Goal: Navigation & Orientation: Find specific page/section

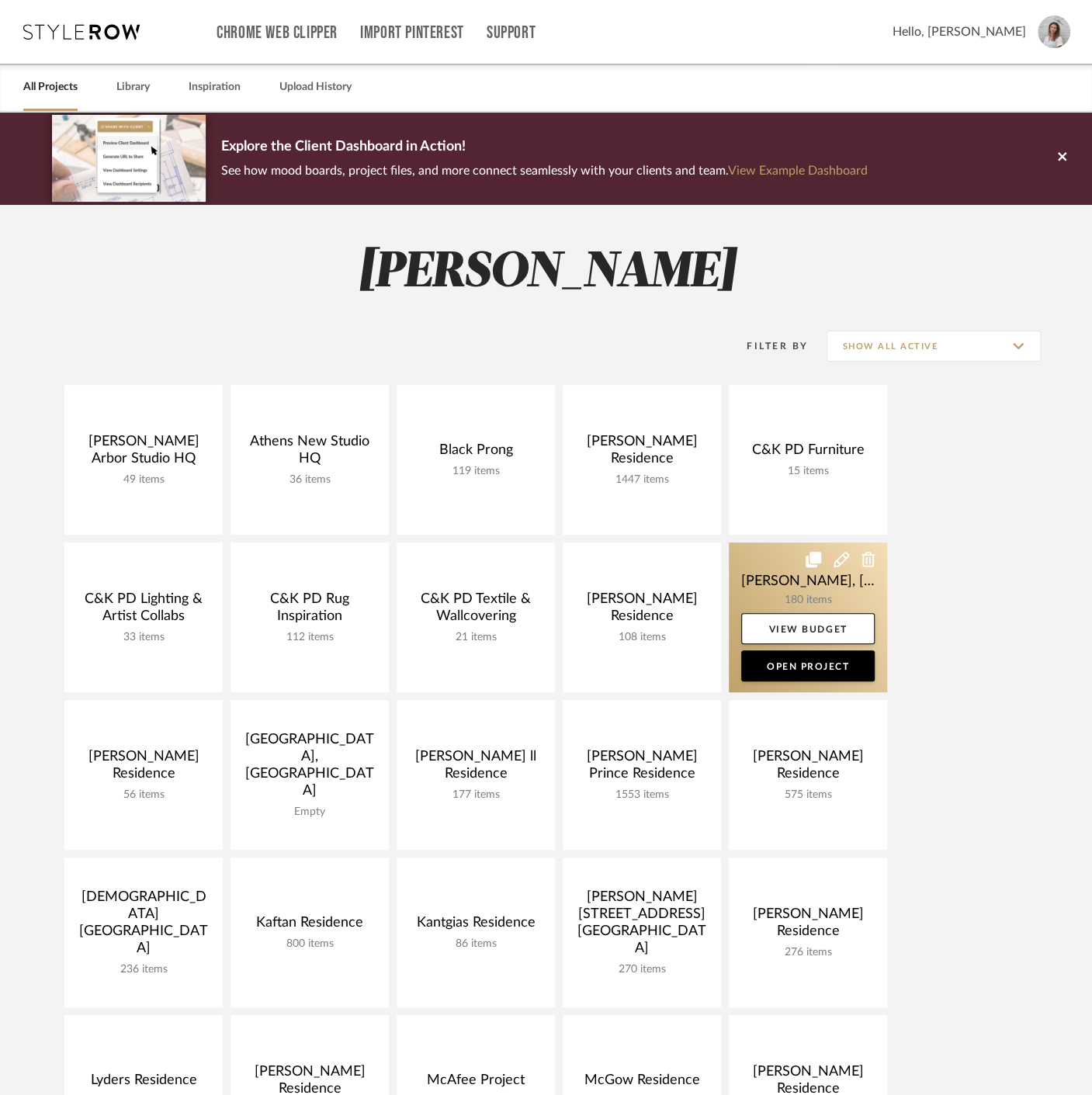
click at [747, 586] on link at bounding box center [808, 617] width 159 height 150
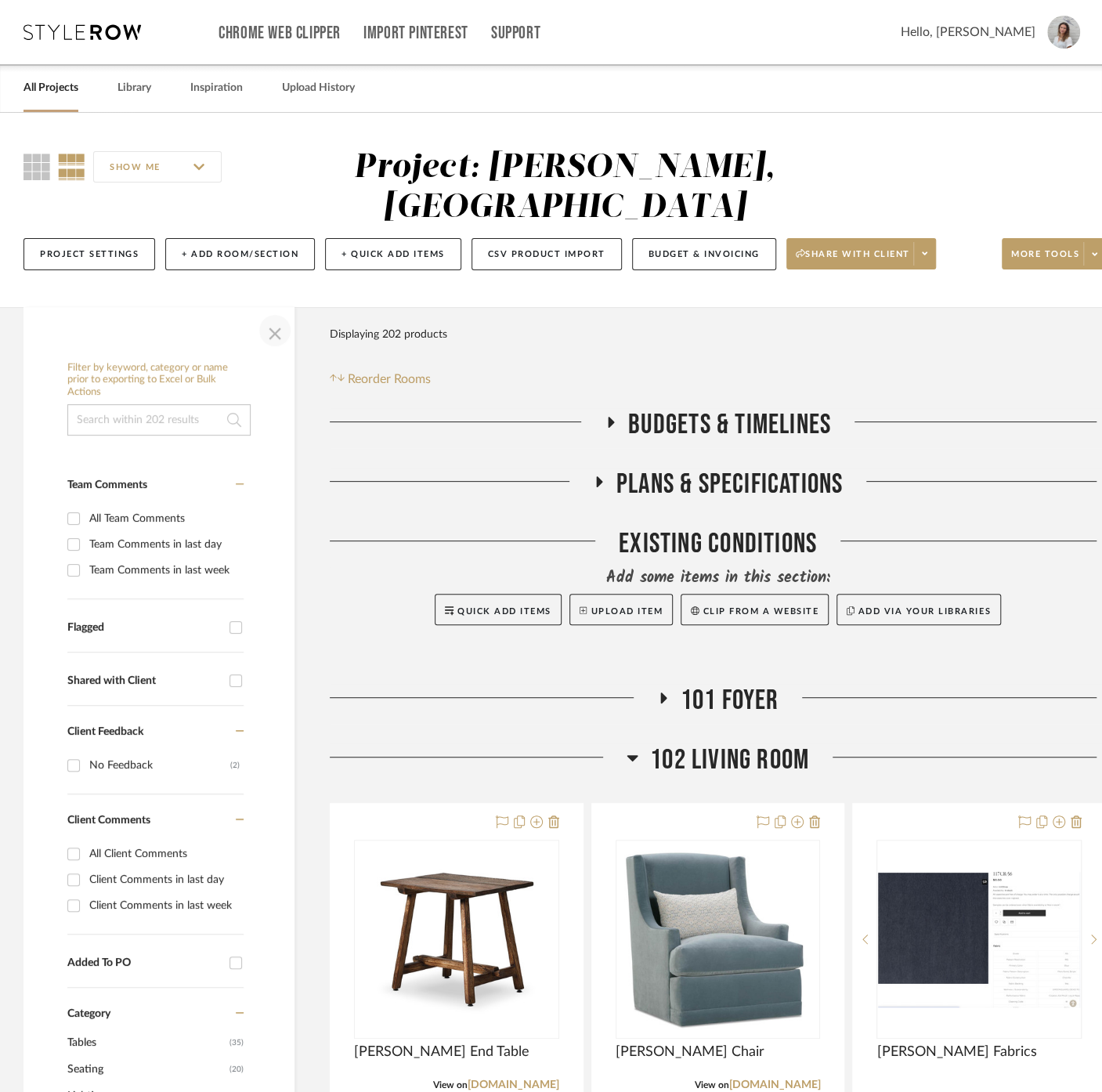
click at [283, 312] on span "button" at bounding box center [275, 331] width 38 height 38
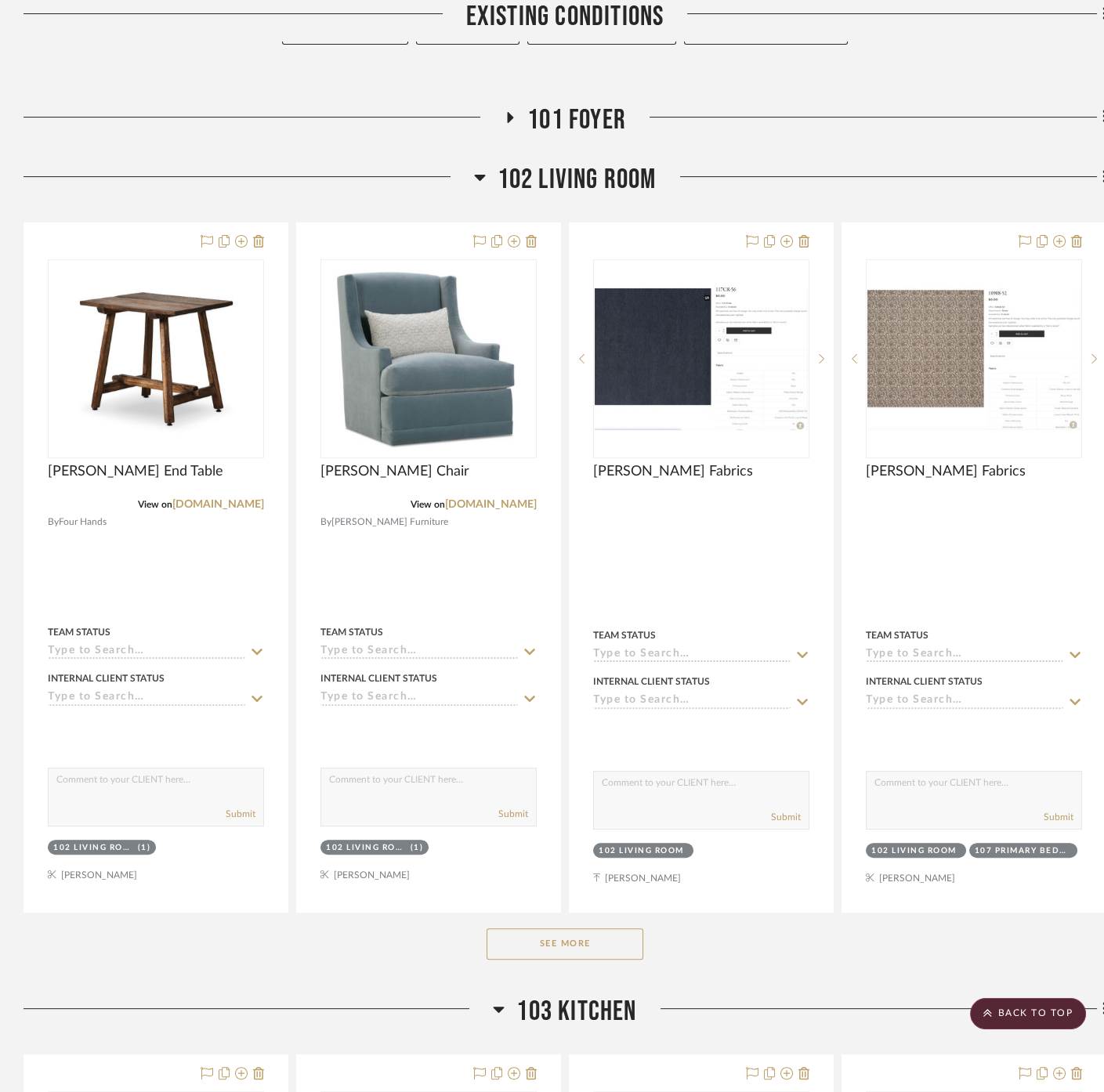
scroll to position [608, 0]
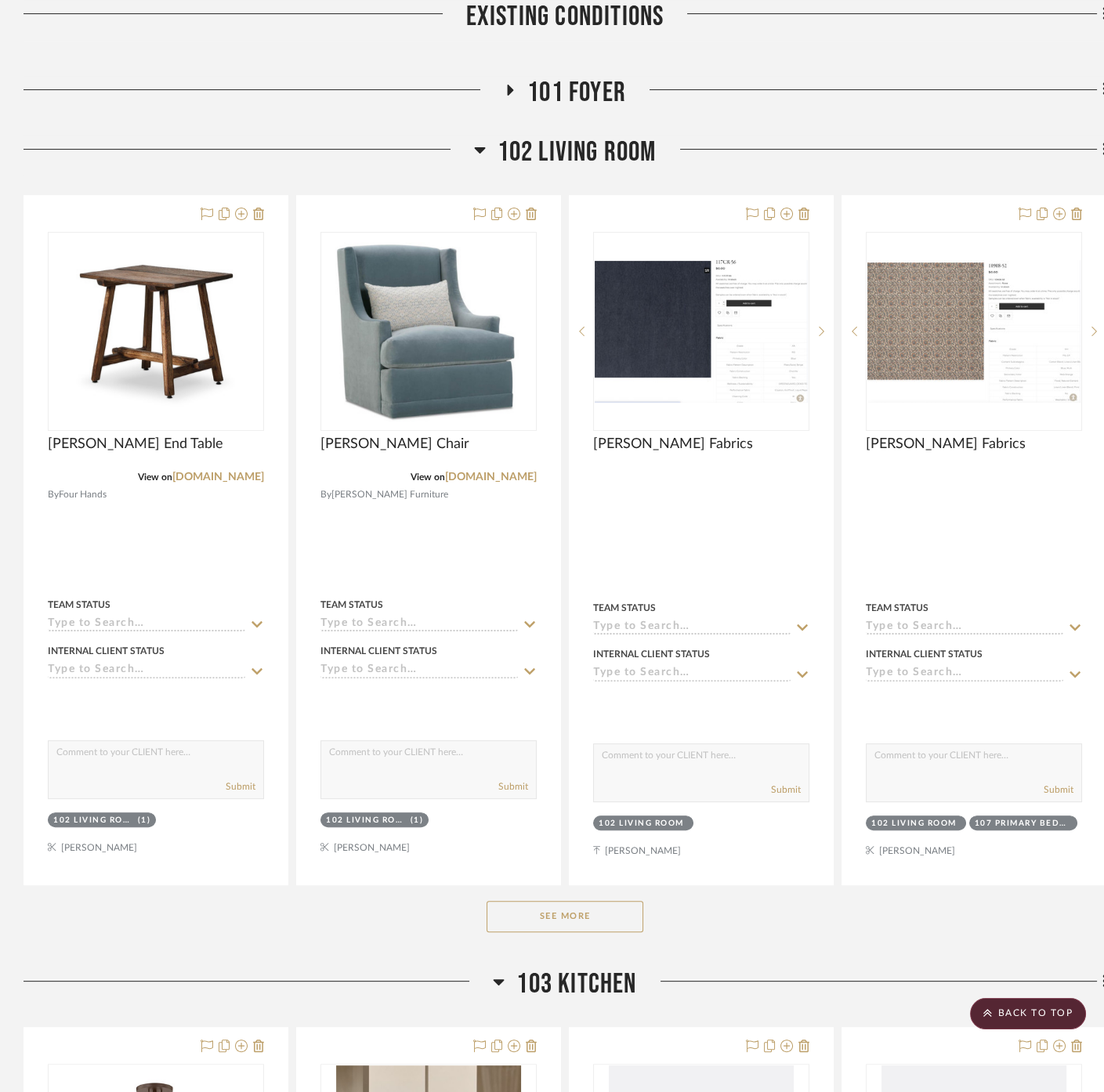
click at [529, 901] on button "See More" at bounding box center [565, 916] width 157 height 31
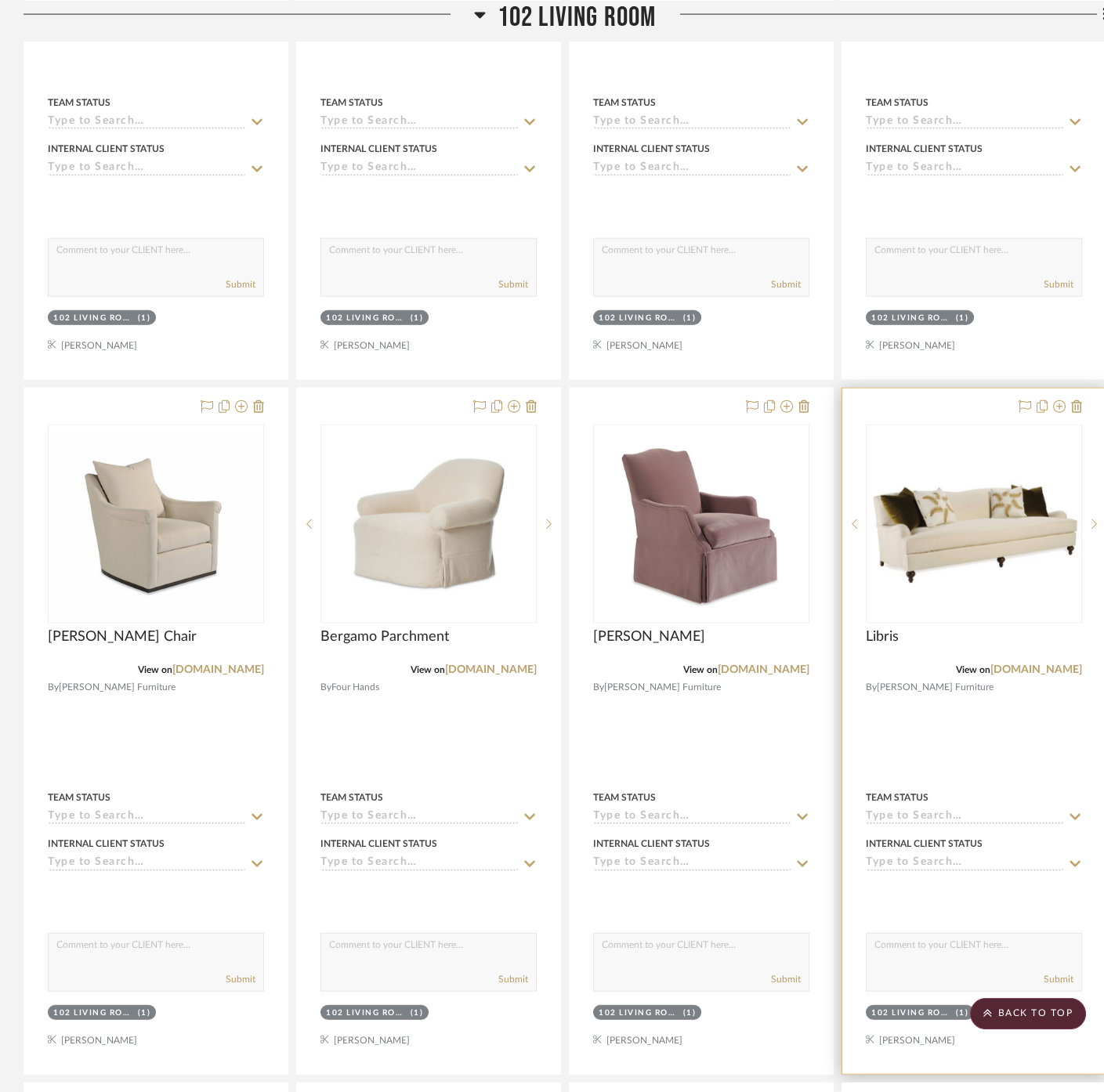
scroll to position [6005, 0]
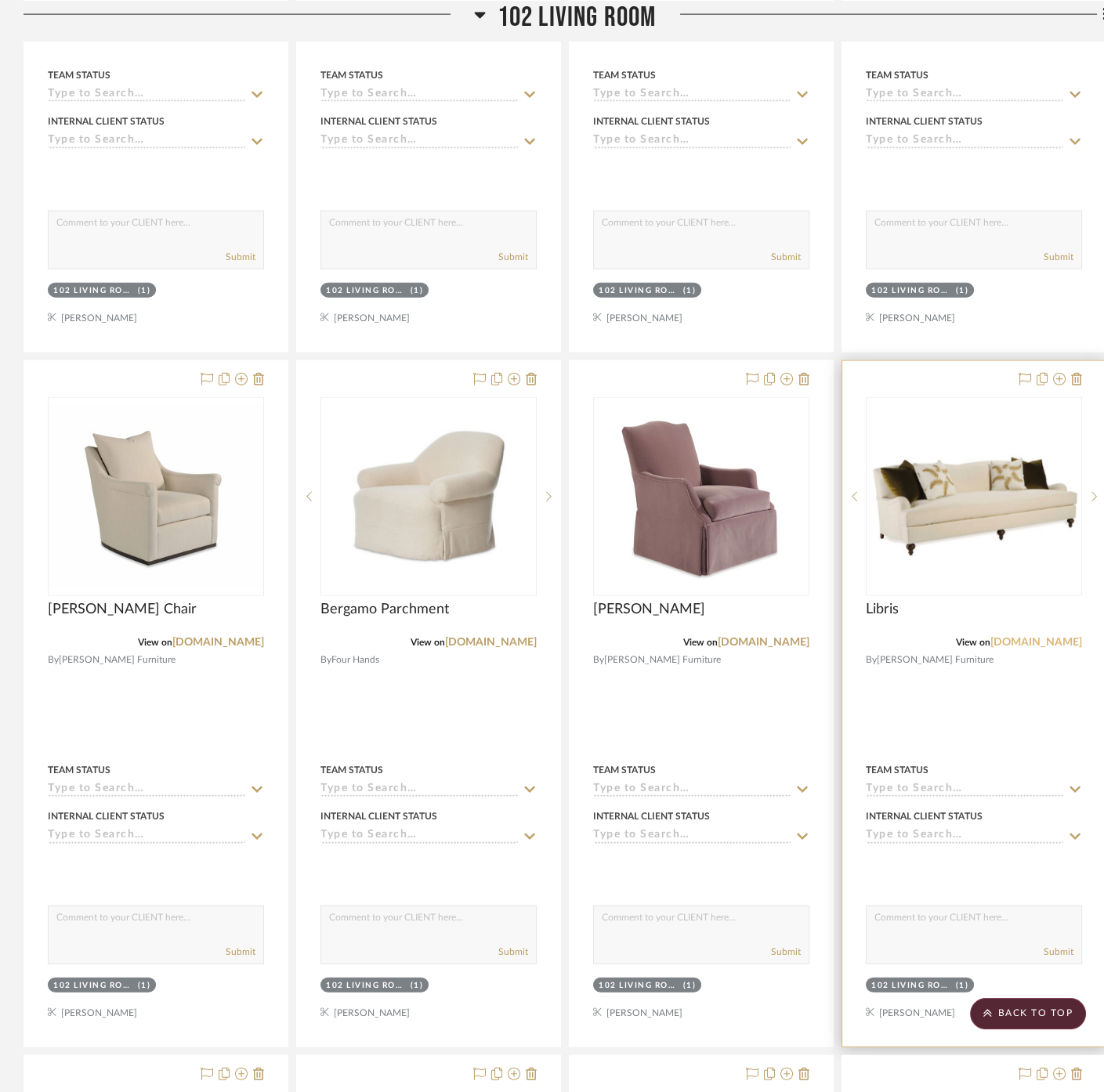
click at [1022, 637] on link "[DOMAIN_NAME]" at bounding box center [1036, 642] width 92 height 11
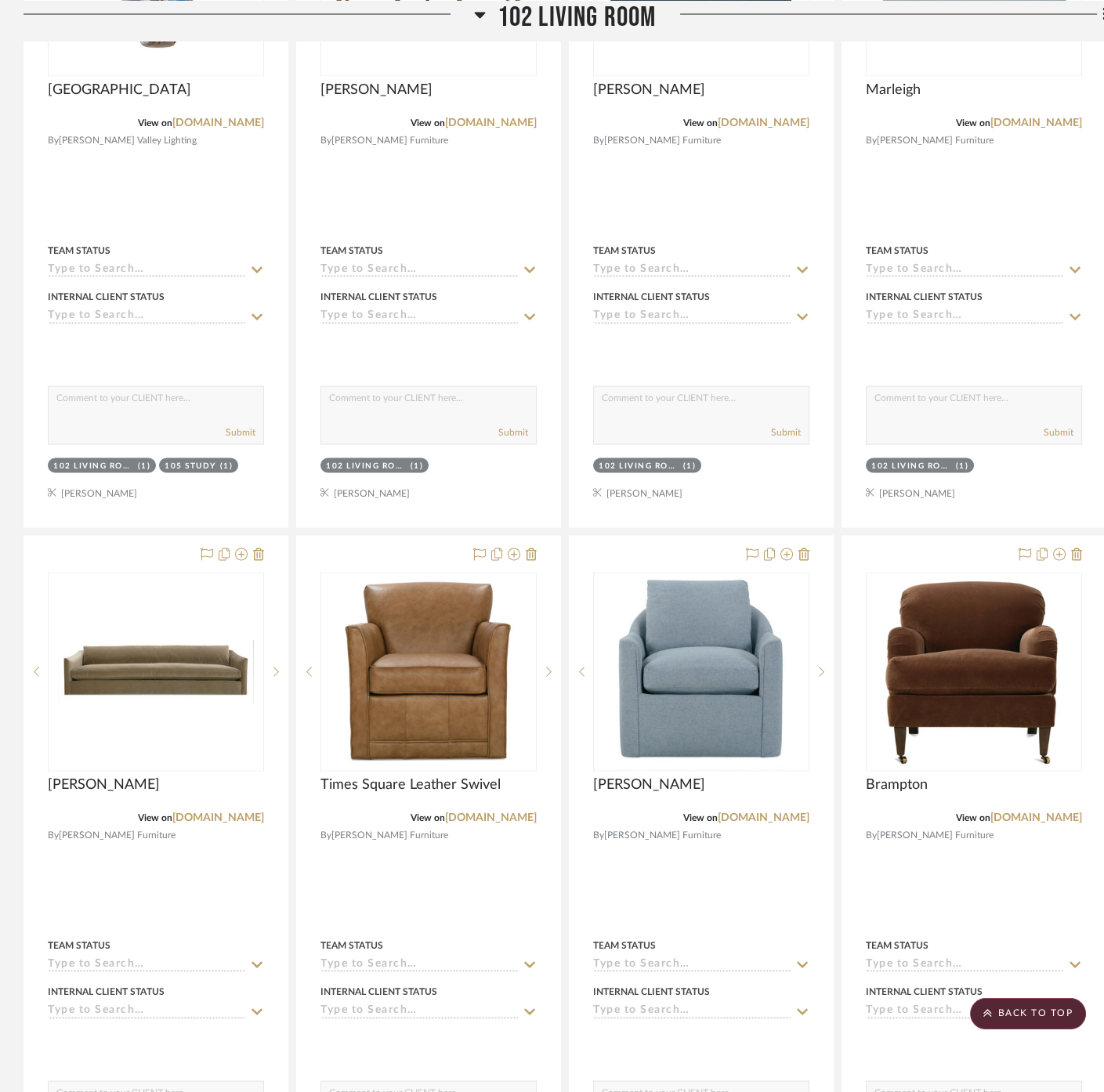
scroll to position [4874, 0]
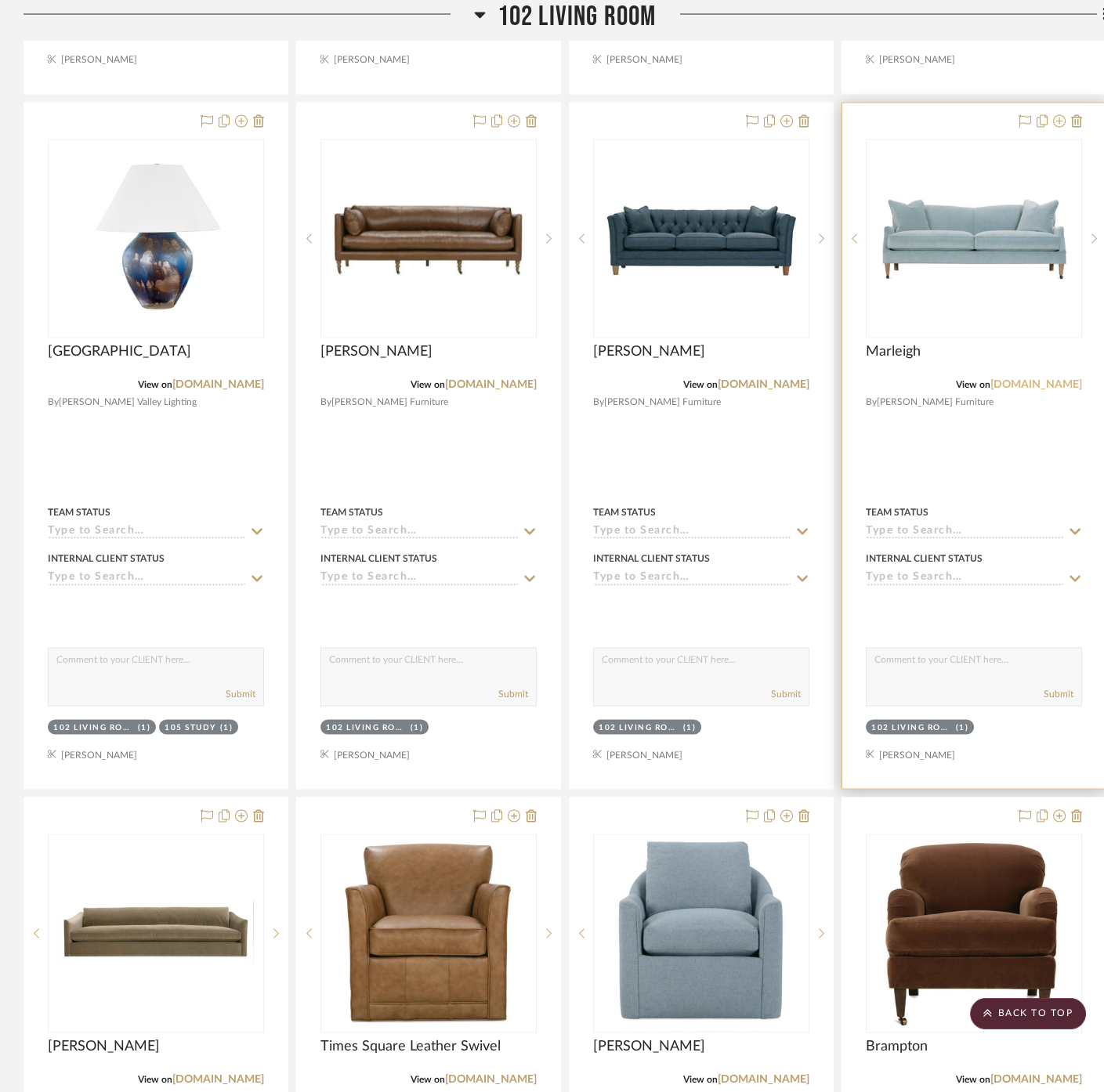
click at [1059, 378] on link "[DOMAIN_NAME]" at bounding box center [1036, 383] width 92 height 11
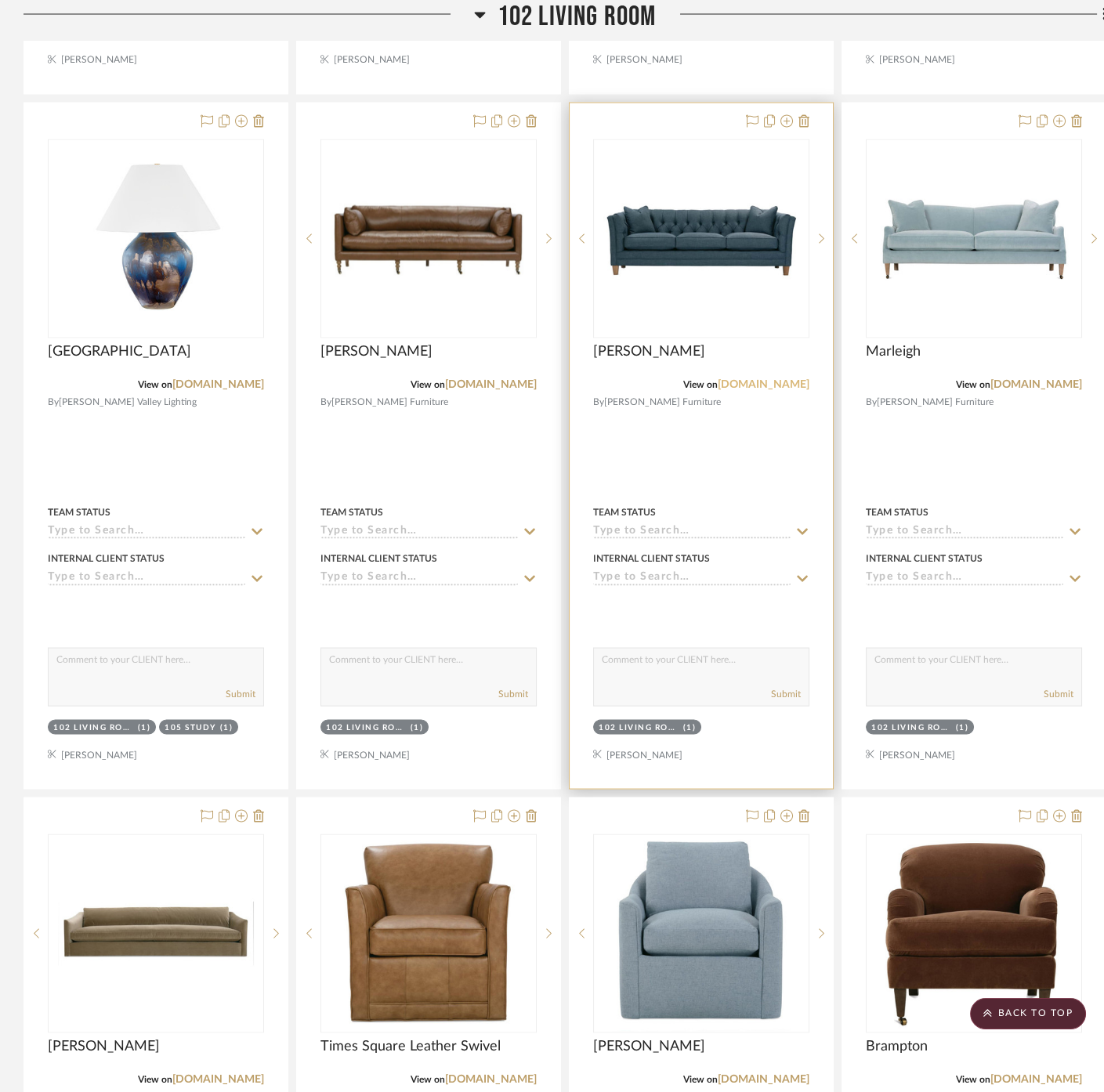
click at [785, 378] on link "[DOMAIN_NAME]" at bounding box center [763, 383] width 92 height 11
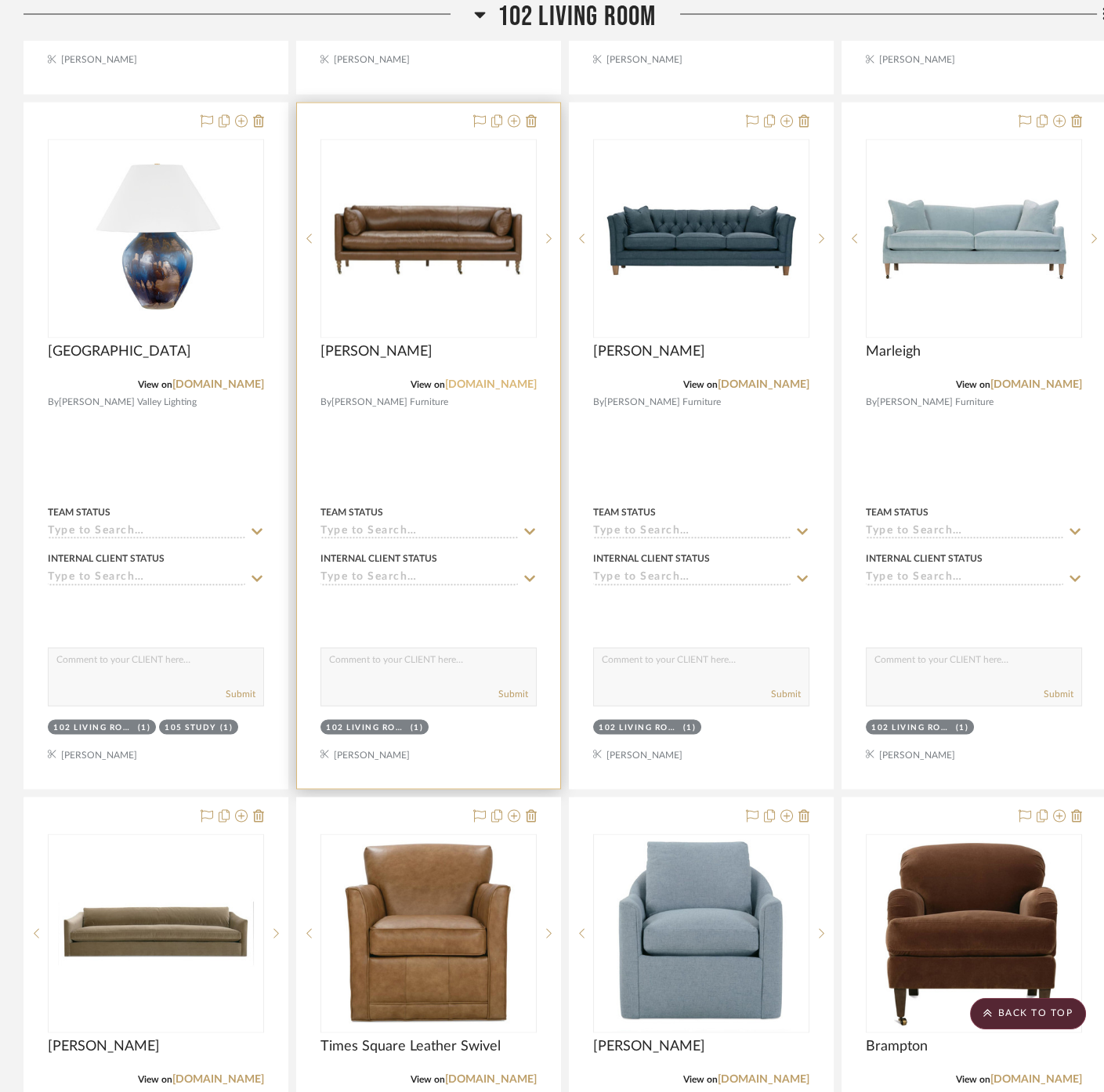
click at [524, 378] on link "[DOMAIN_NAME]" at bounding box center [490, 383] width 92 height 11
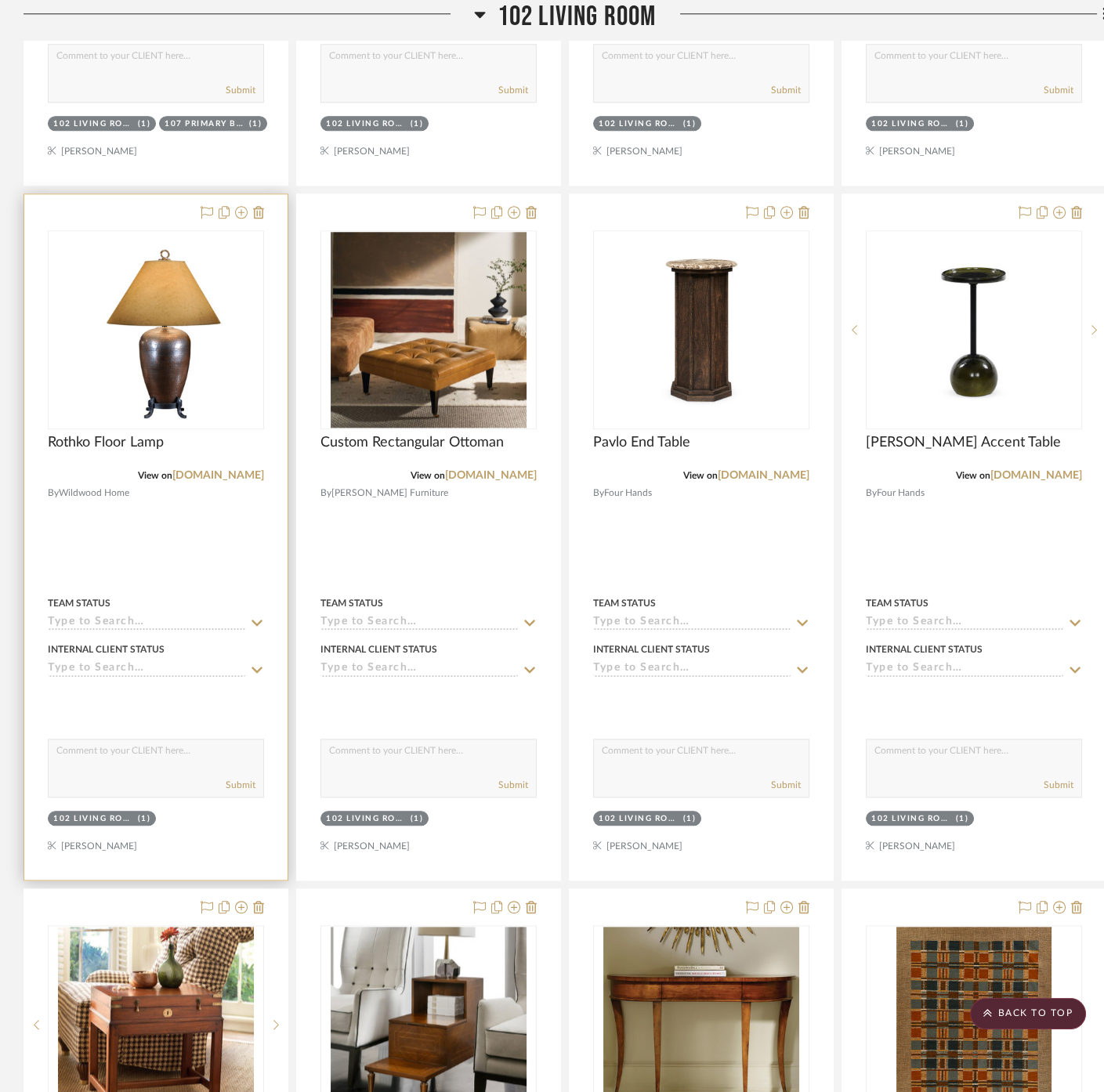
scroll to position [3046, 0]
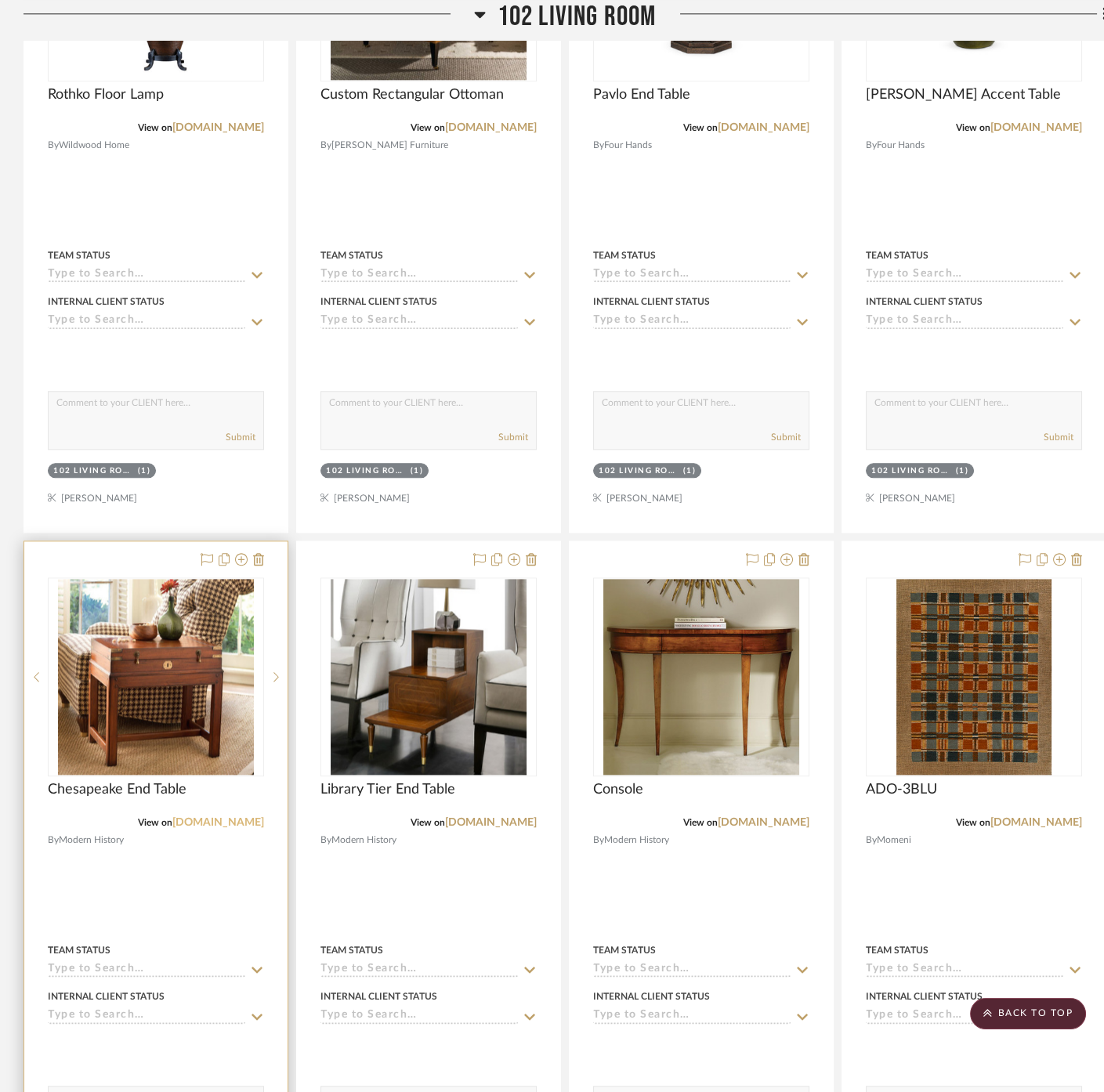
click at [213, 817] on link "[DOMAIN_NAME]" at bounding box center [218, 822] width 92 height 11
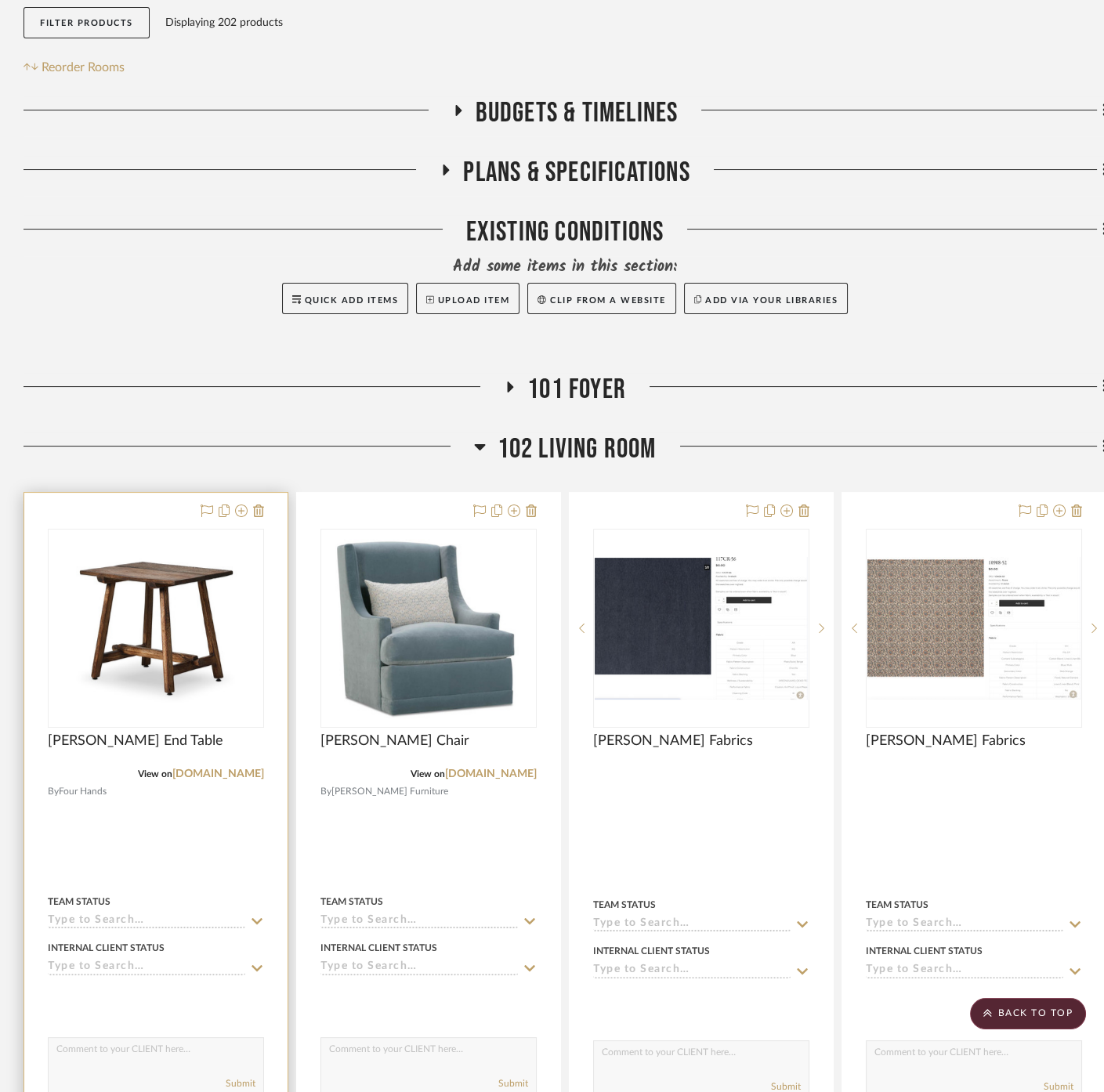
scroll to position [347, 0]
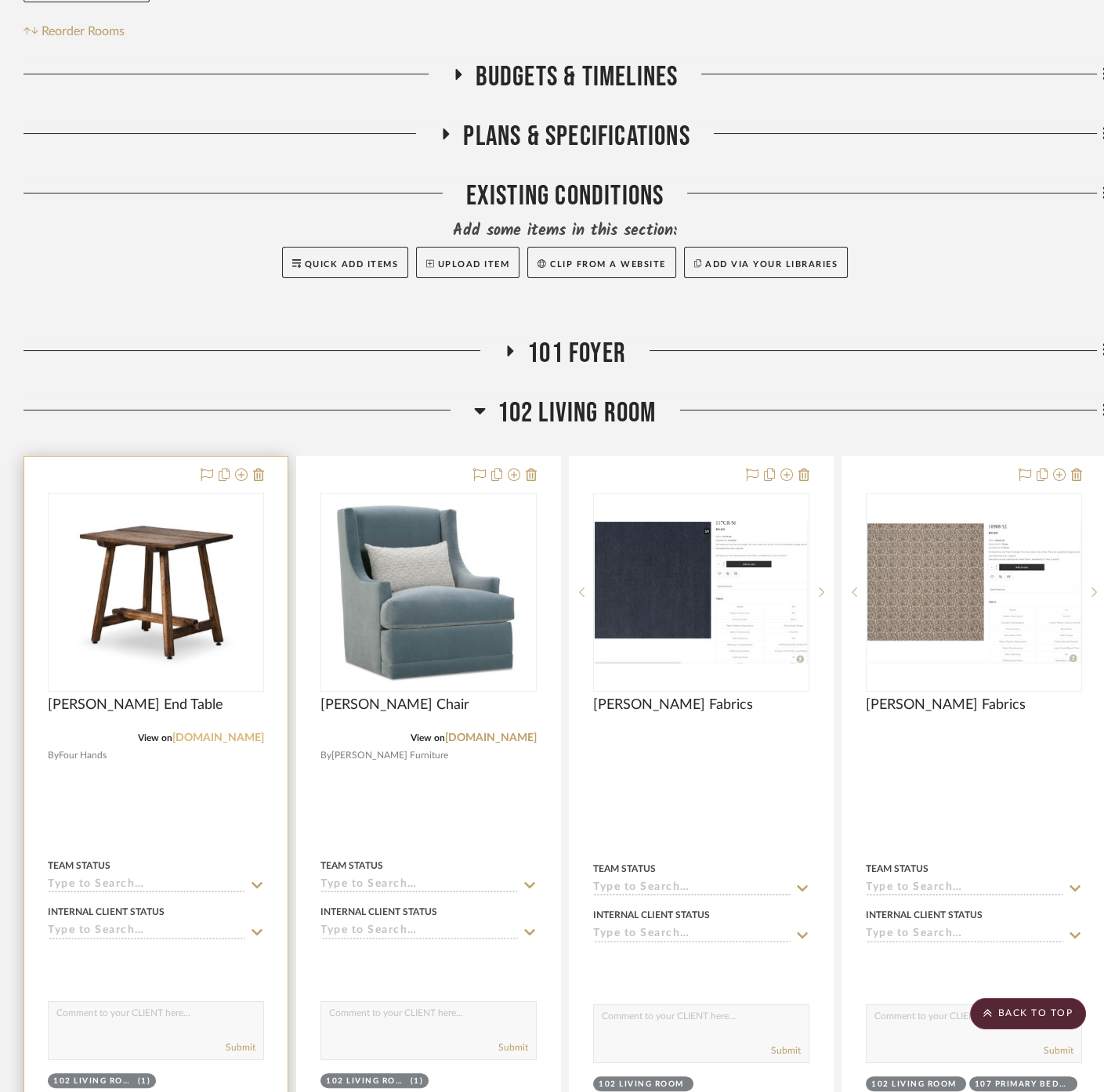
click at [228, 732] on link "[DOMAIN_NAME]" at bounding box center [218, 737] width 92 height 11
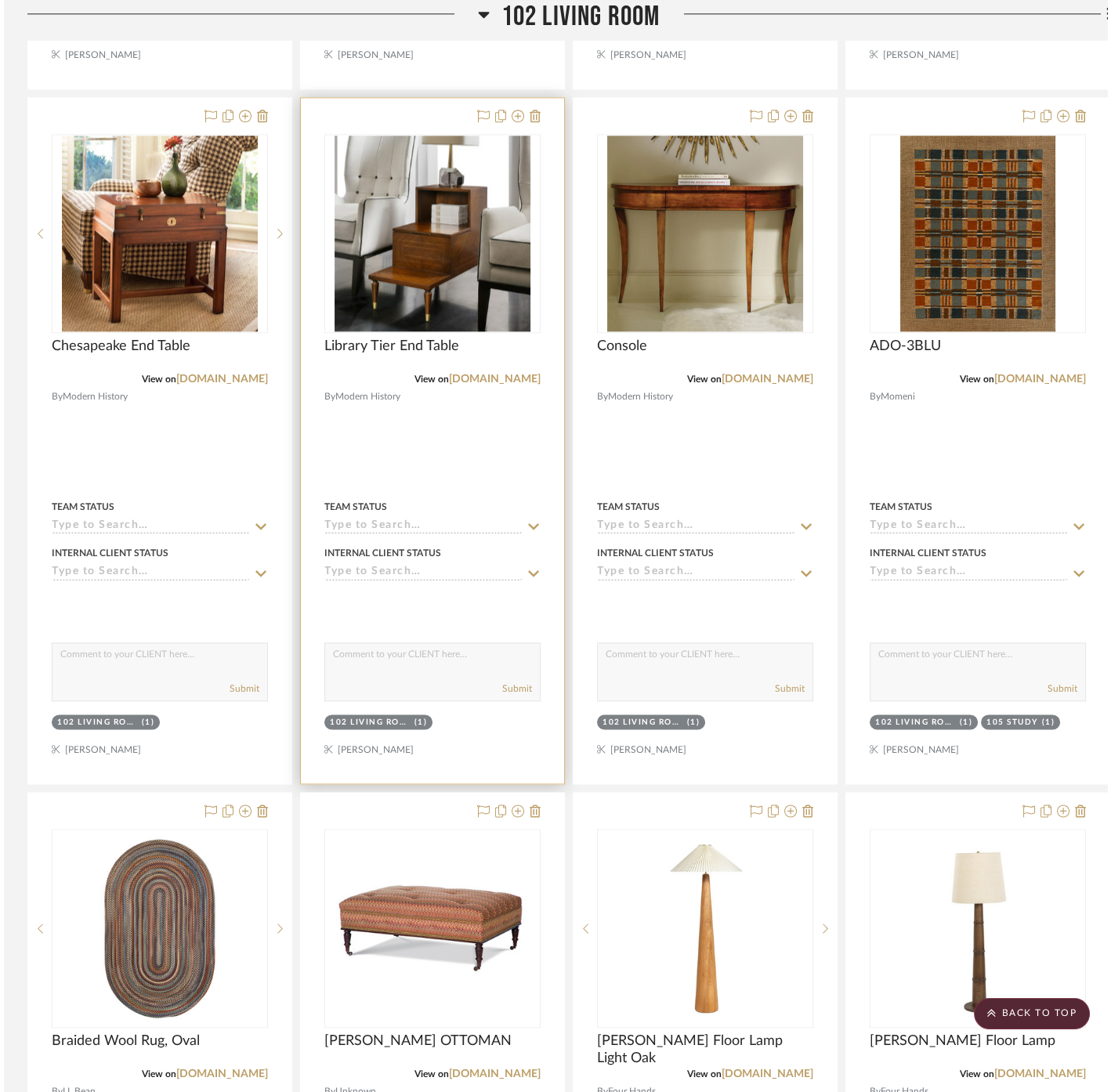
scroll to position [3481, 0]
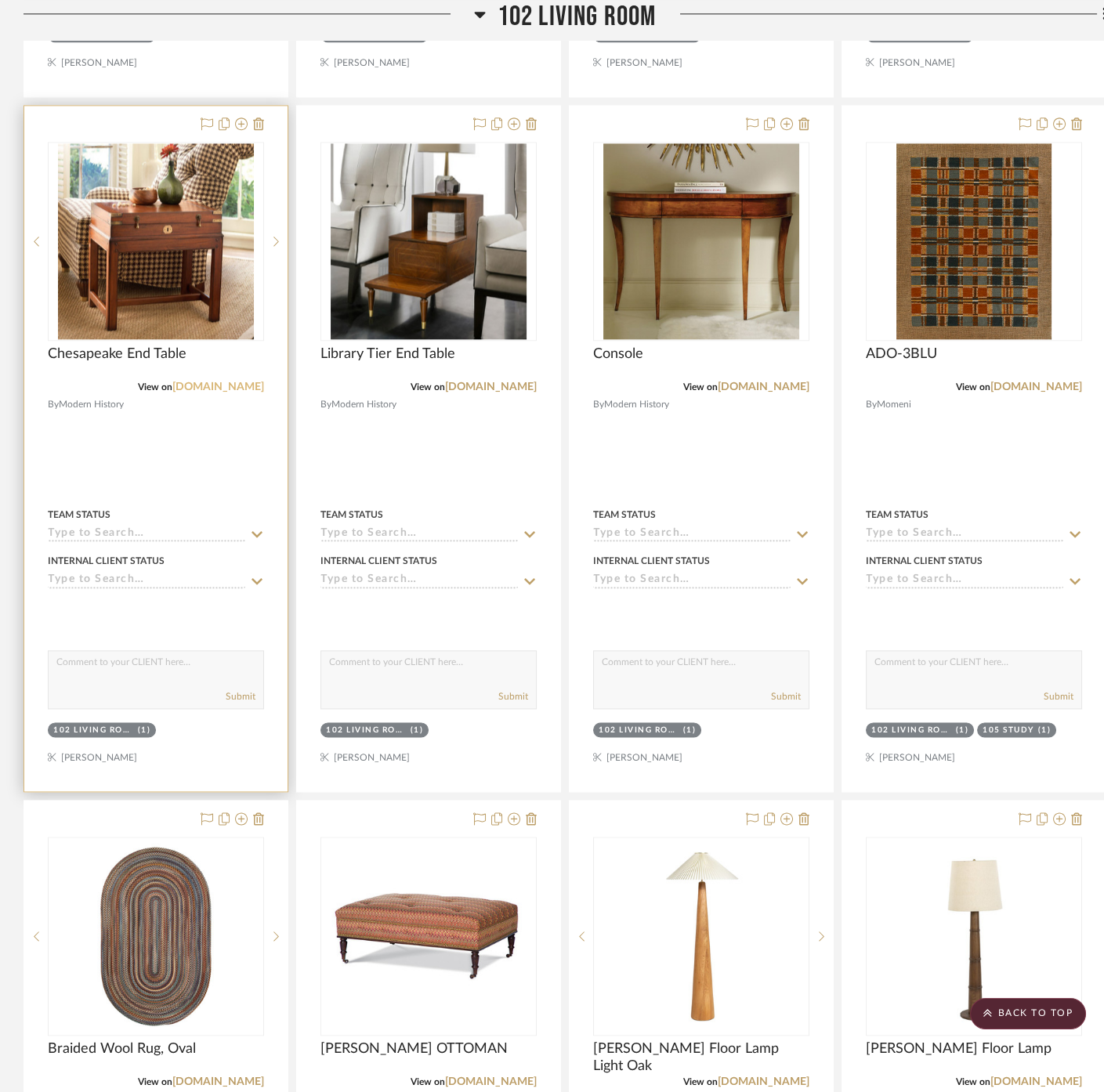
click at [254, 381] on link "[DOMAIN_NAME]" at bounding box center [218, 386] width 92 height 11
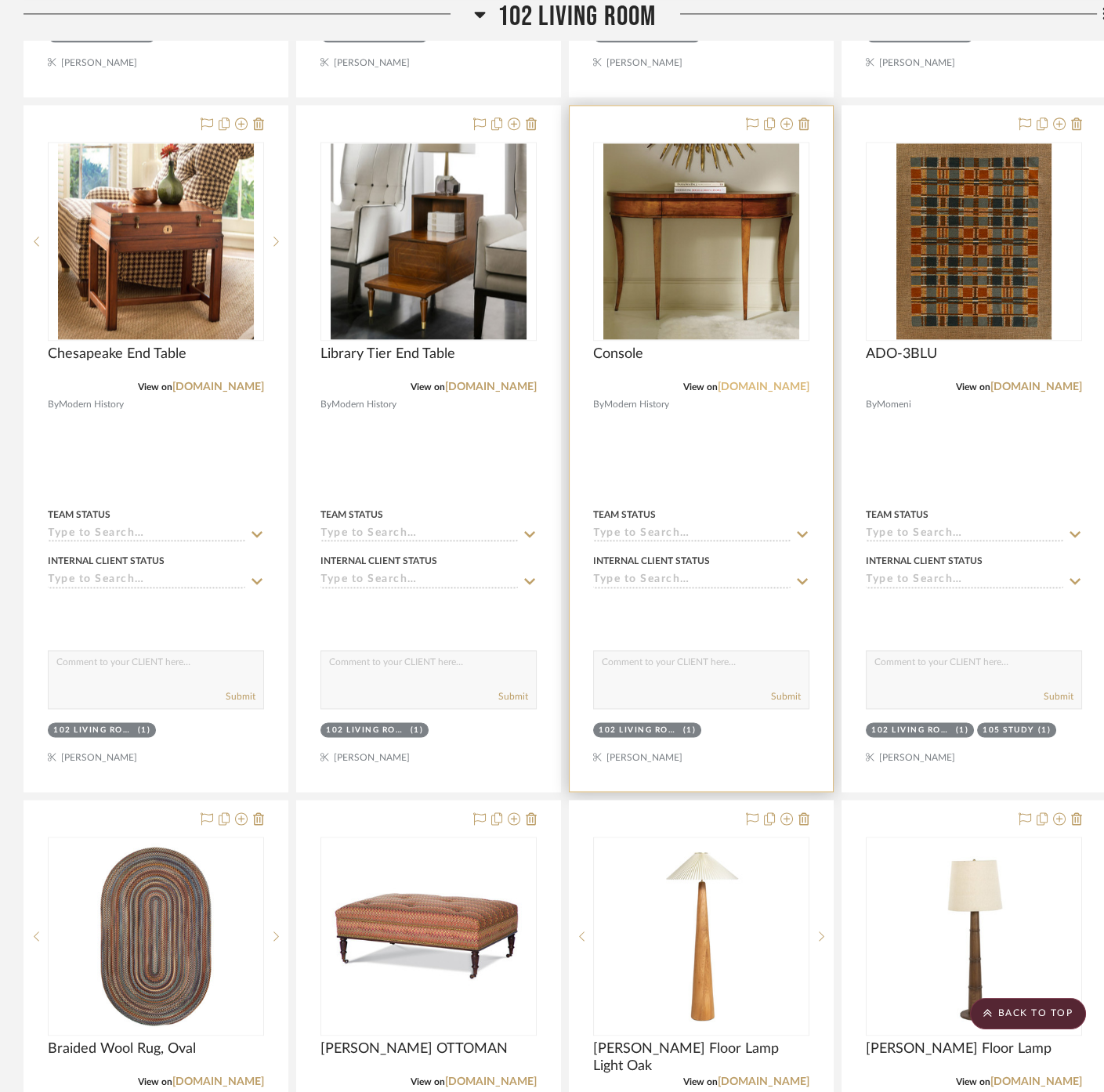
click at [745, 381] on link "[DOMAIN_NAME]" at bounding box center [763, 386] width 92 height 11
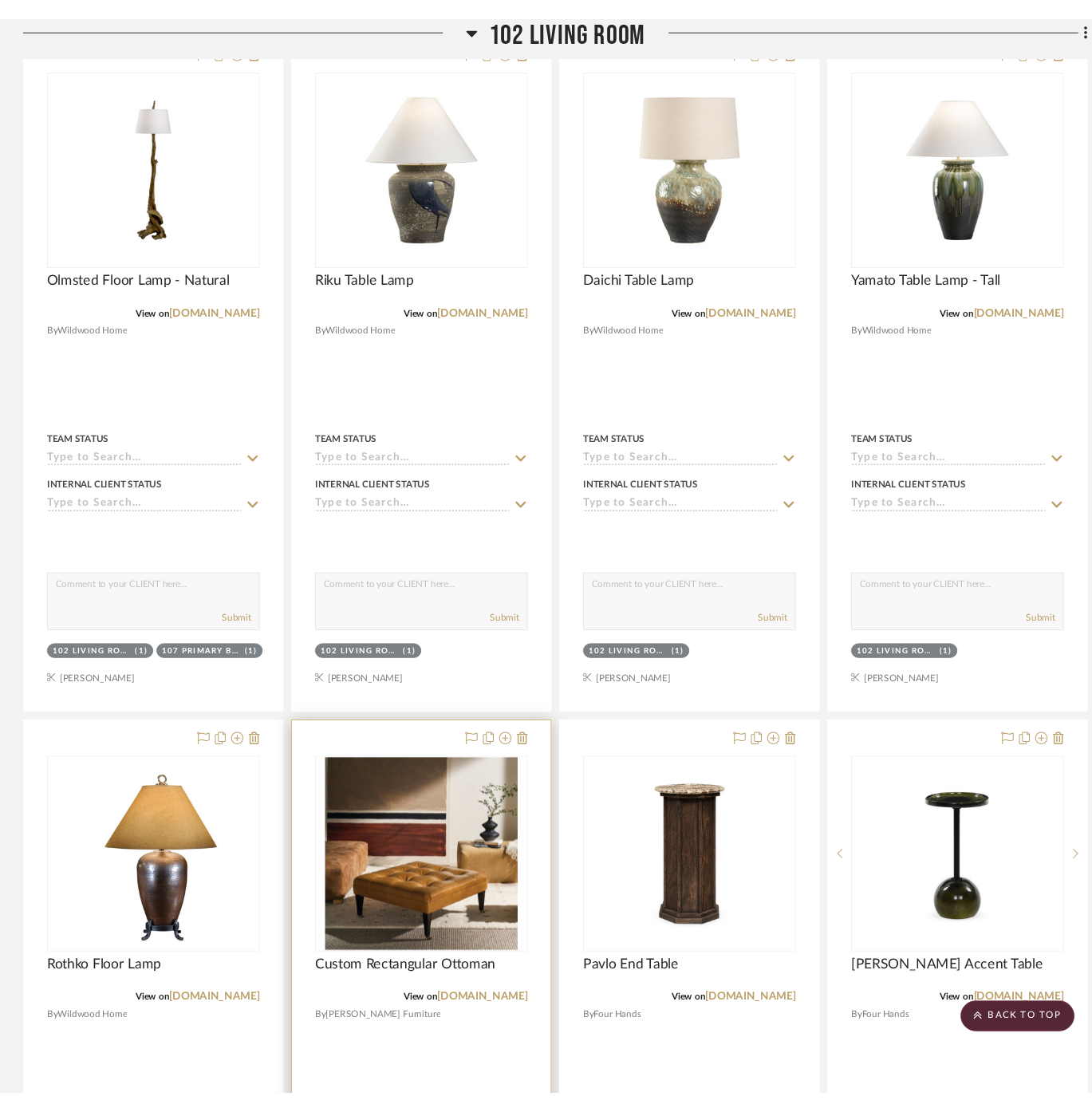
scroll to position [2215, 0]
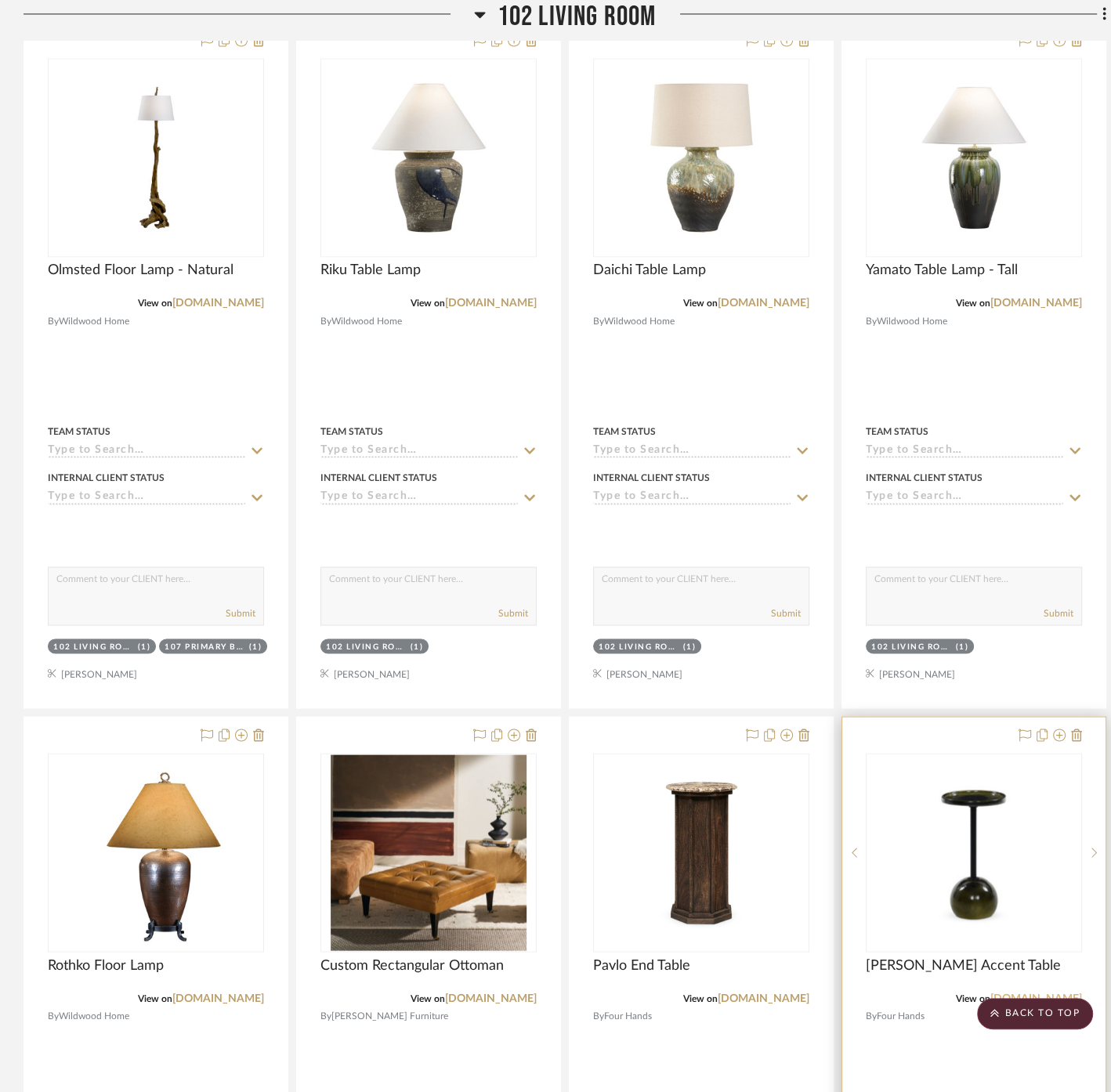
click at [1024, 992] on link "[DOMAIN_NAME]" at bounding box center [1036, 997] width 92 height 11
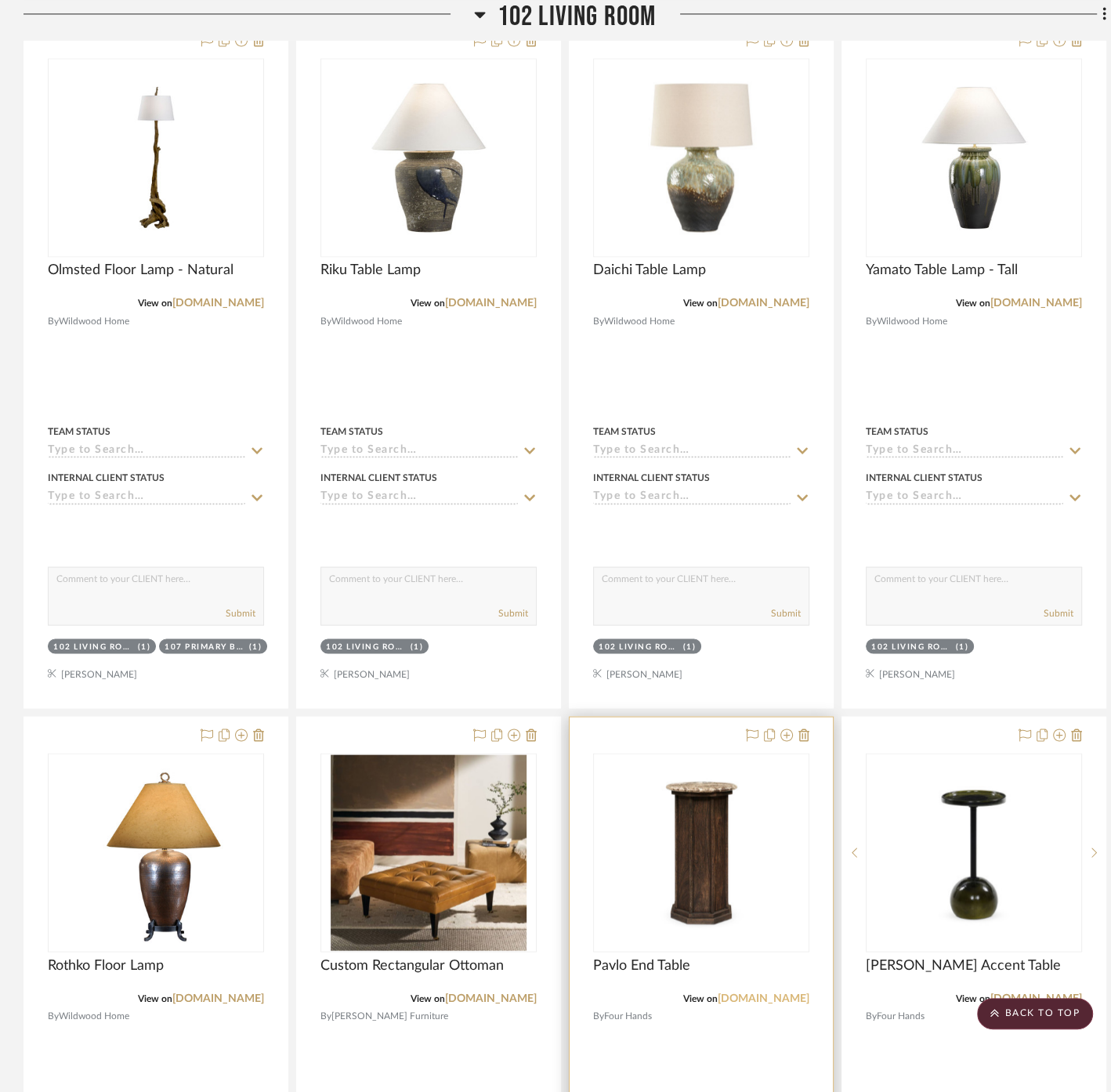
click at [761, 992] on link "[DOMAIN_NAME]" at bounding box center [763, 997] width 92 height 11
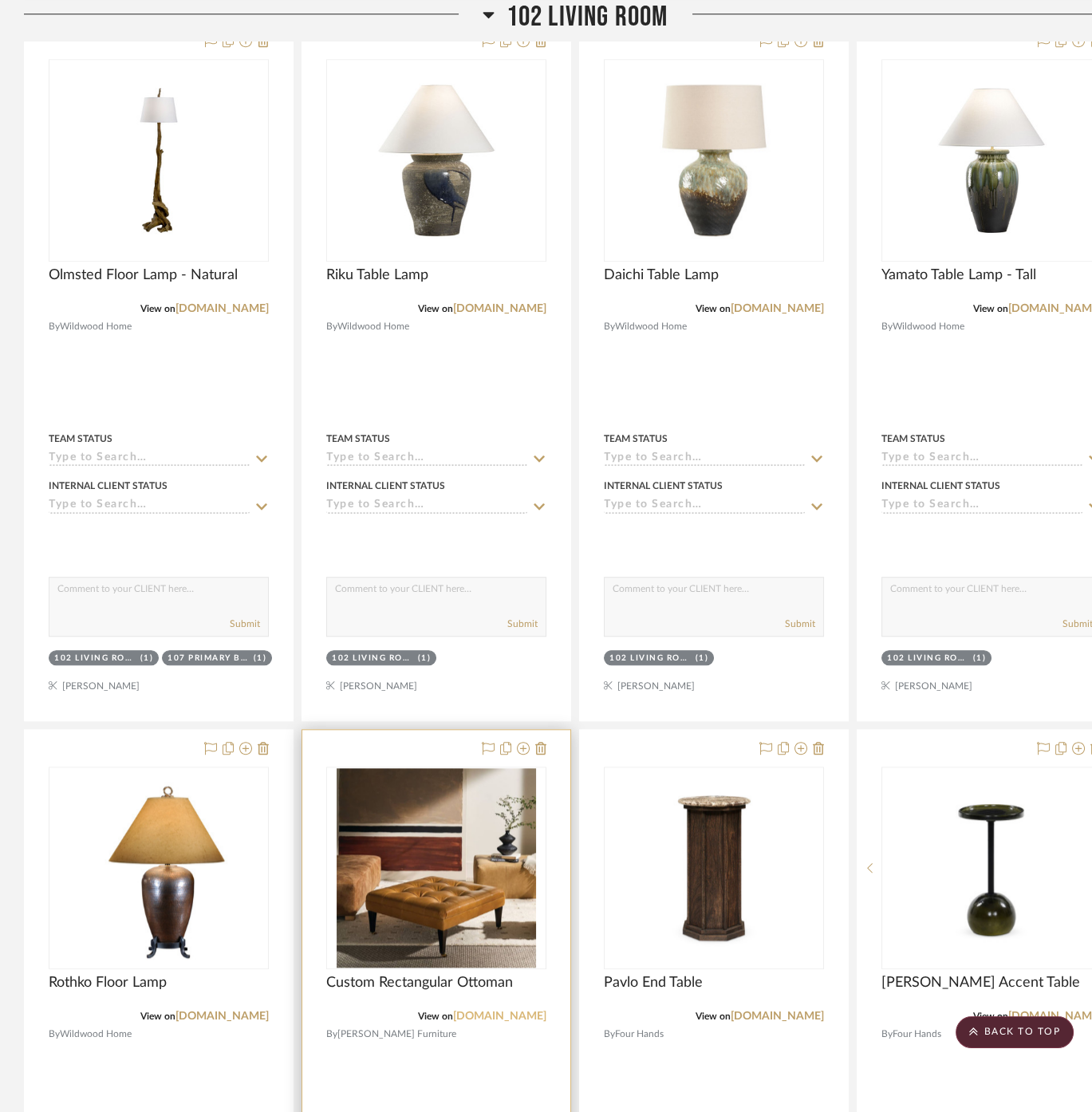
click at [477, 1010] on link "[DOMAIN_NAME]" at bounding box center [499, 1015] width 93 height 11
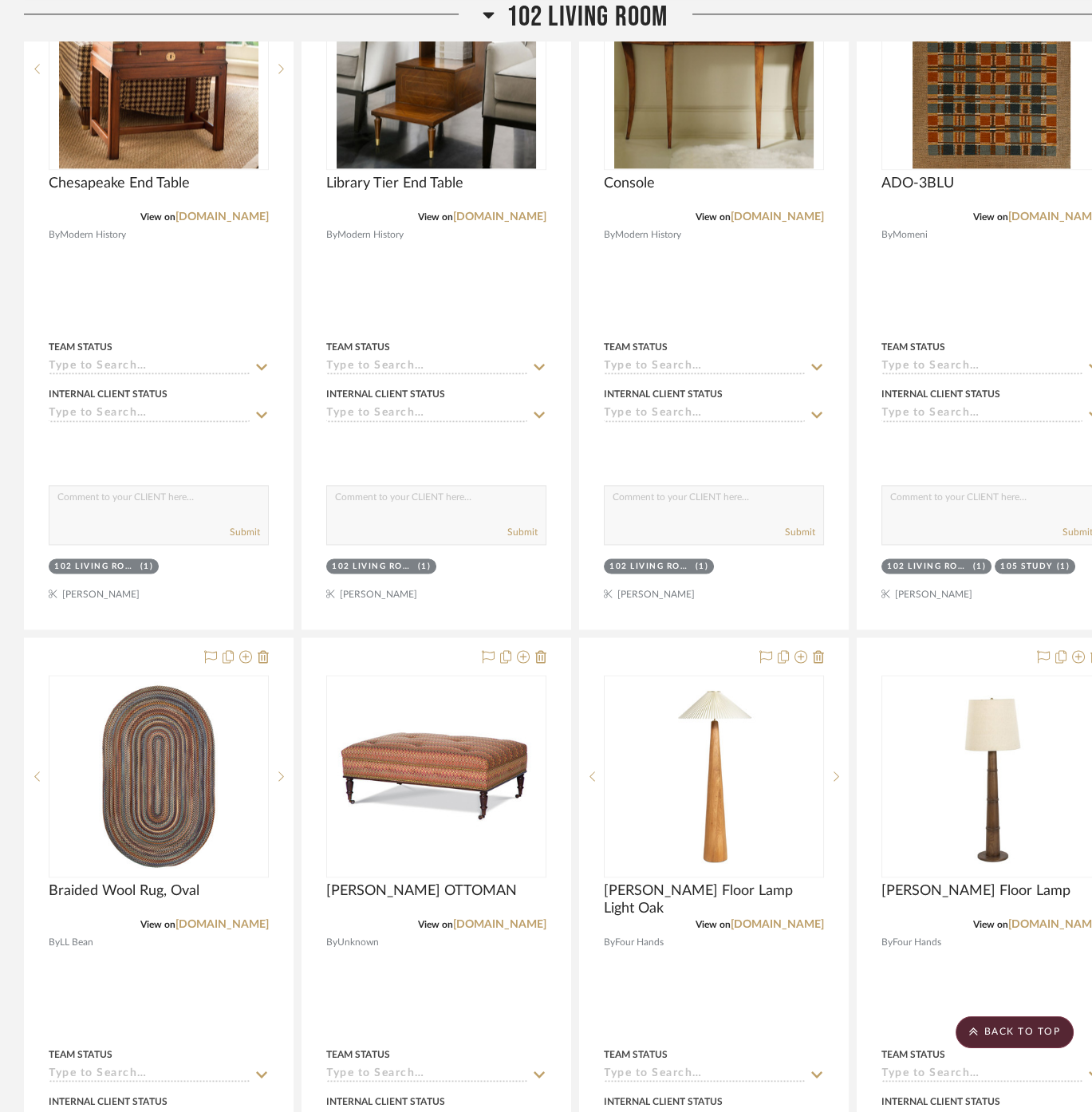
scroll to position [3899, 0]
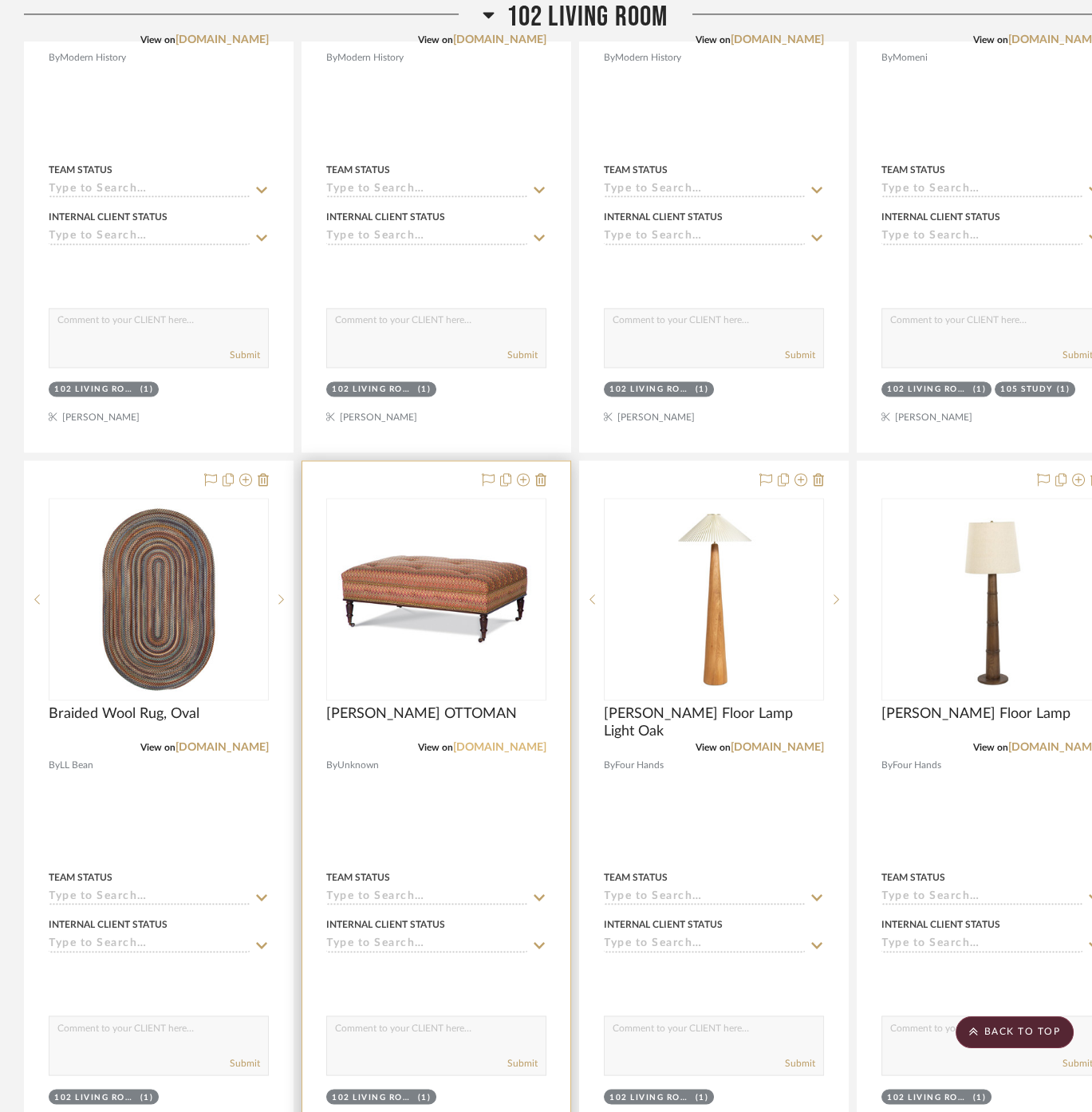
click at [532, 742] on link "[DOMAIN_NAME]" at bounding box center [499, 747] width 93 height 11
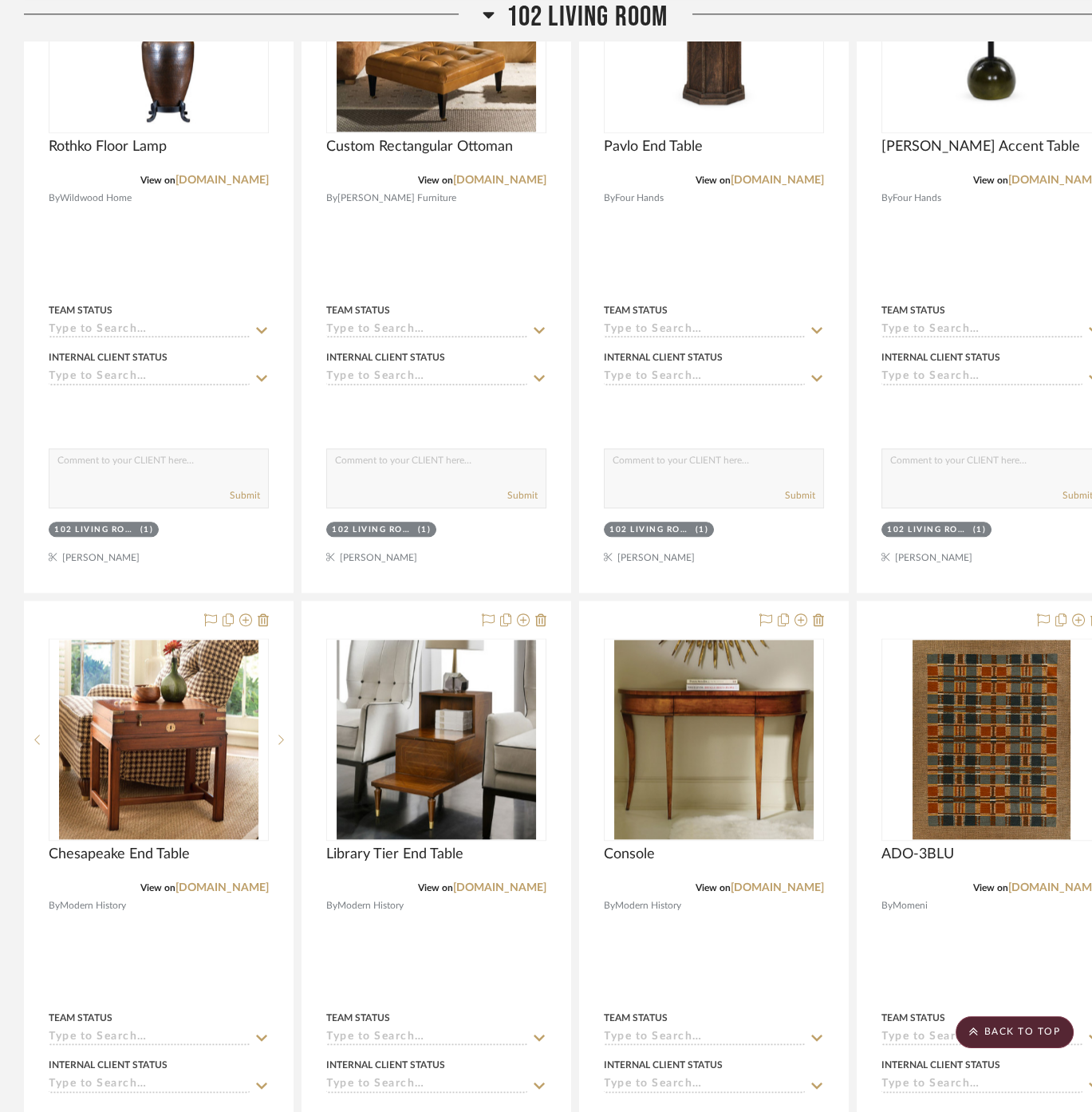
scroll to position [3101, 0]
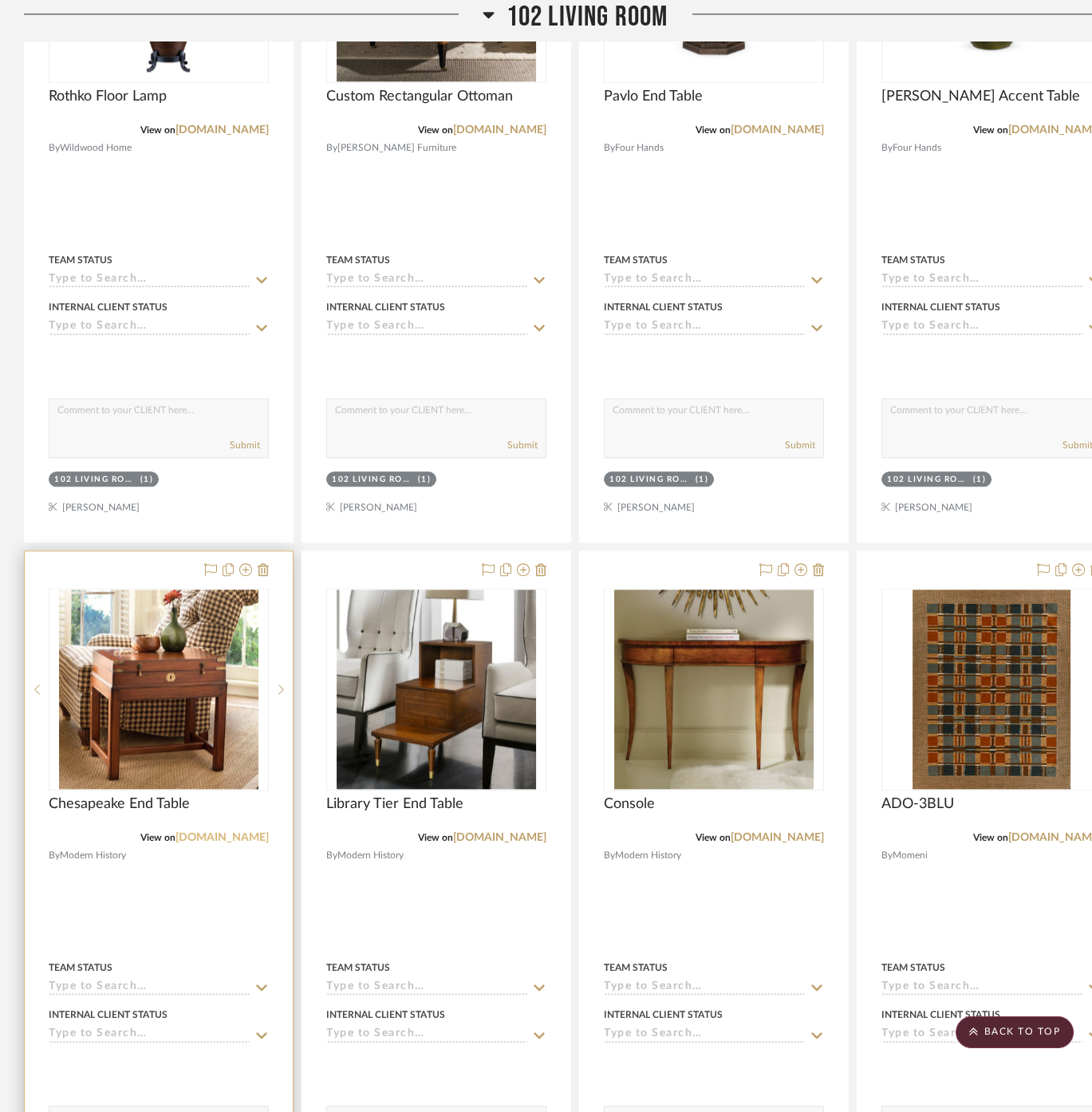
click at [259, 832] on link "[DOMAIN_NAME]" at bounding box center [222, 837] width 93 height 11
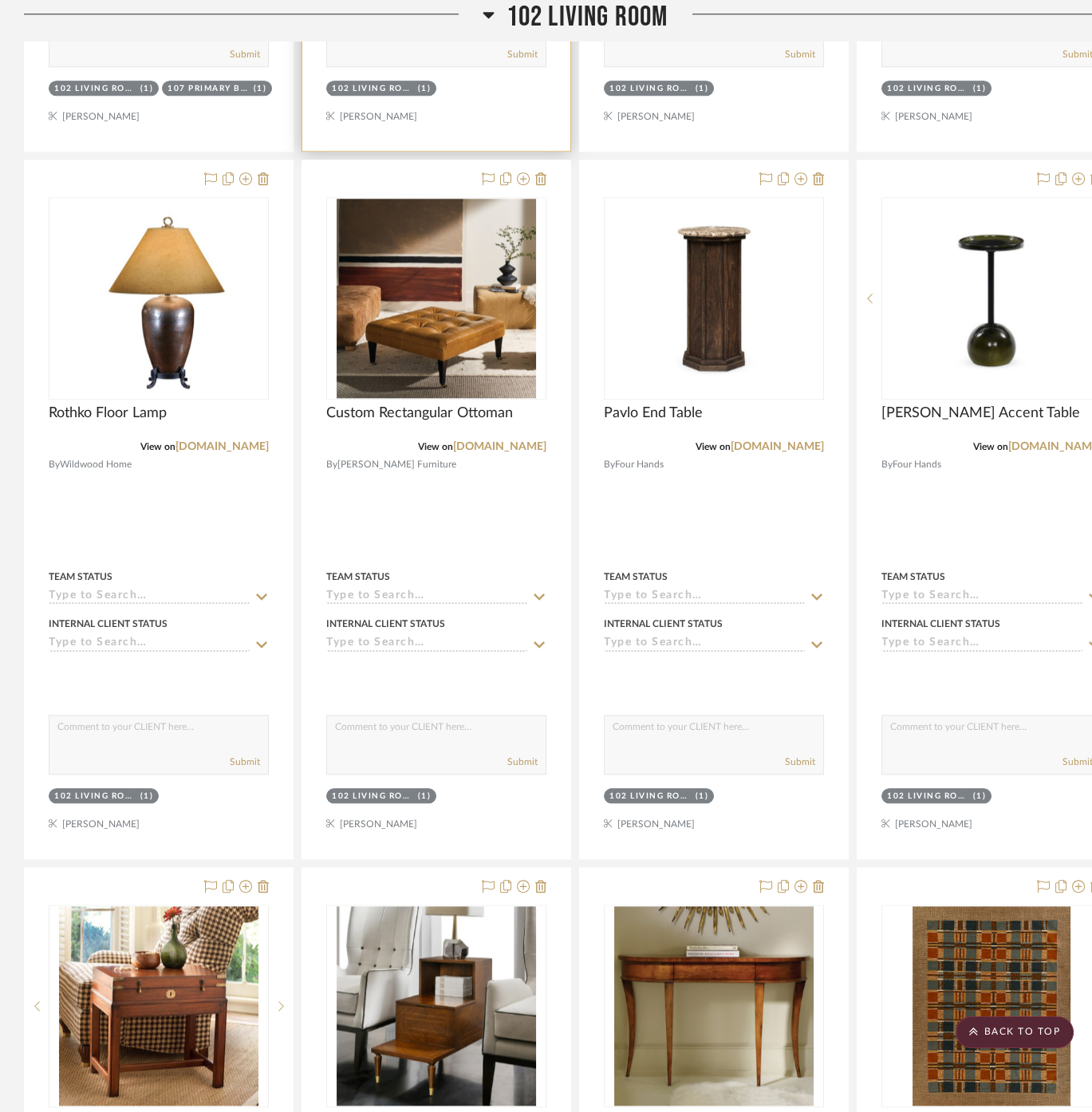
scroll to position [2570, 0]
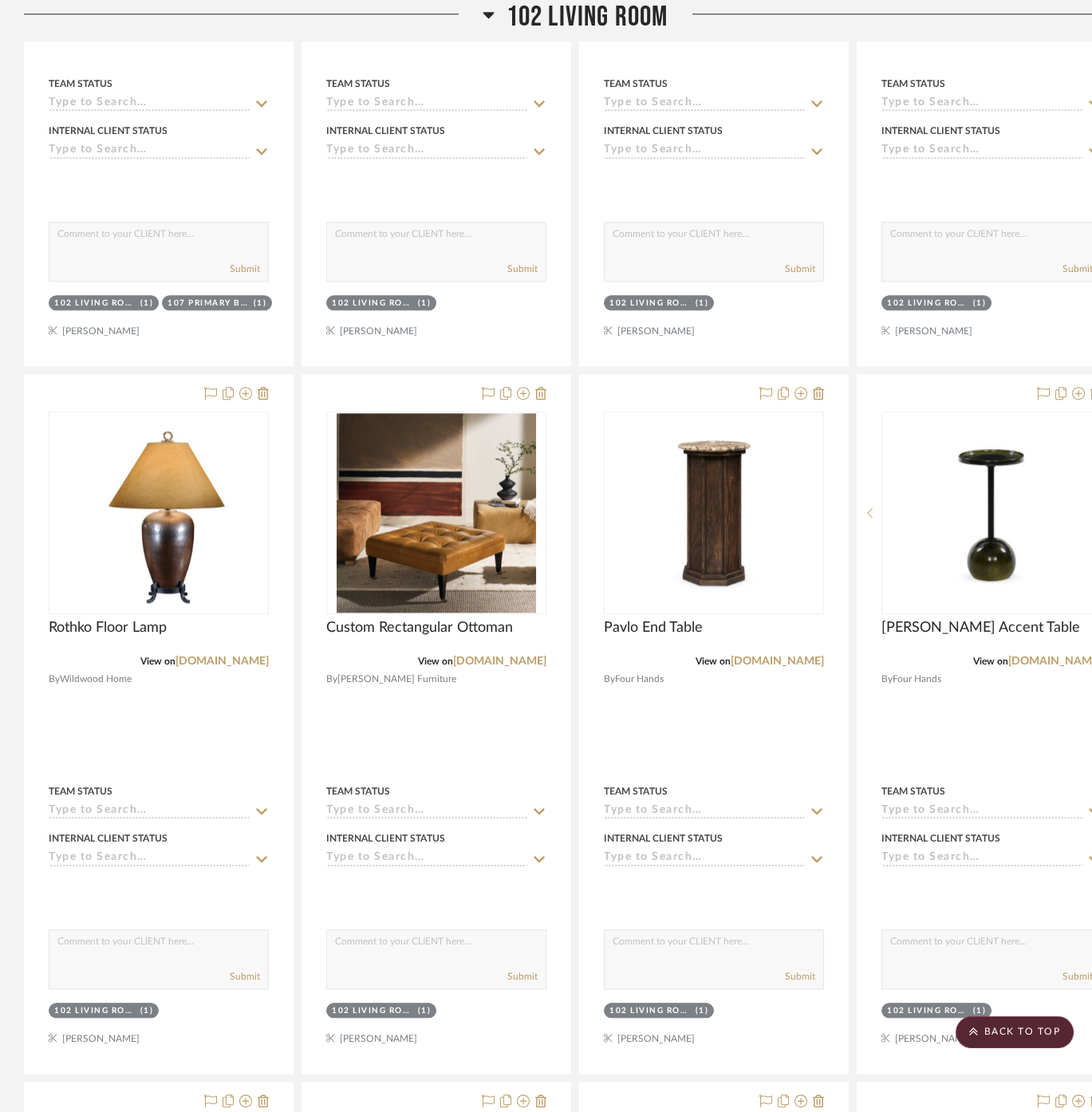
click at [551, 4] on span "102 Living Room" at bounding box center [588, 17] width 162 height 34
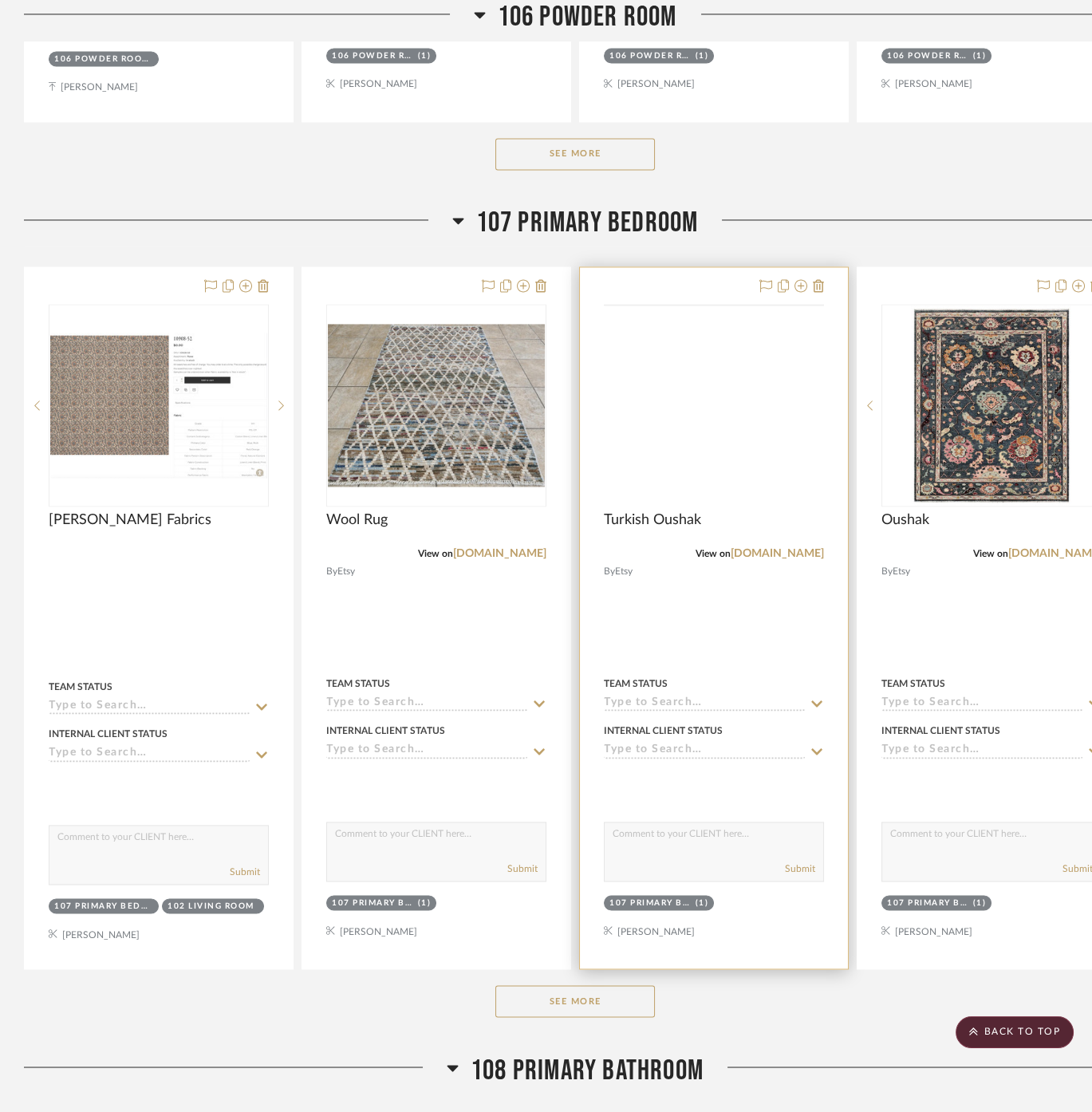
scroll to position [4076, 0]
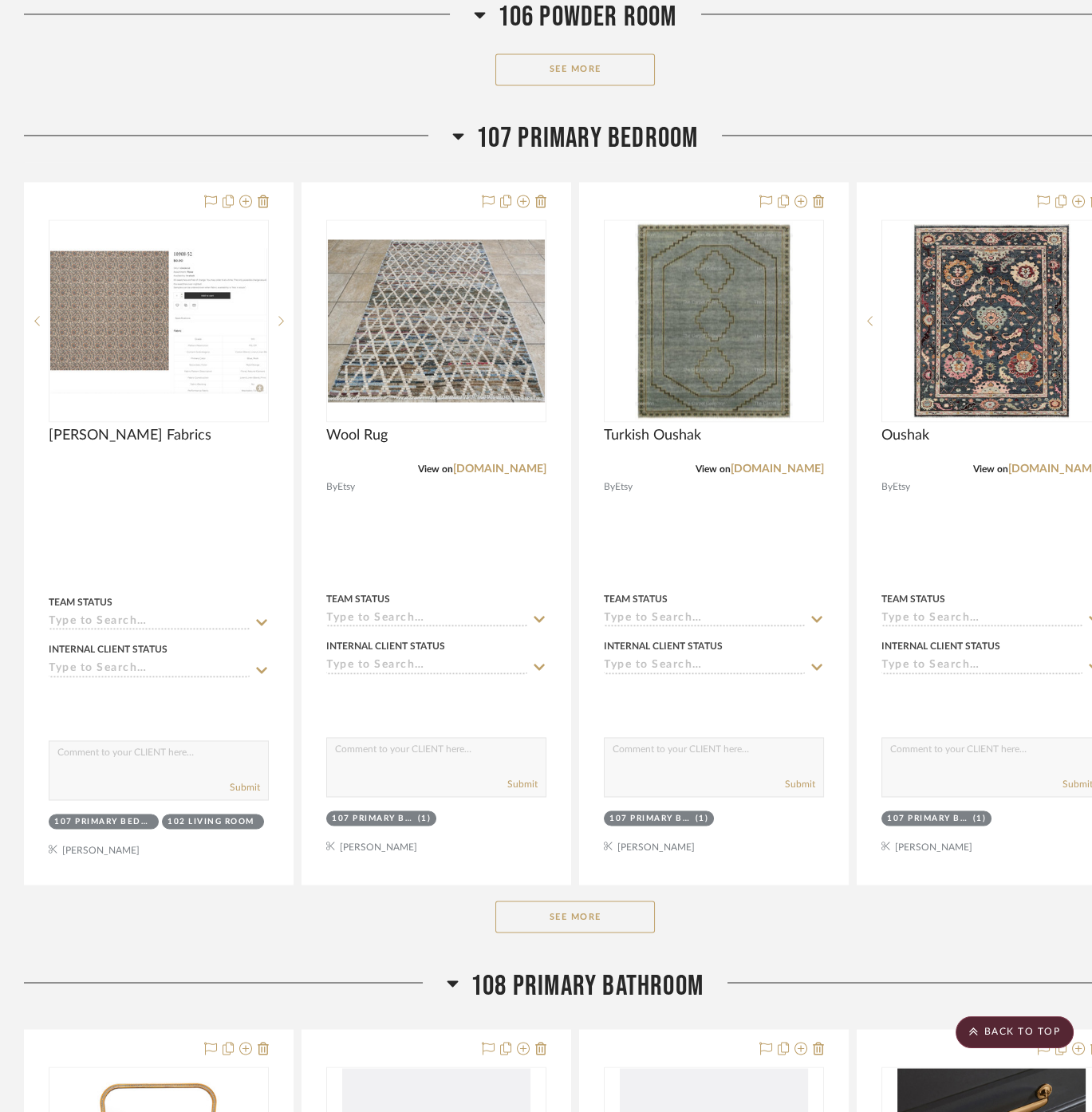
click at [590, 900] on button "See More" at bounding box center [575, 916] width 160 height 32
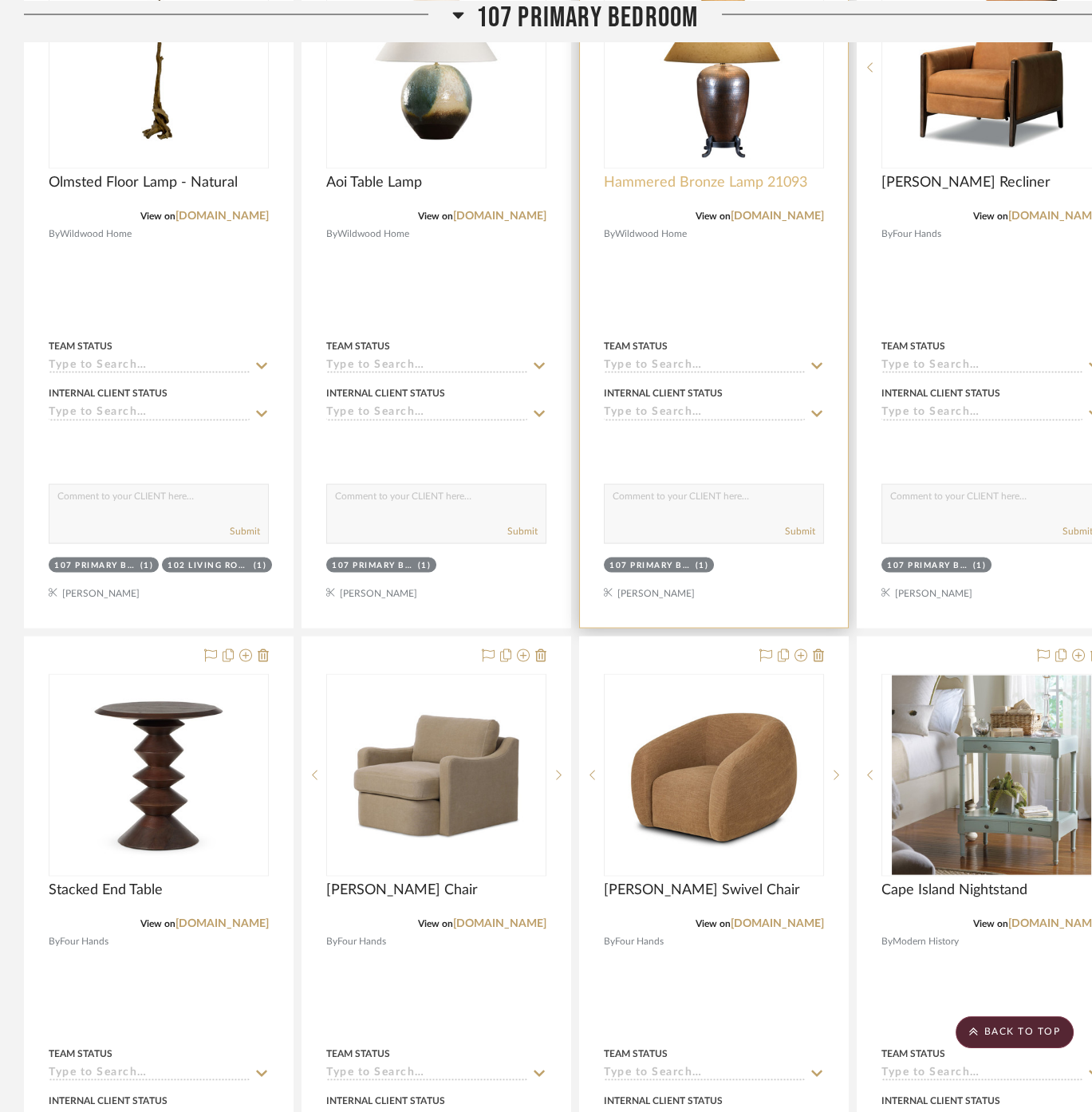
scroll to position [5229, 0]
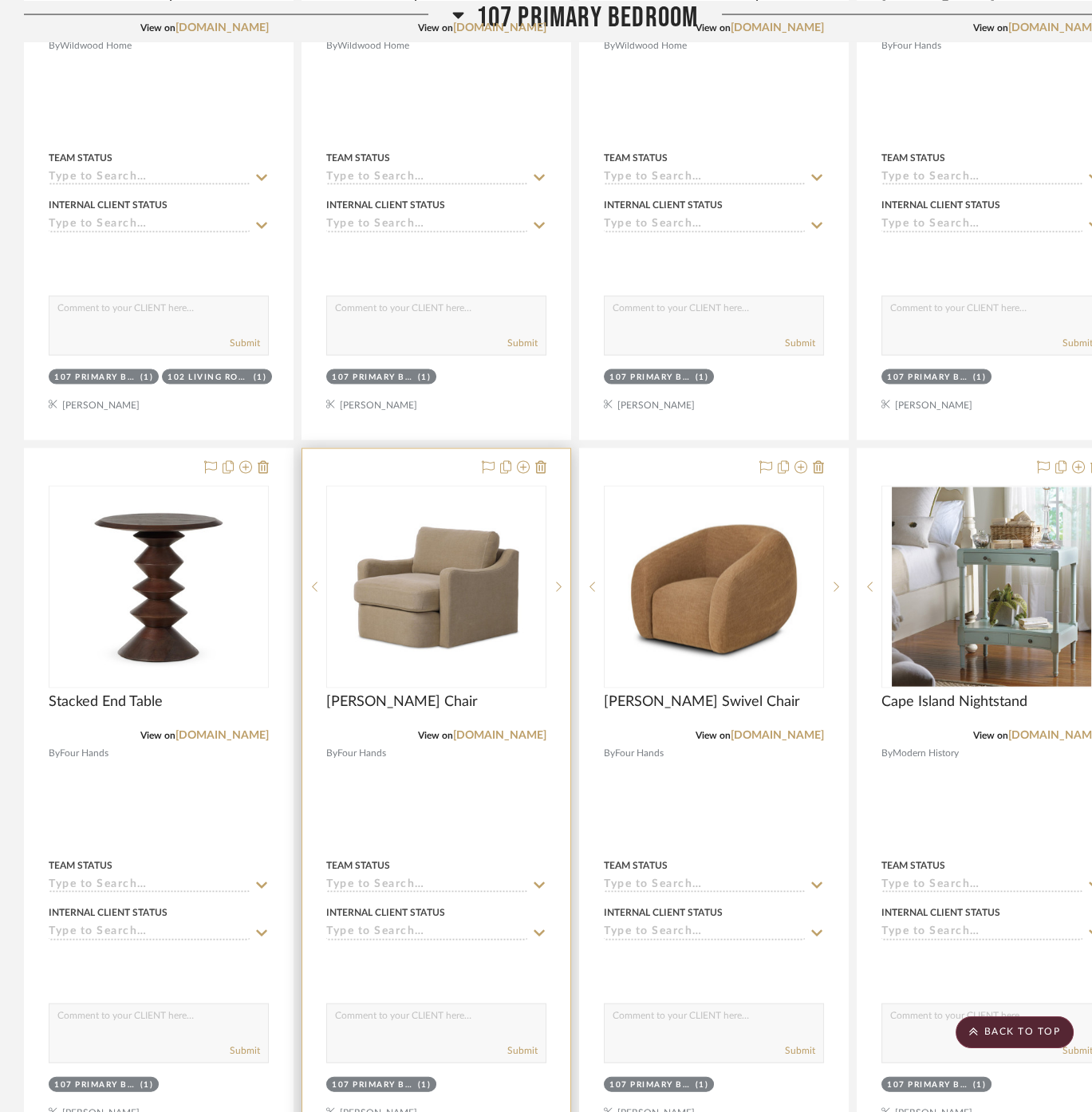
click at [523, 728] on div "View on [DOMAIN_NAME]" at bounding box center [436, 735] width 220 height 14
click at [523, 730] on link "[DOMAIN_NAME]" at bounding box center [499, 735] width 93 height 11
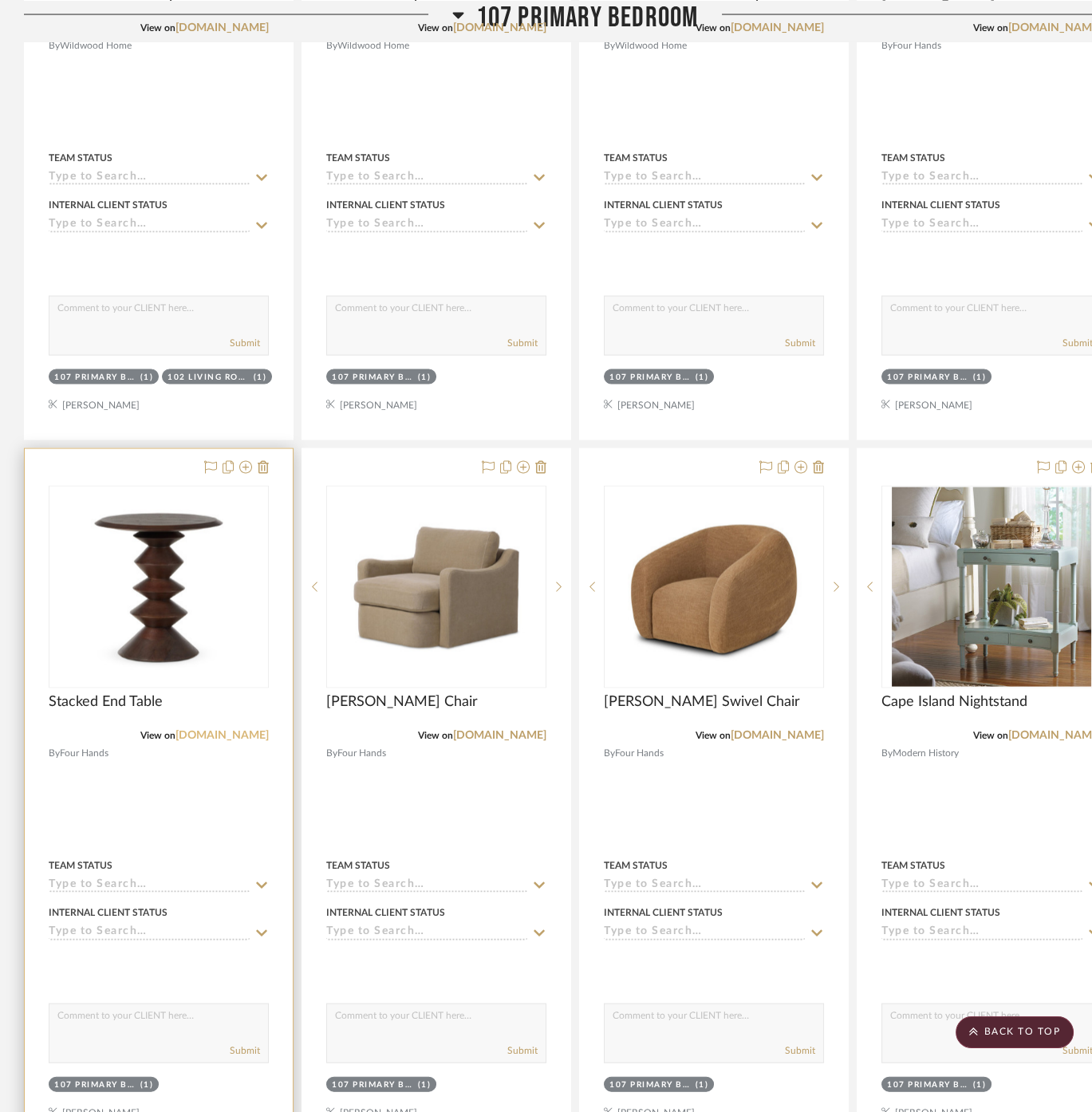
click at [224, 730] on link "[DOMAIN_NAME]" at bounding box center [222, 735] width 93 height 11
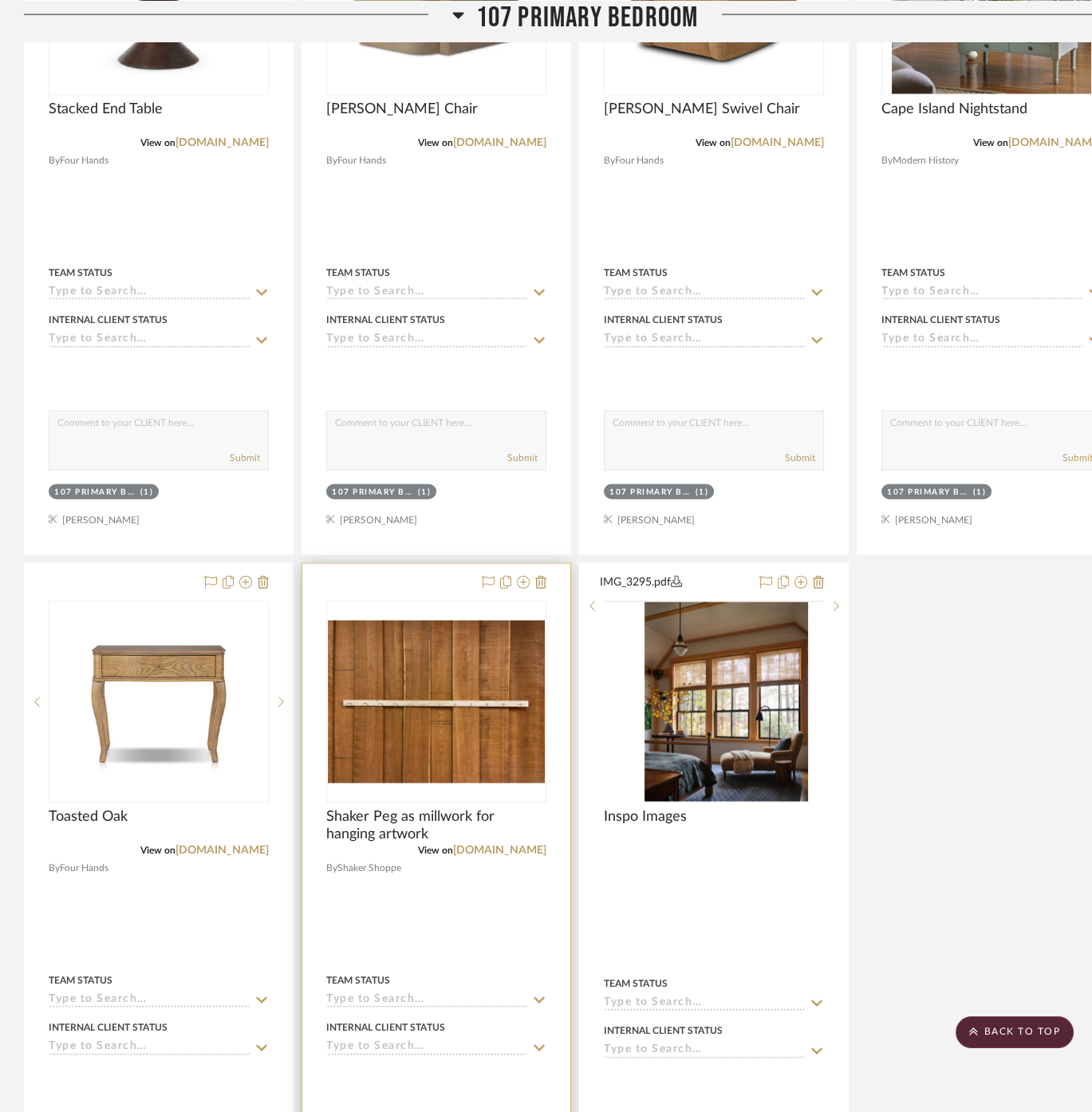
scroll to position [5849, 0]
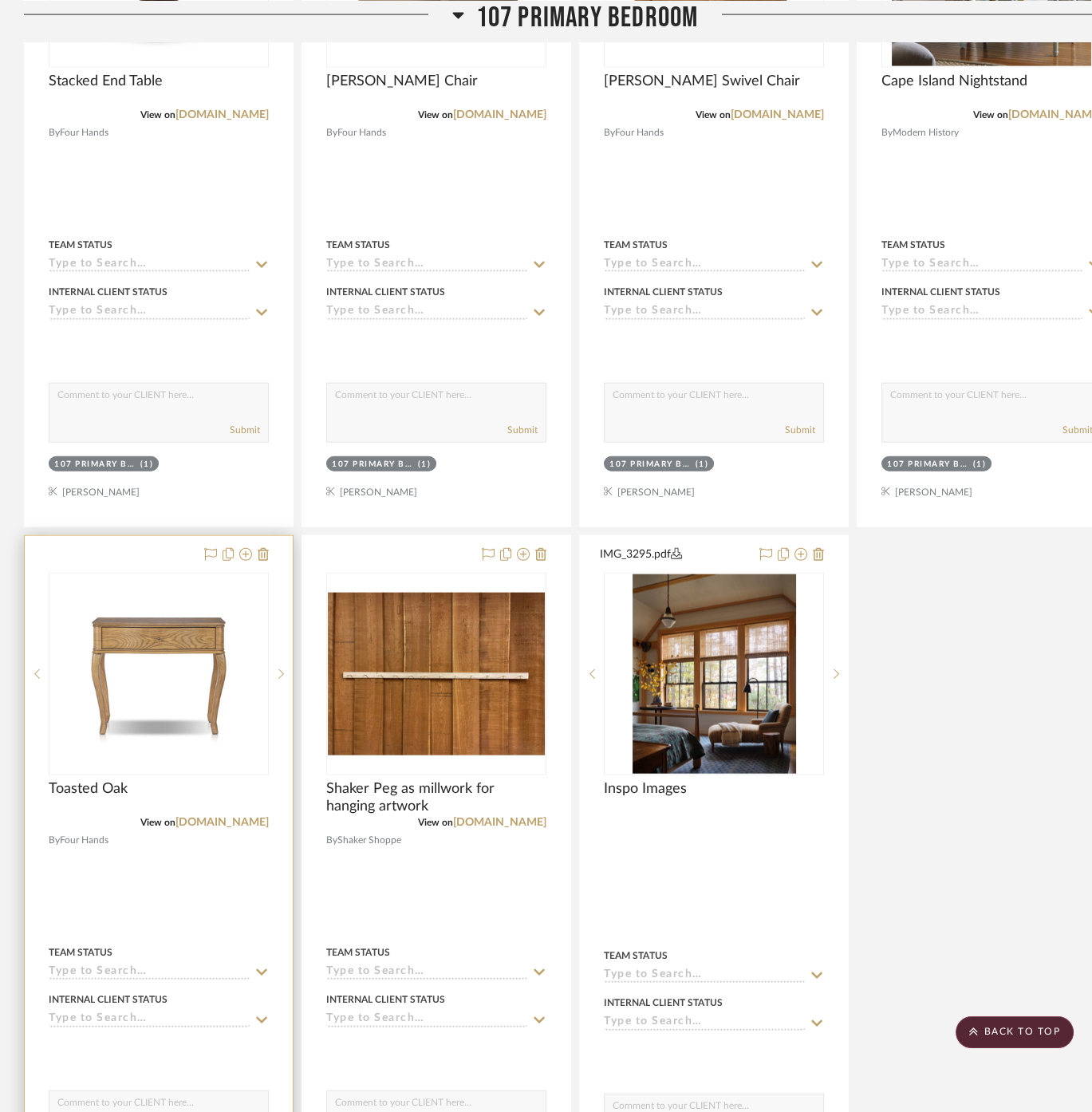
click at [240, 780] on div "Toasted Oak" at bounding box center [159, 798] width 220 height 35
click at [261, 817] on link "[DOMAIN_NAME]" at bounding box center [222, 822] width 93 height 11
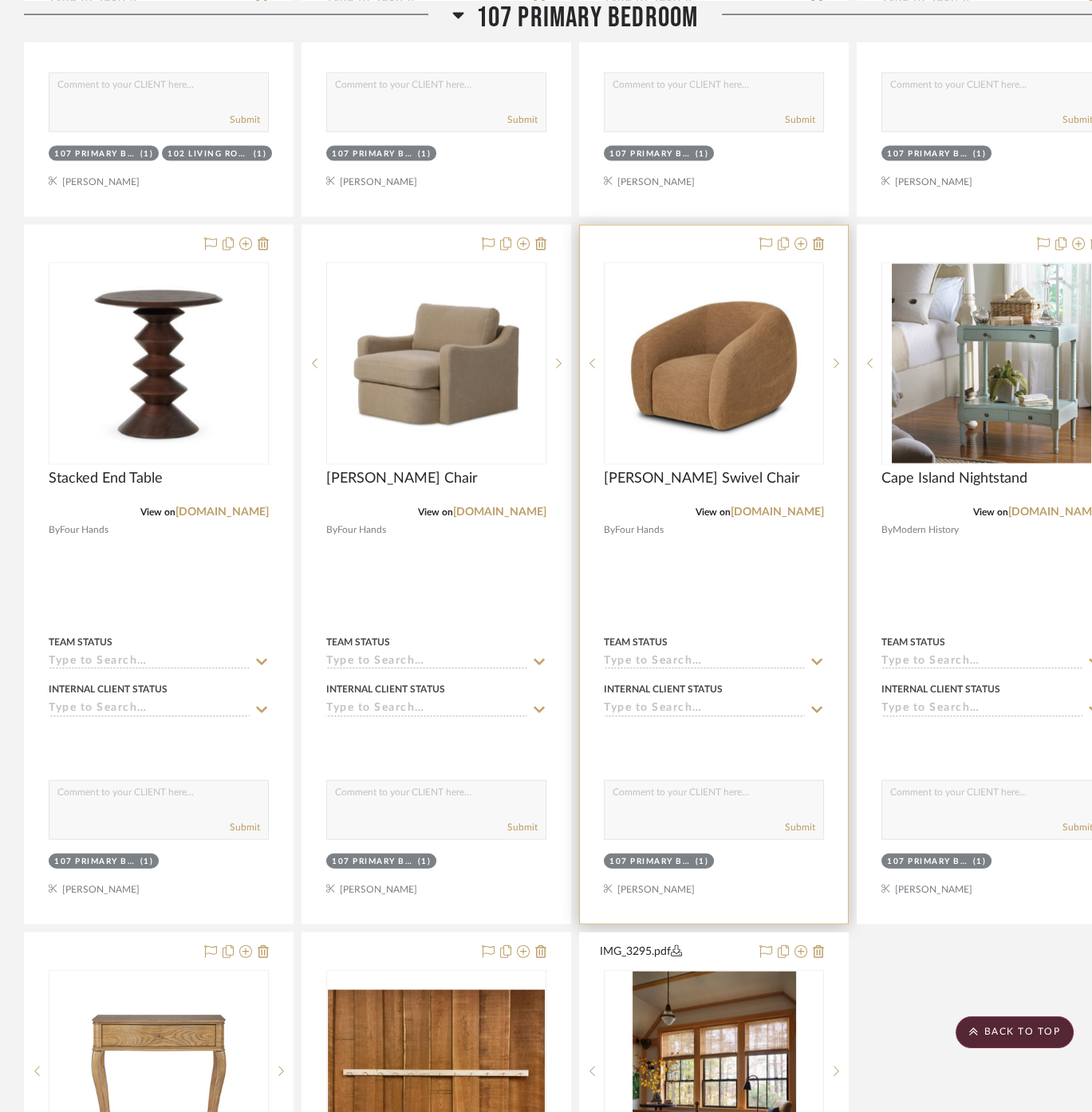
scroll to position [5317, 0]
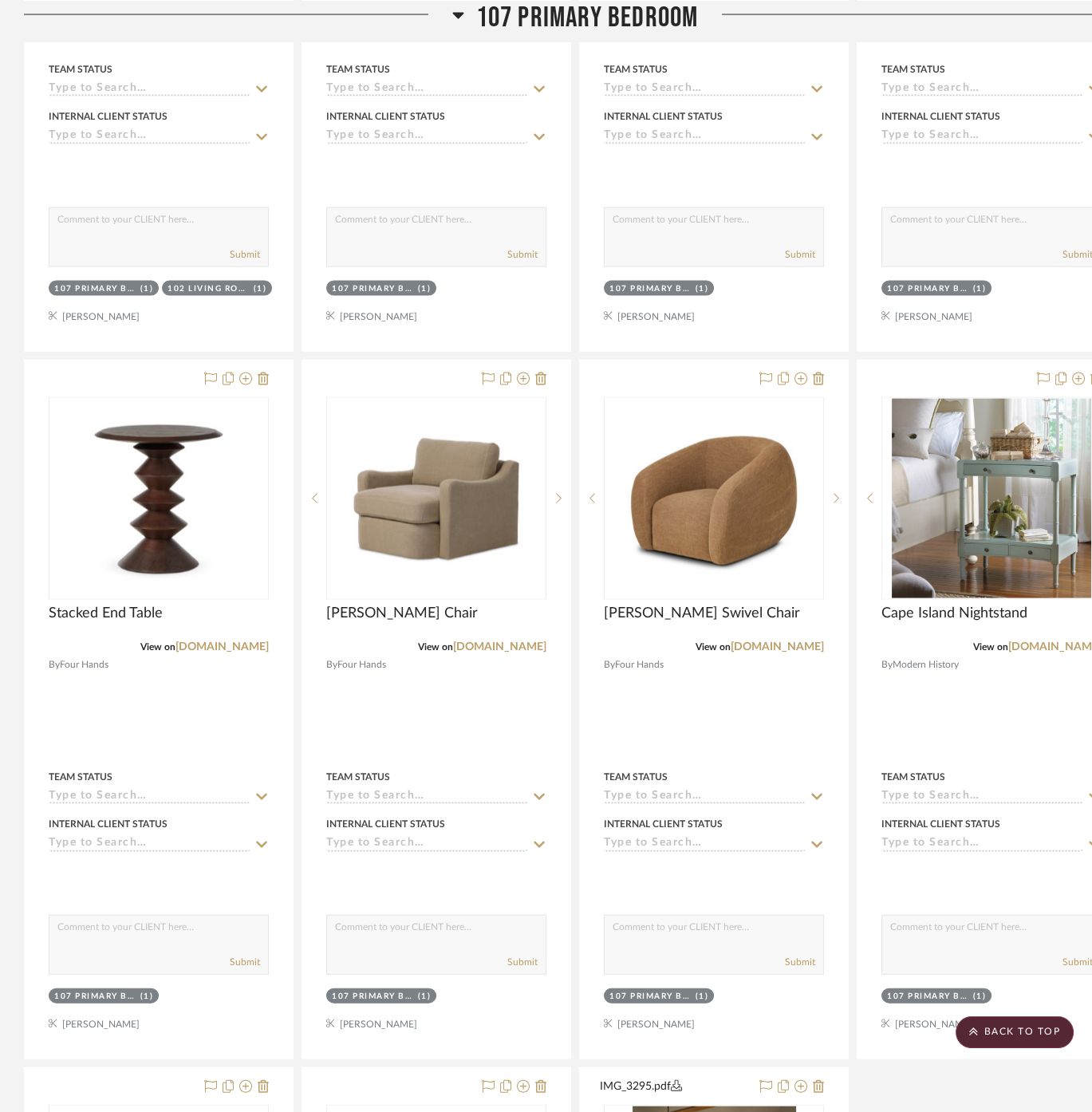
click at [583, 13] on span "107 Primary Bedroom" at bounding box center [588, 17] width 223 height 34
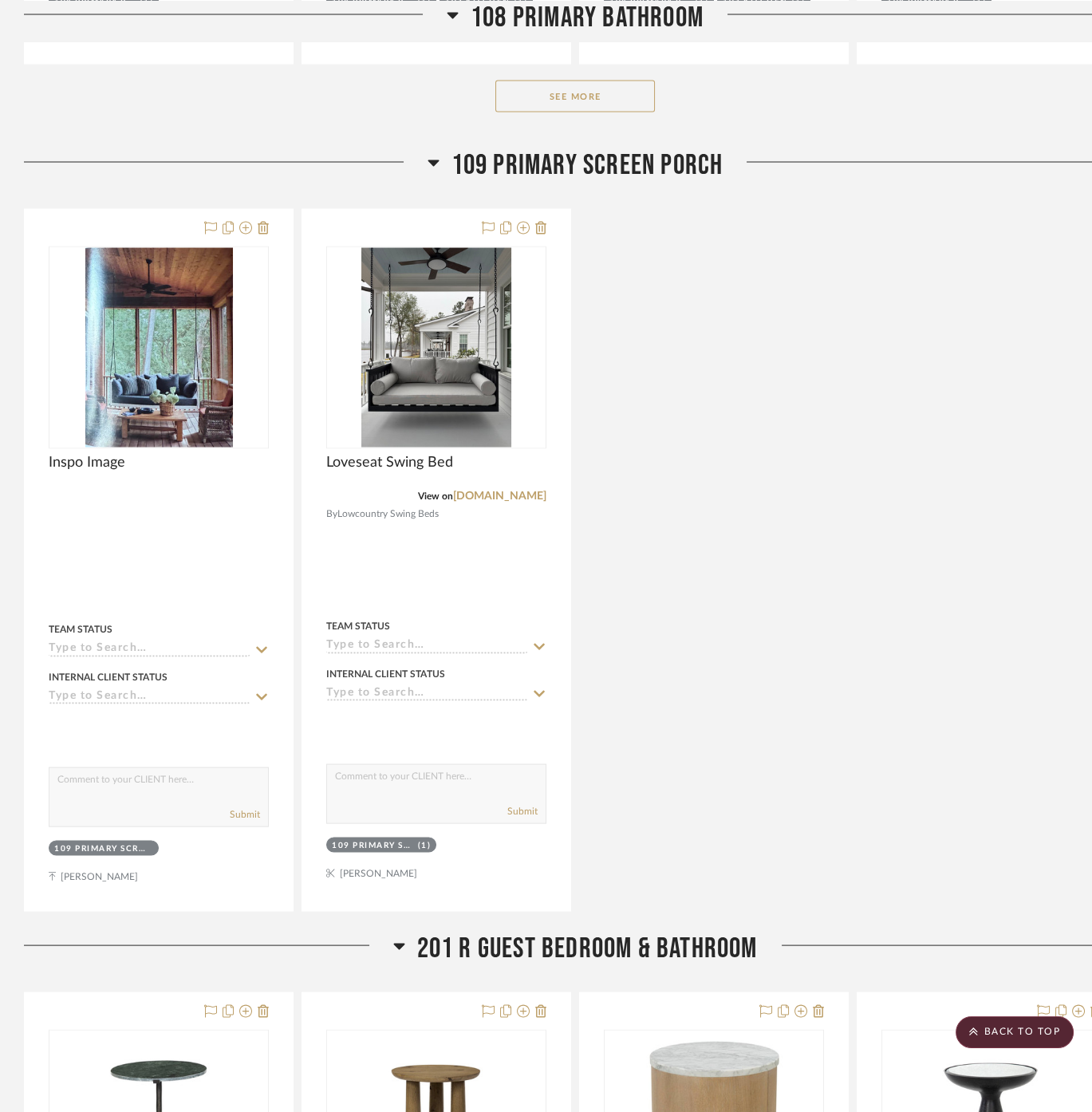
scroll to position [4076, 0]
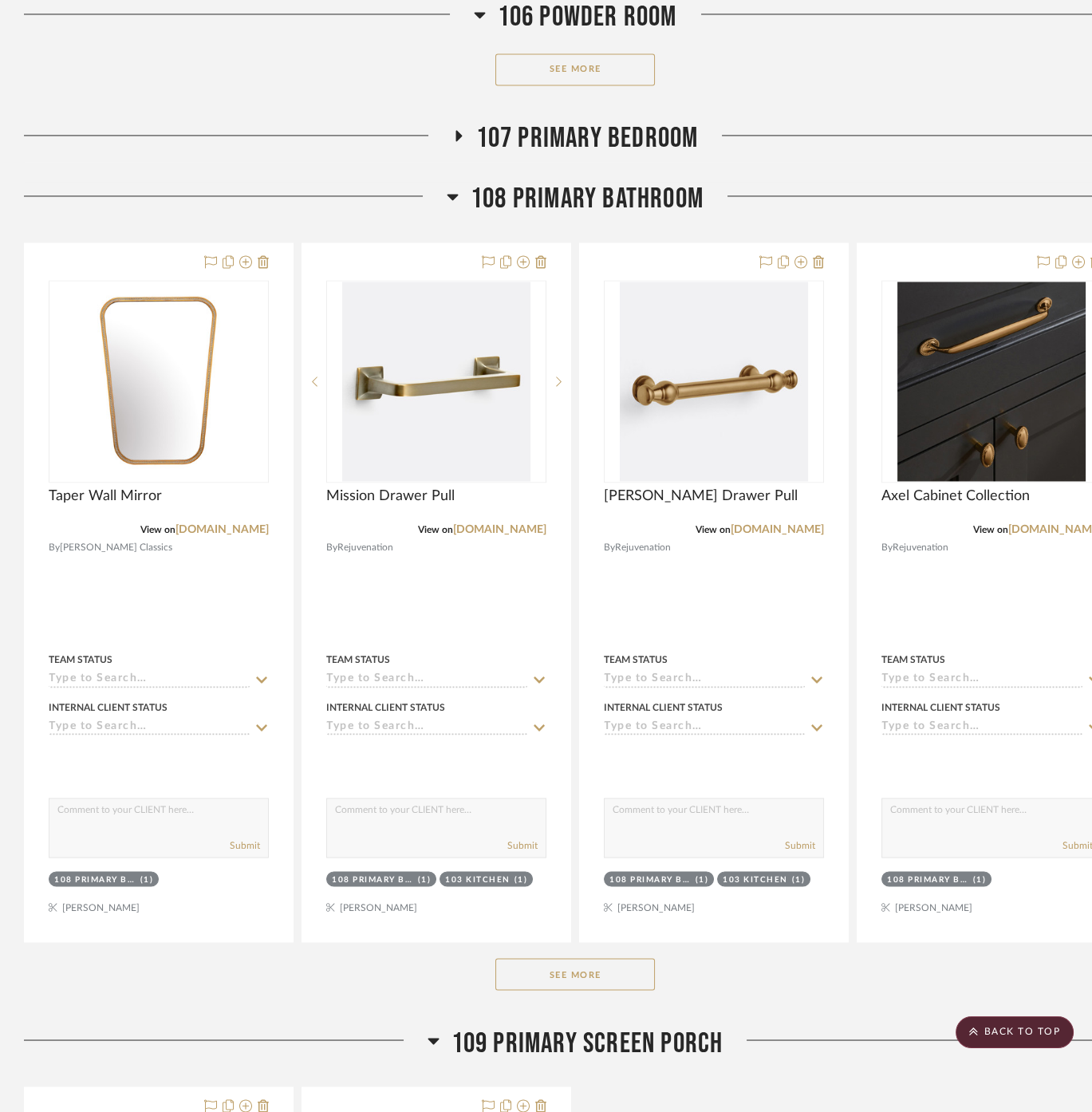
click at [583, 958] on button "See More" at bounding box center [575, 974] width 160 height 32
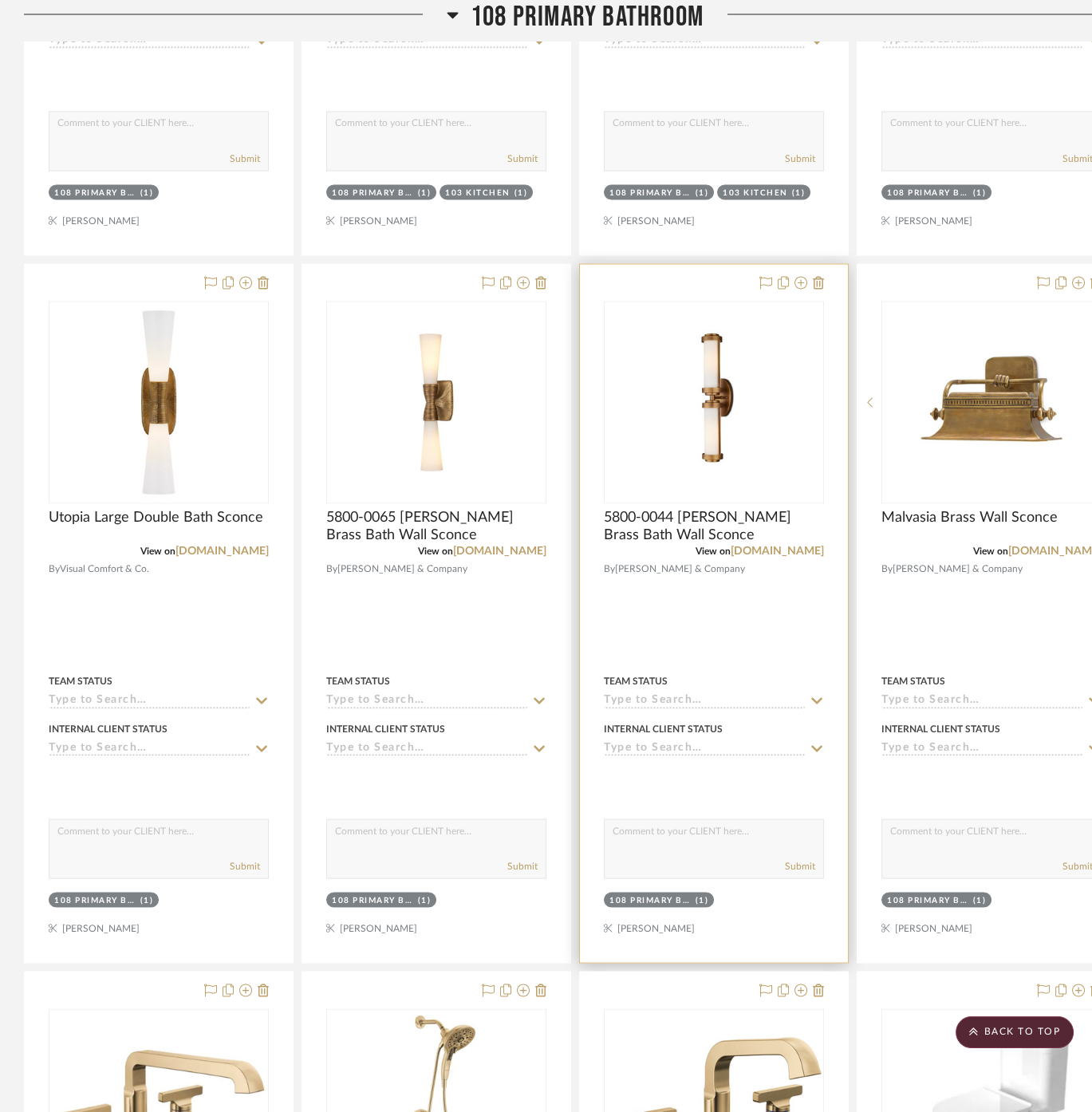
scroll to position [4786, 0]
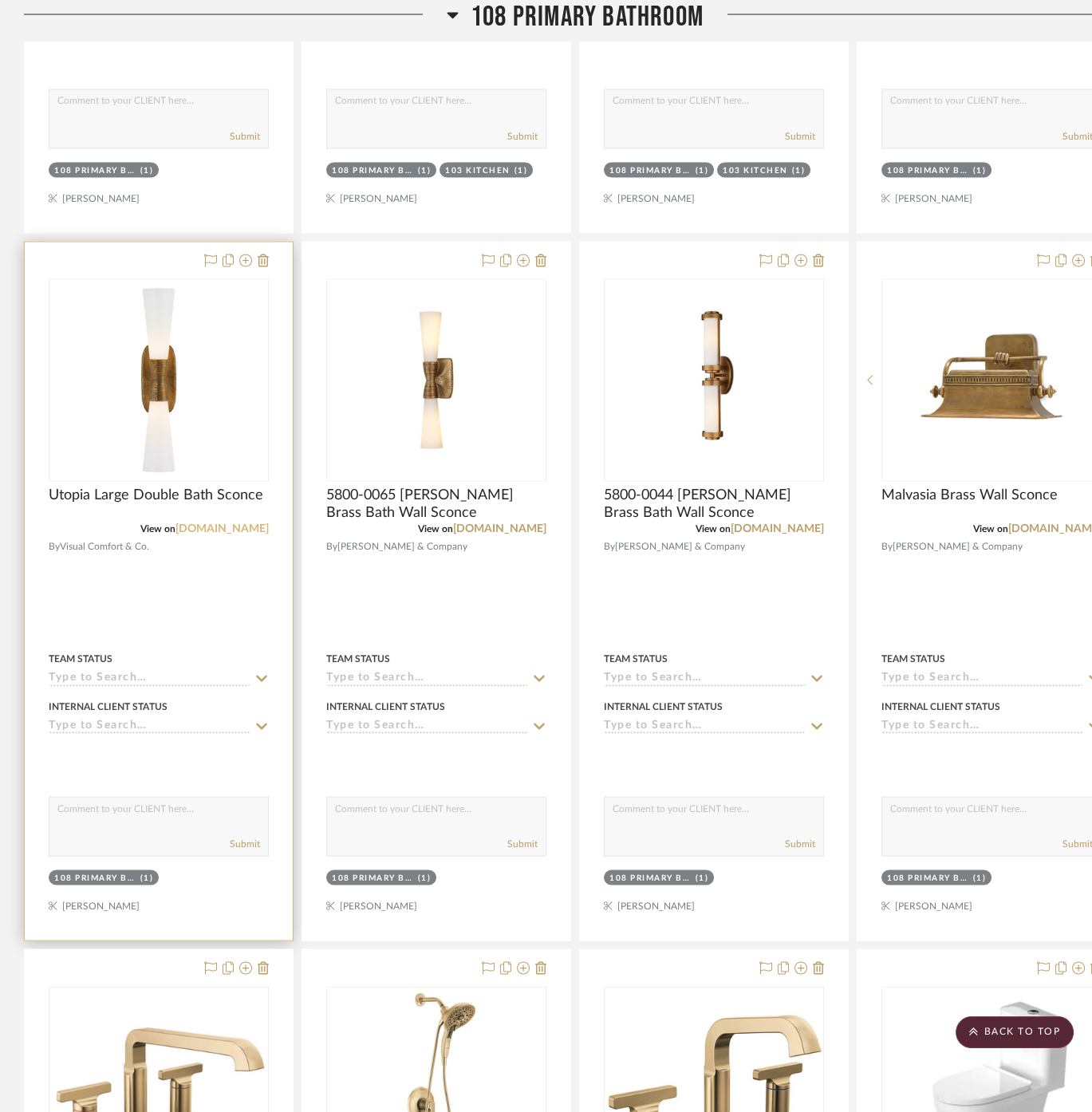
click at [237, 523] on link "[DOMAIN_NAME]" at bounding box center [222, 528] width 93 height 11
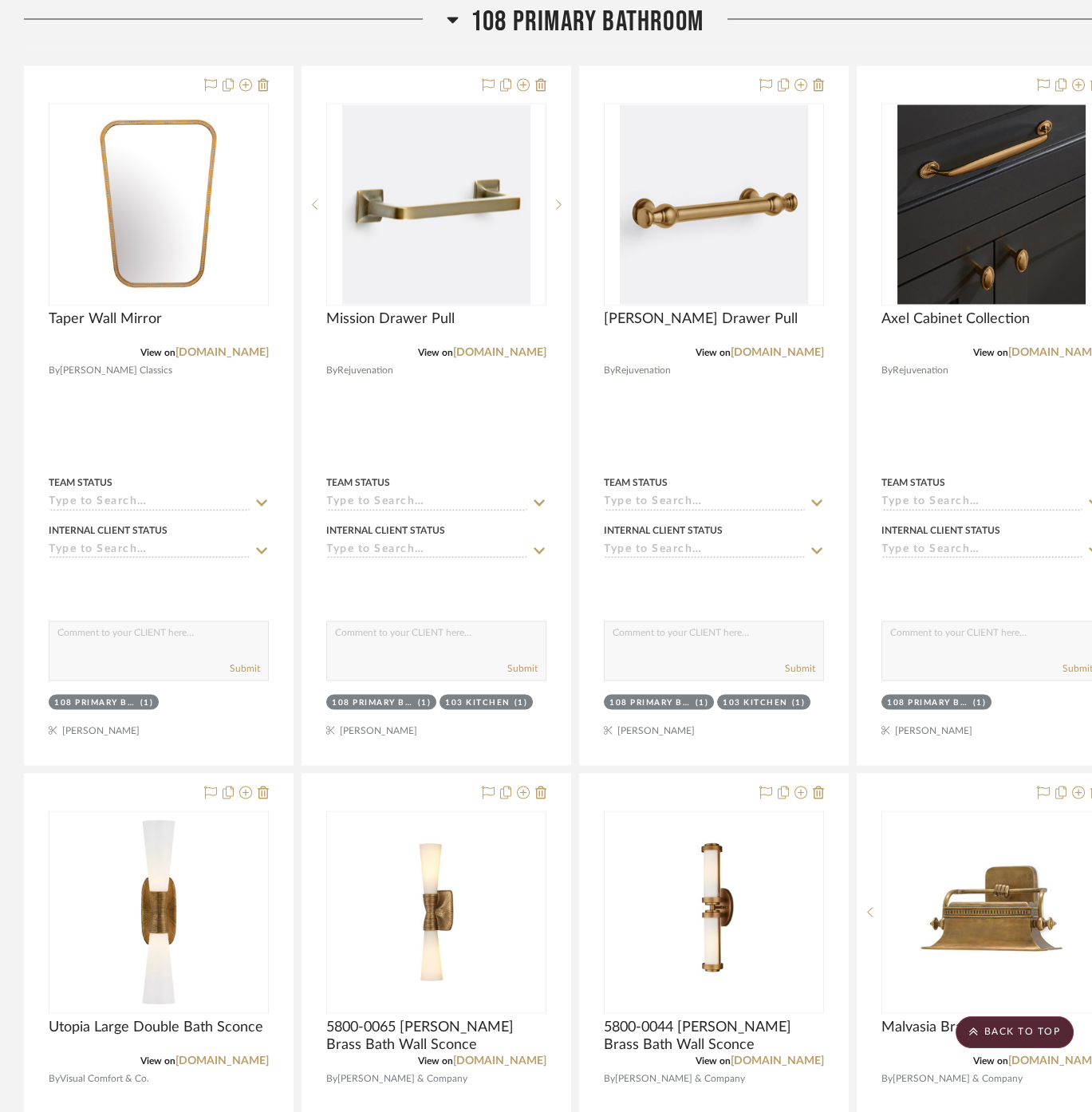
click at [591, 10] on span "108 Primary Bathroom" at bounding box center [587, 22] width 233 height 34
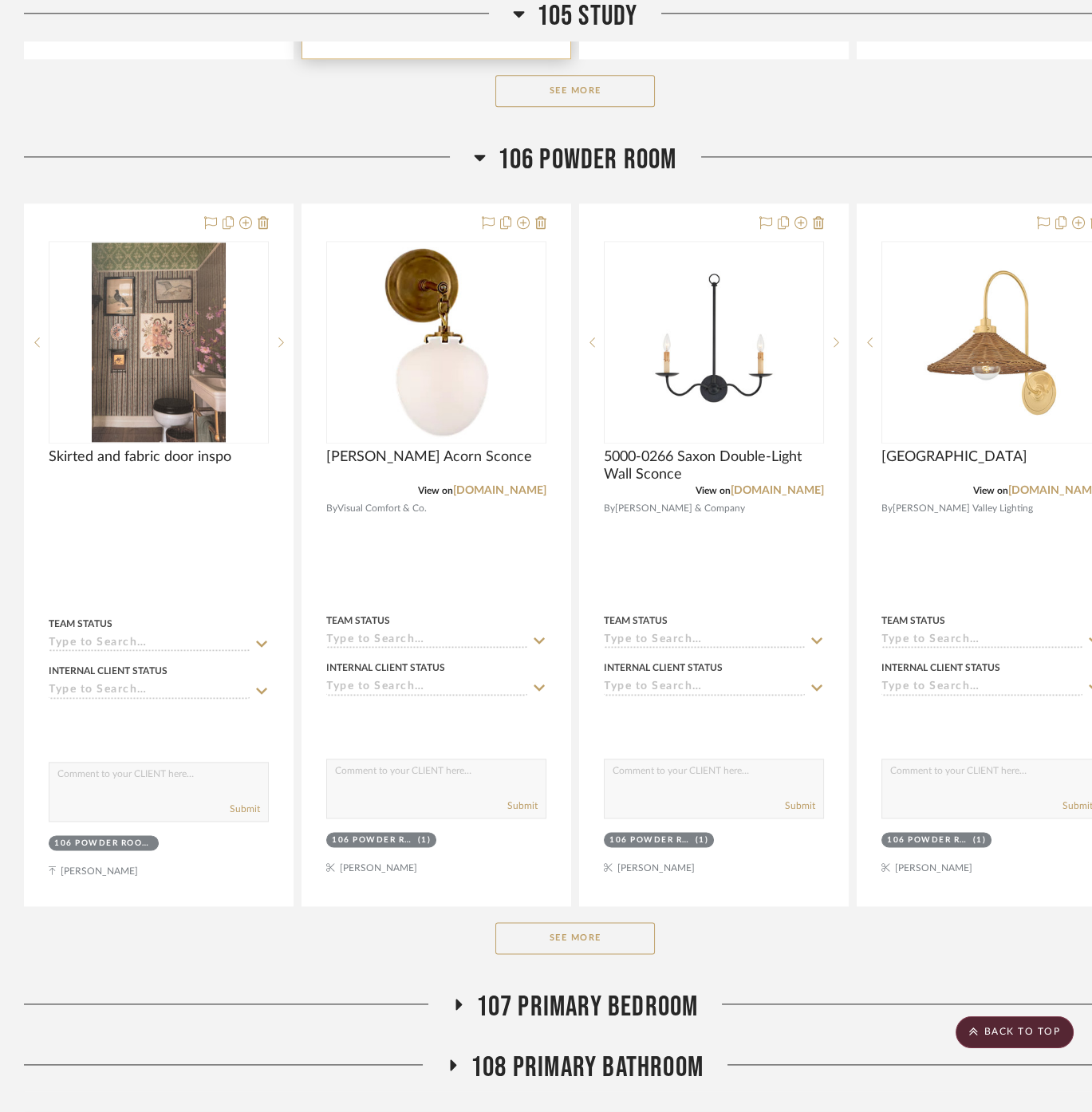
scroll to position [3191, 0]
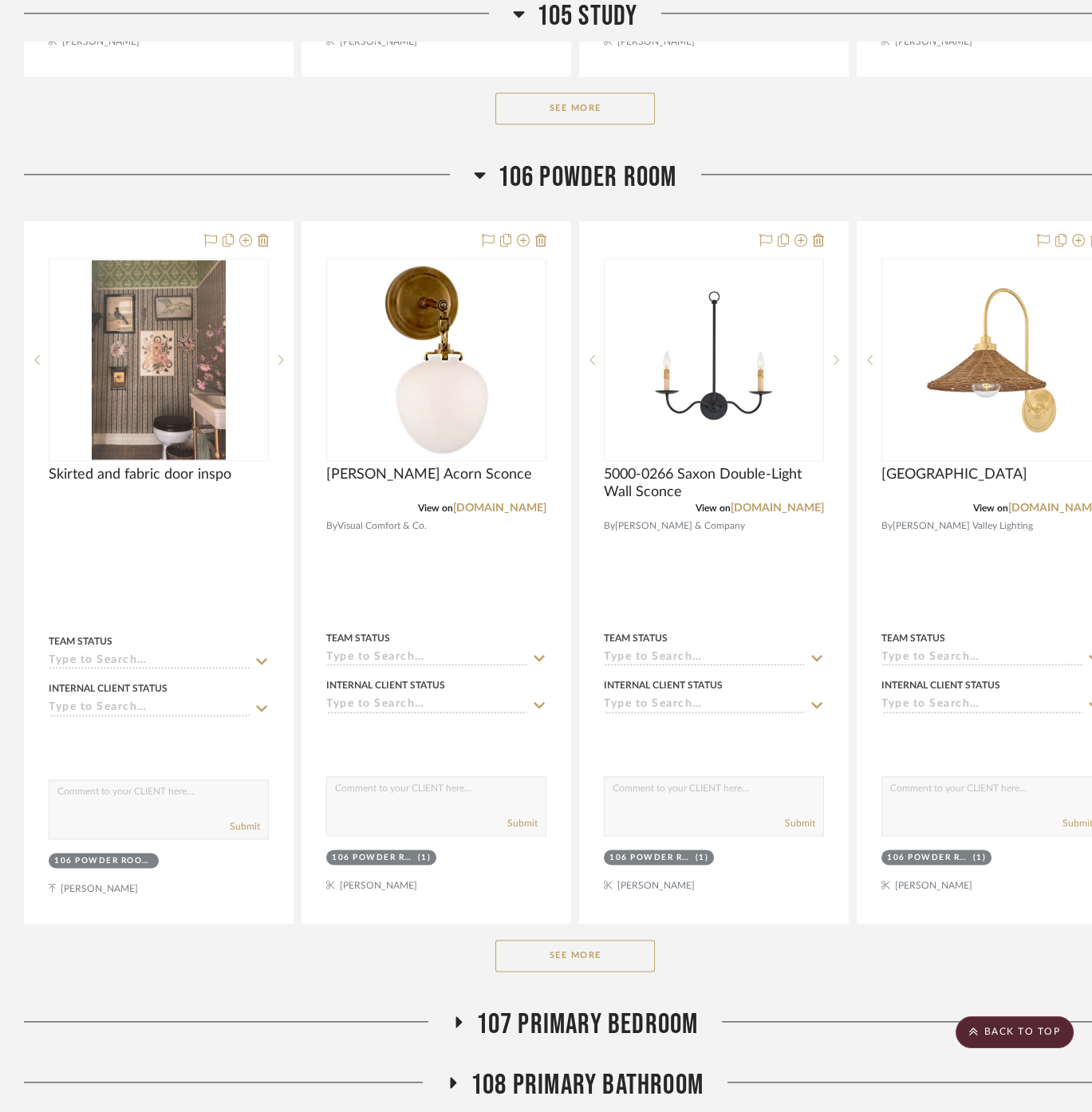
click at [588, 926] on div "See More" at bounding box center [575, 956] width 1103 height 64
click at [588, 940] on button "See More" at bounding box center [575, 956] width 160 height 32
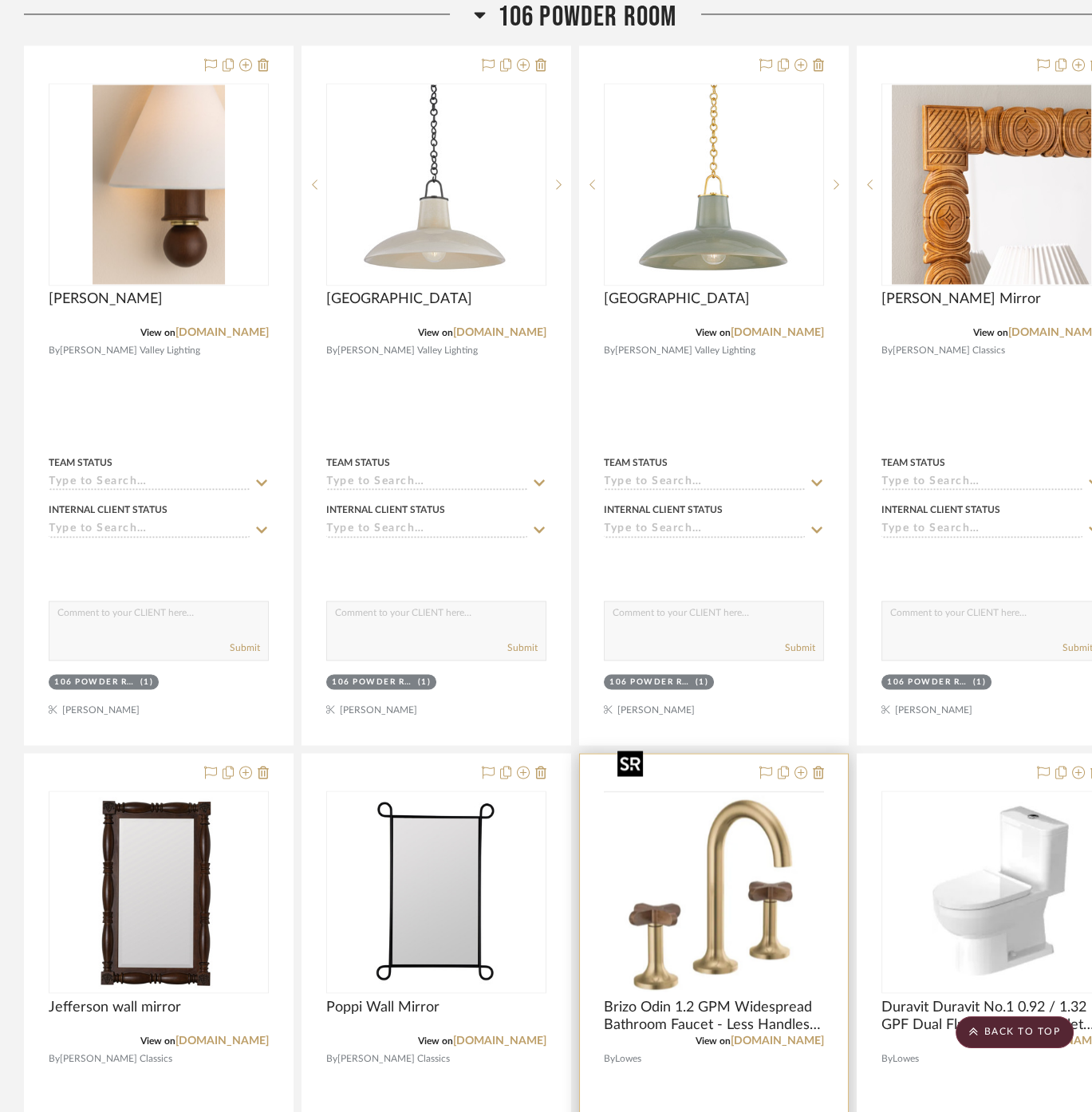
scroll to position [4431, 0]
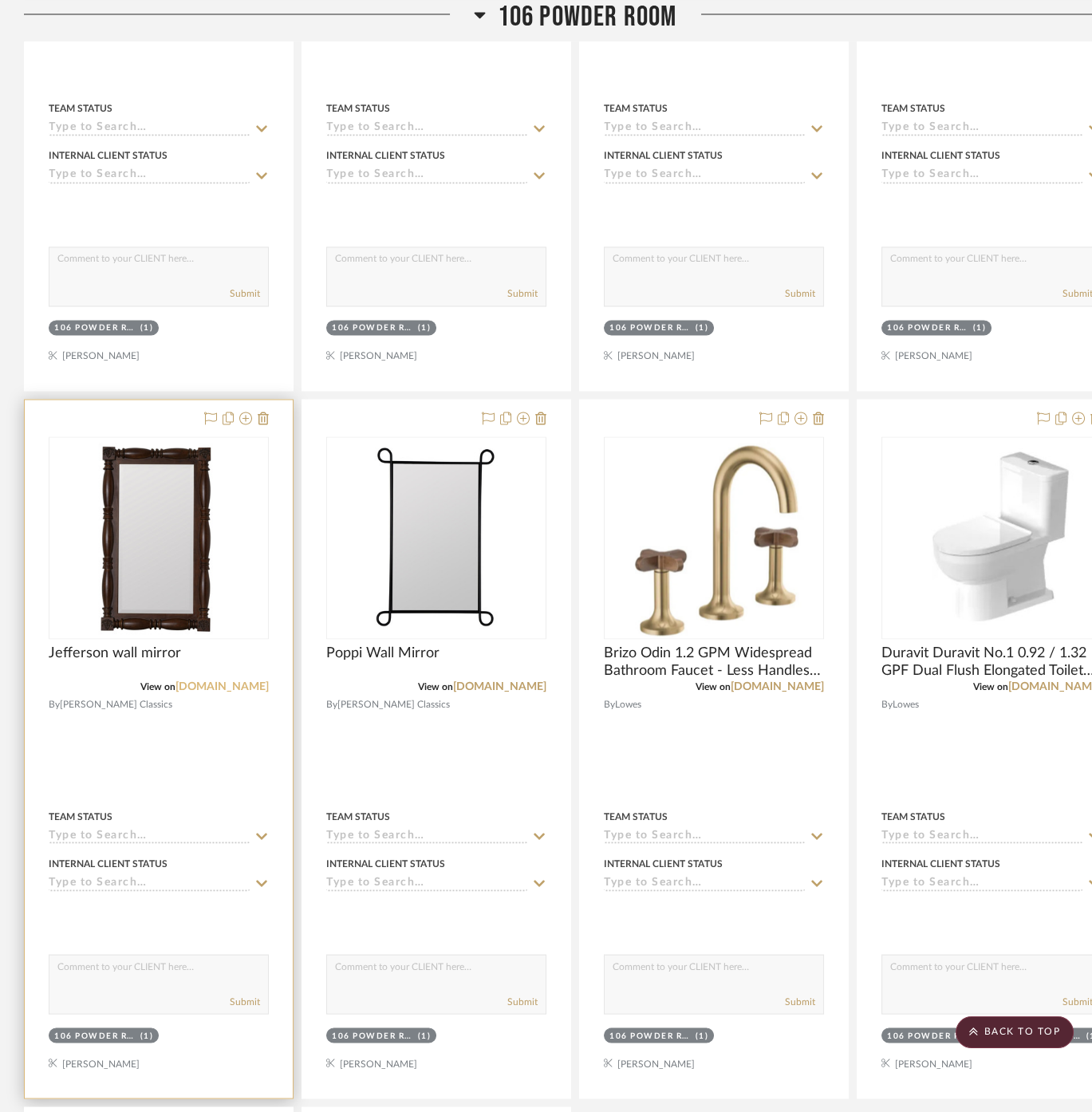
click at [256, 680] on link "[DOMAIN_NAME]" at bounding box center [222, 685] width 93 height 11
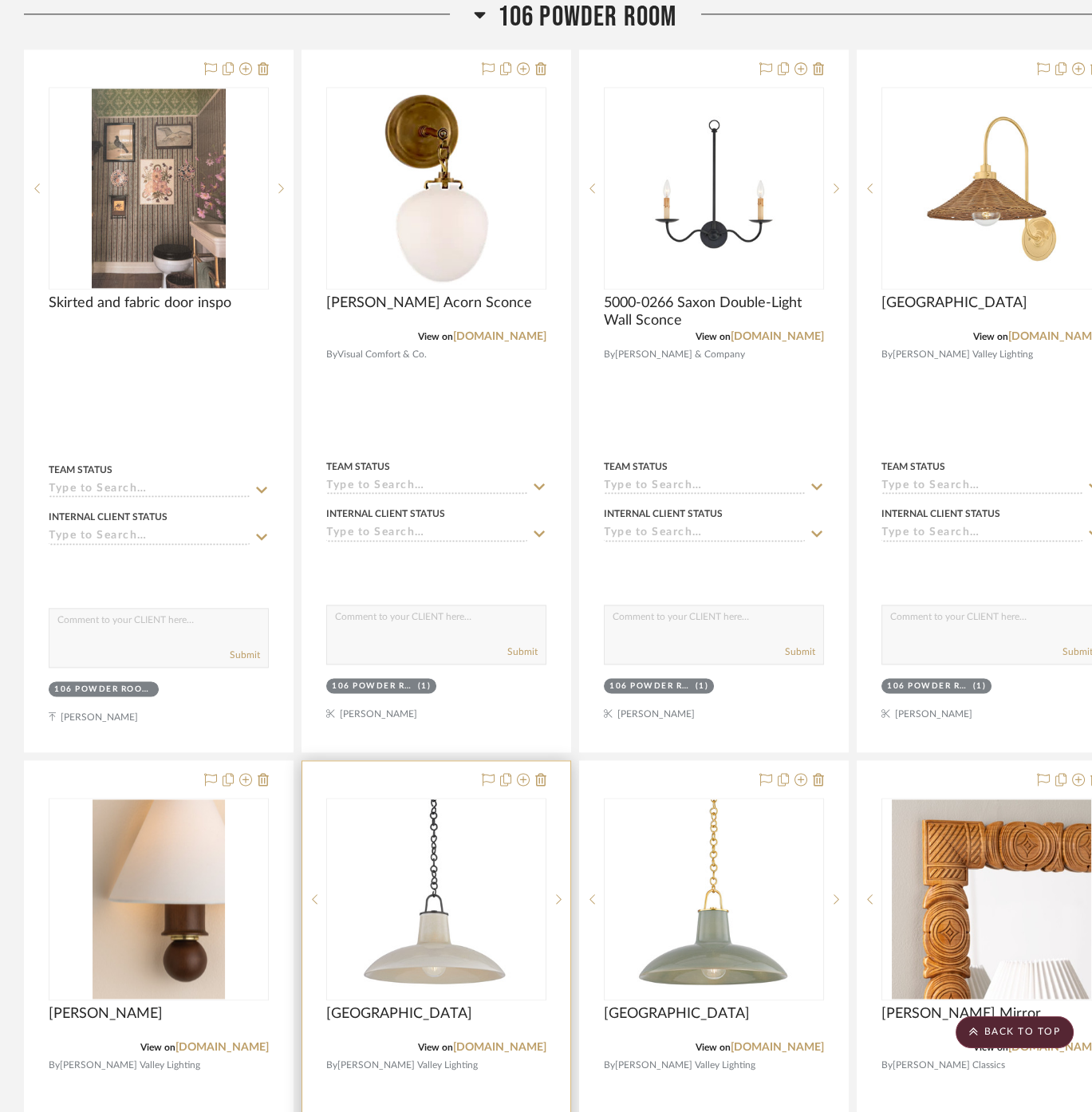
scroll to position [3368, 0]
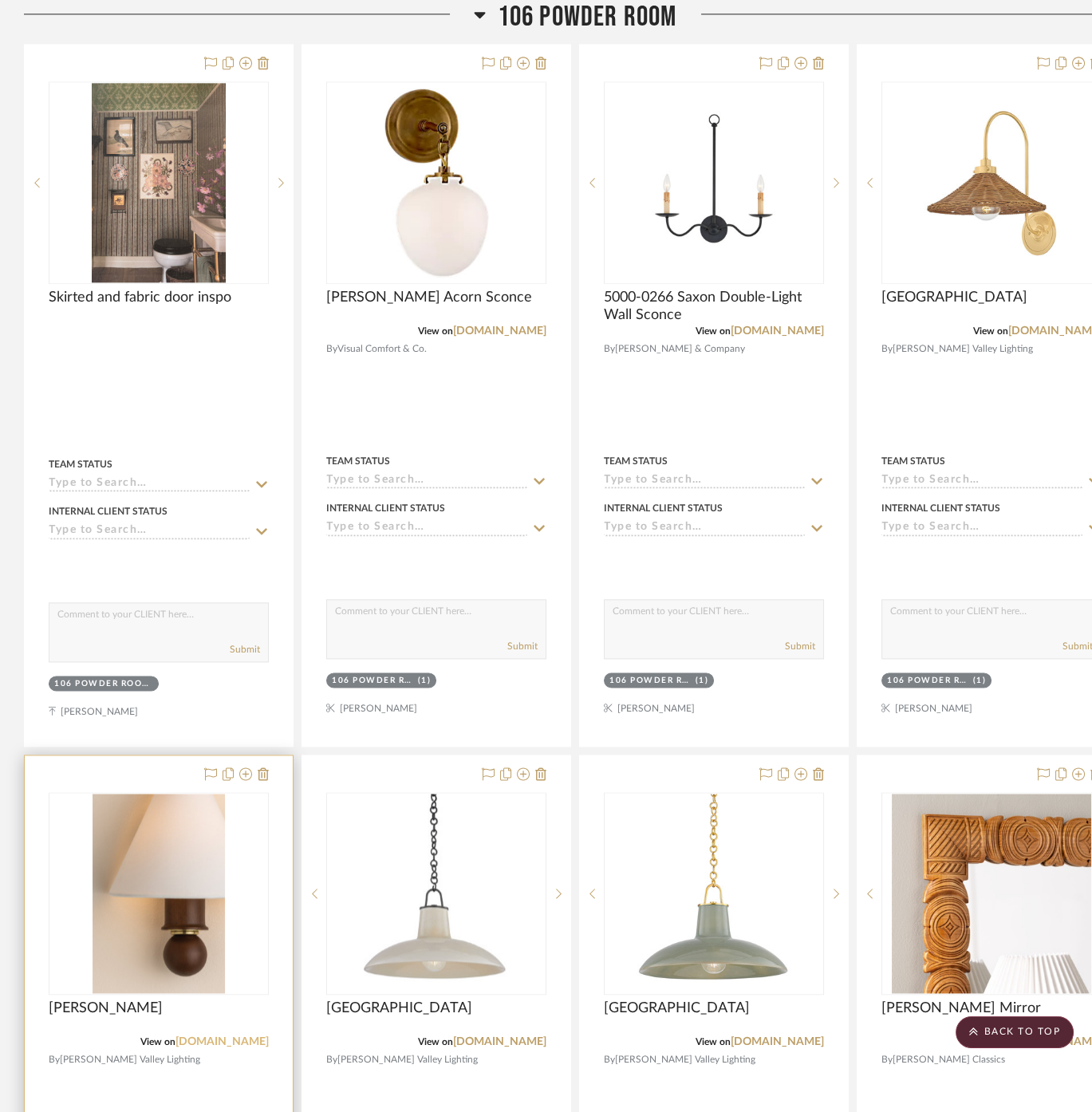
click at [238, 1036] on link "[DOMAIN_NAME]" at bounding box center [222, 1041] width 93 height 11
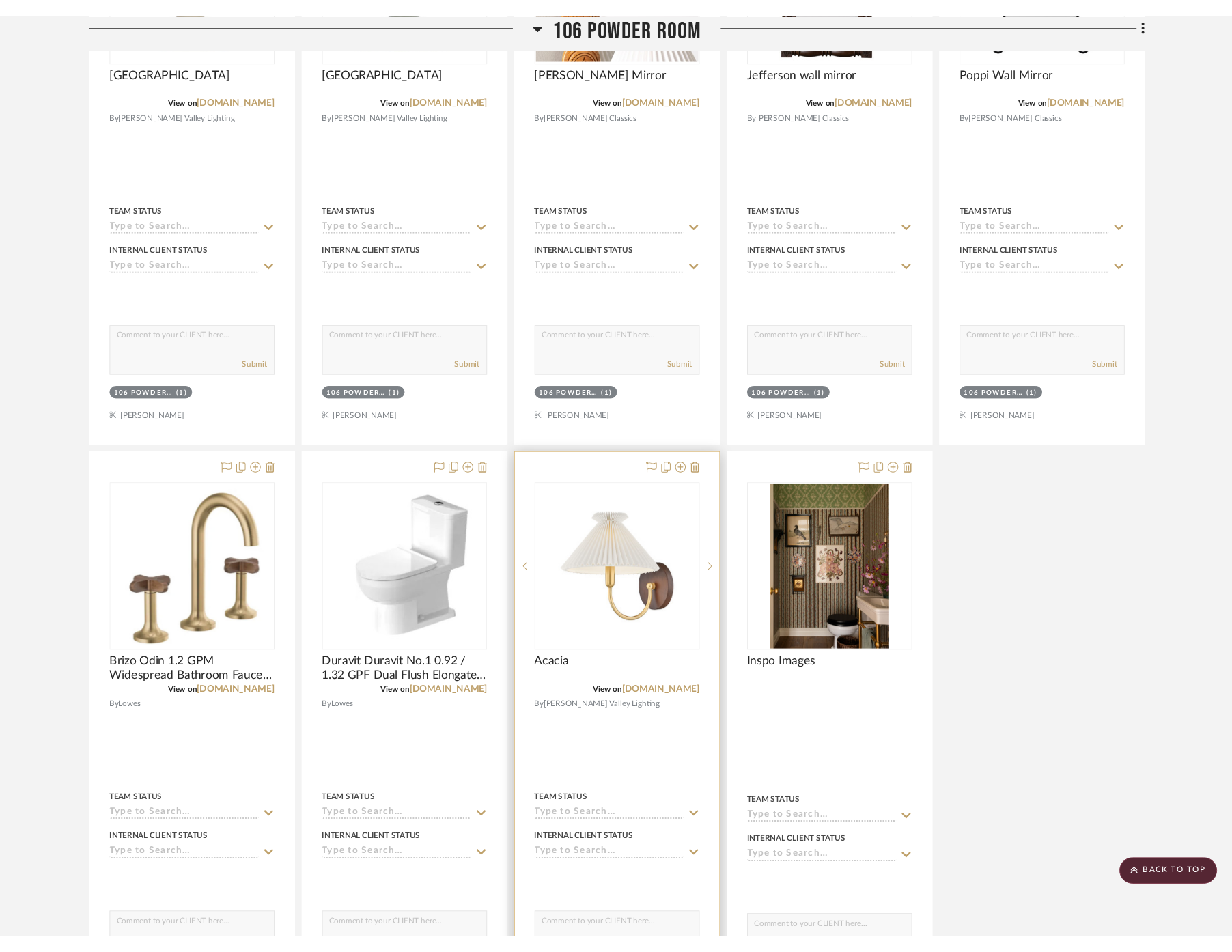
scroll to position [3869, 0]
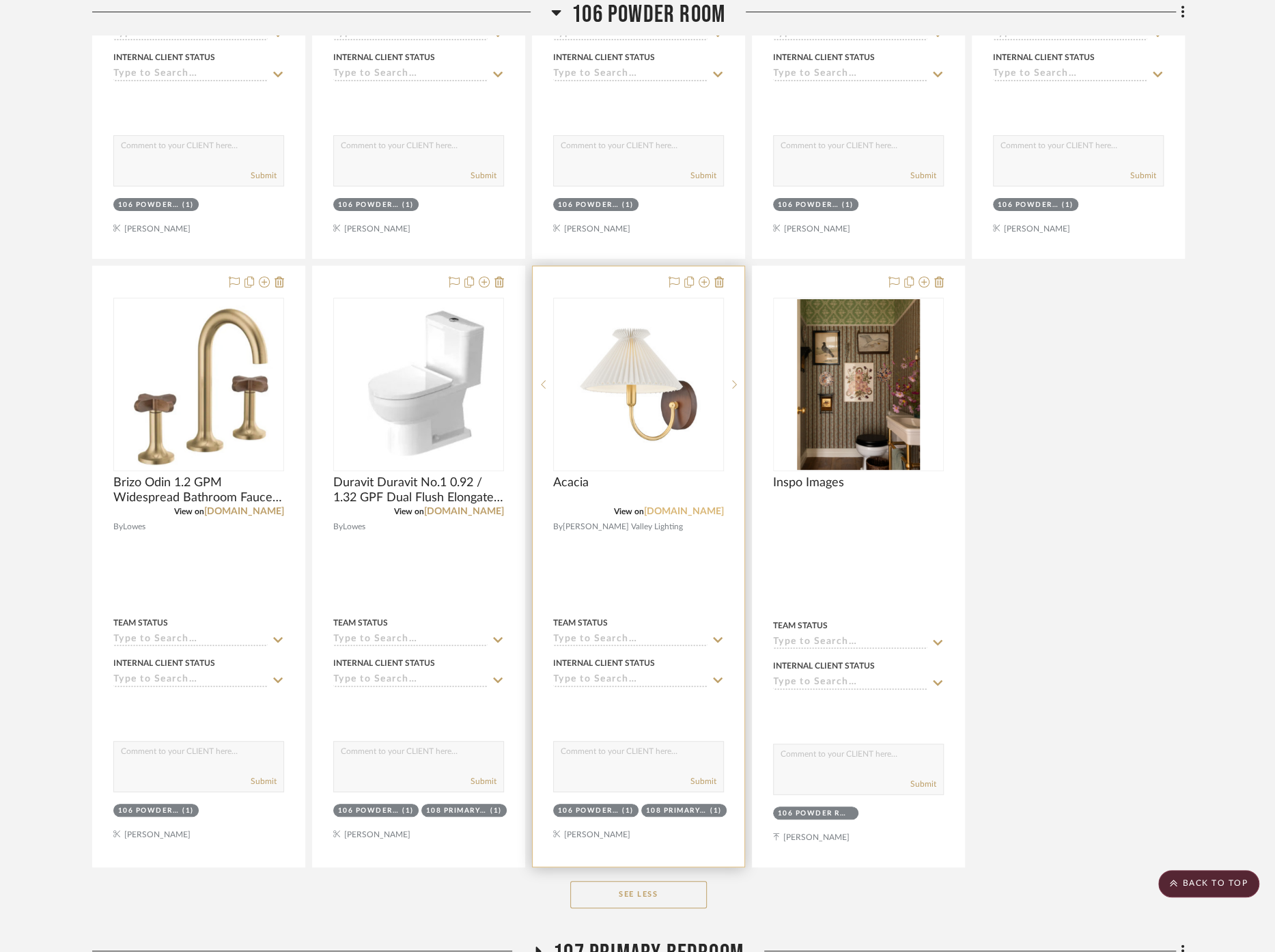
click at [695, 507] on link "[DOMAIN_NAME]" at bounding box center [684, 511] width 80 height 9
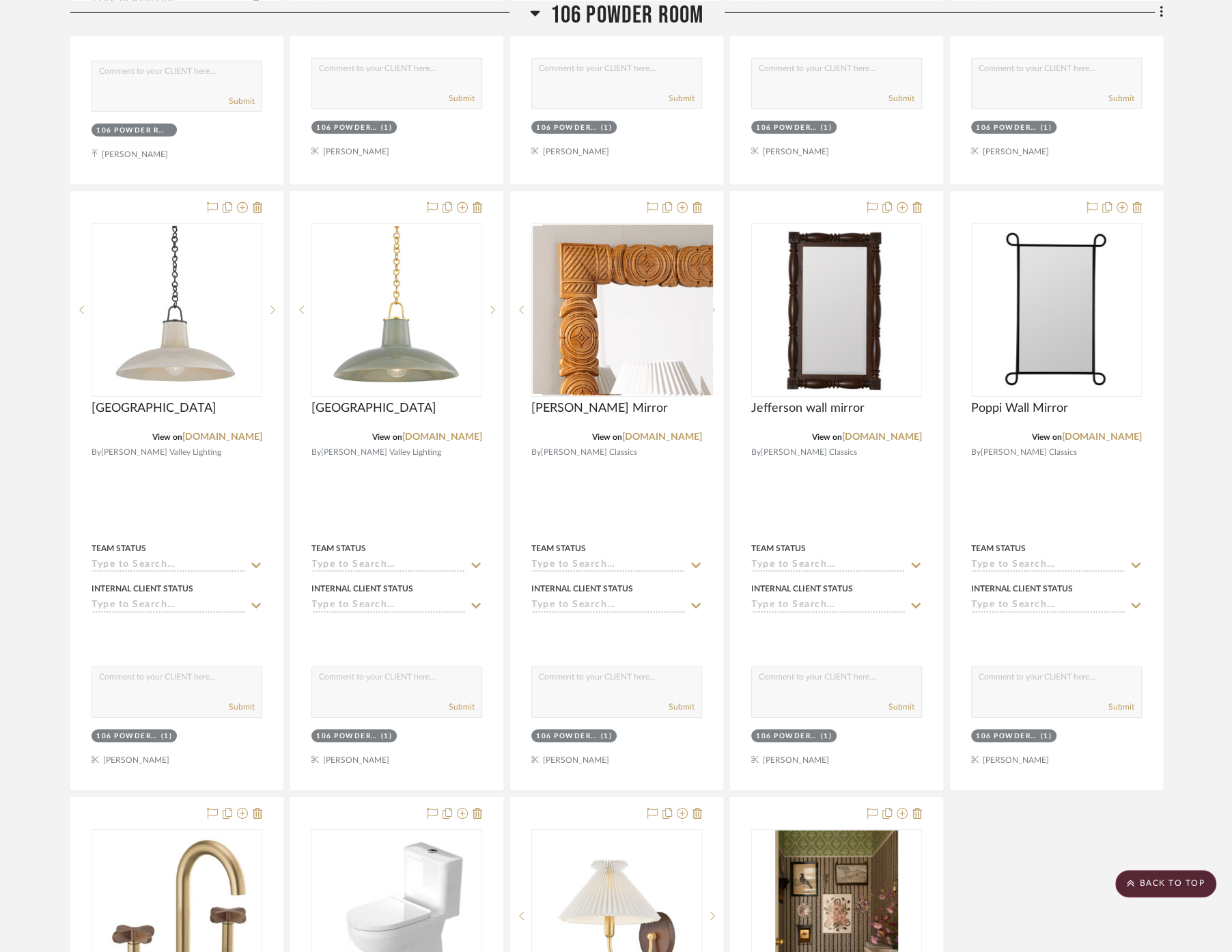
click at [624, 19] on span "106 Powder Room" at bounding box center [628, 14] width 154 height 30
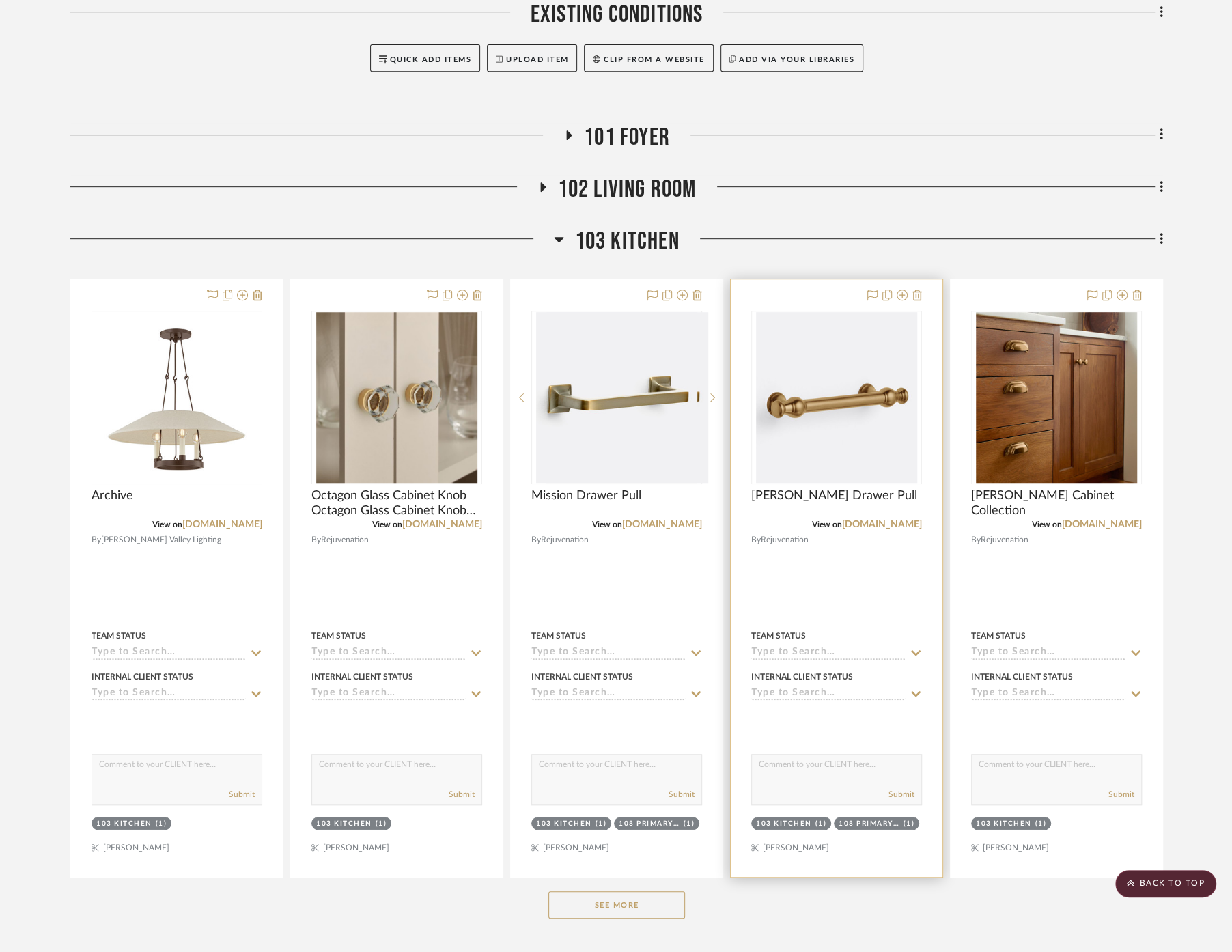
scroll to position [530, 0]
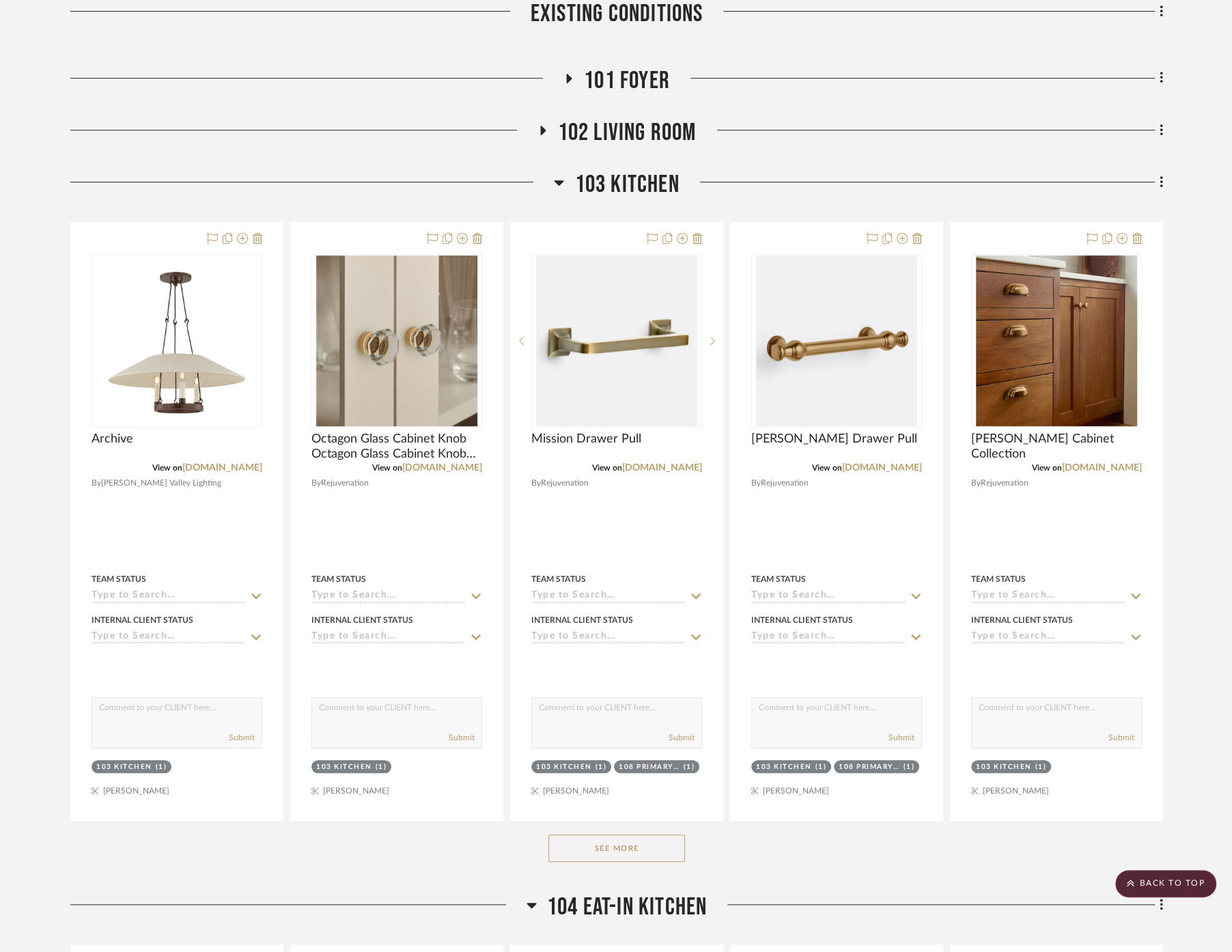
click at [656, 835] on button "See More" at bounding box center [617, 848] width 137 height 27
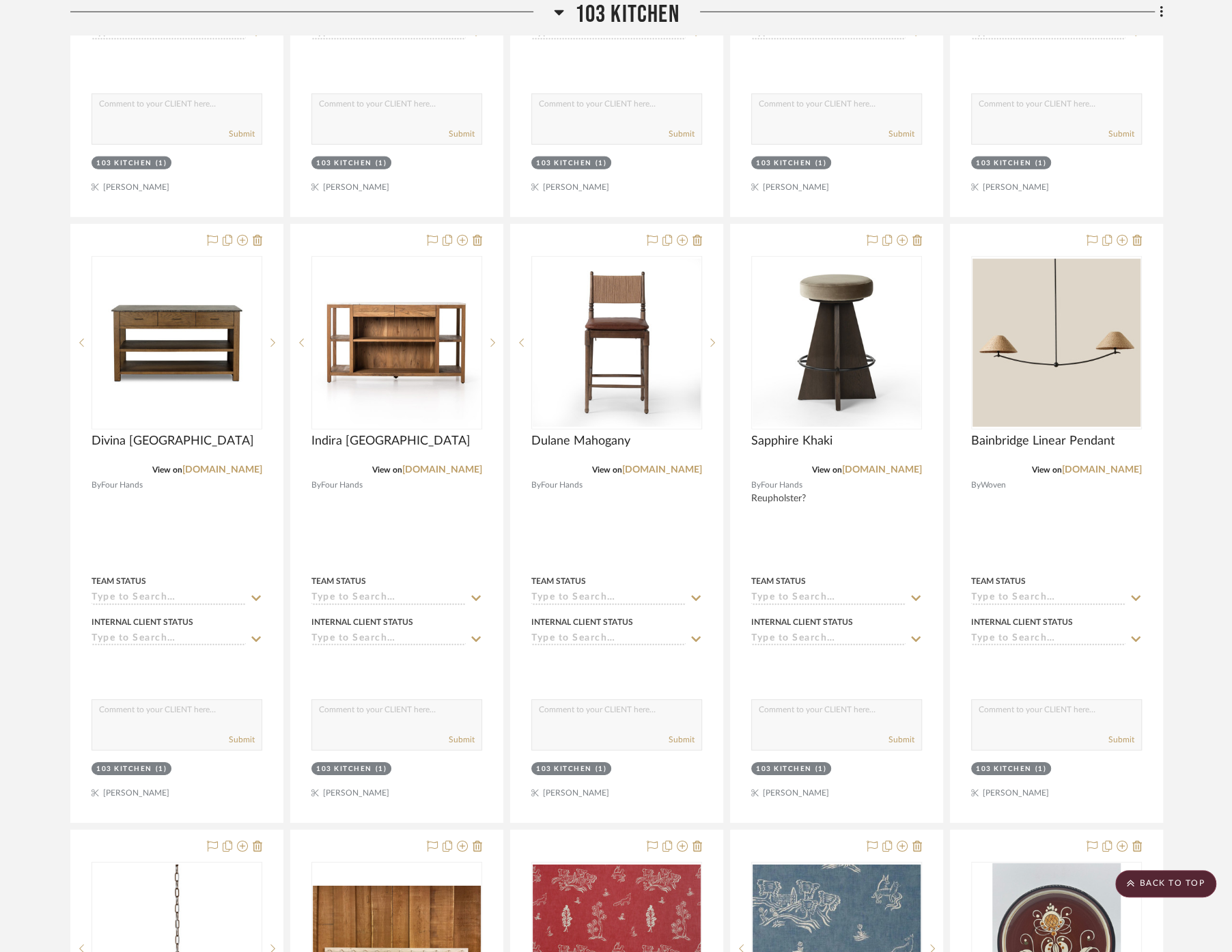
scroll to position [2959, 0]
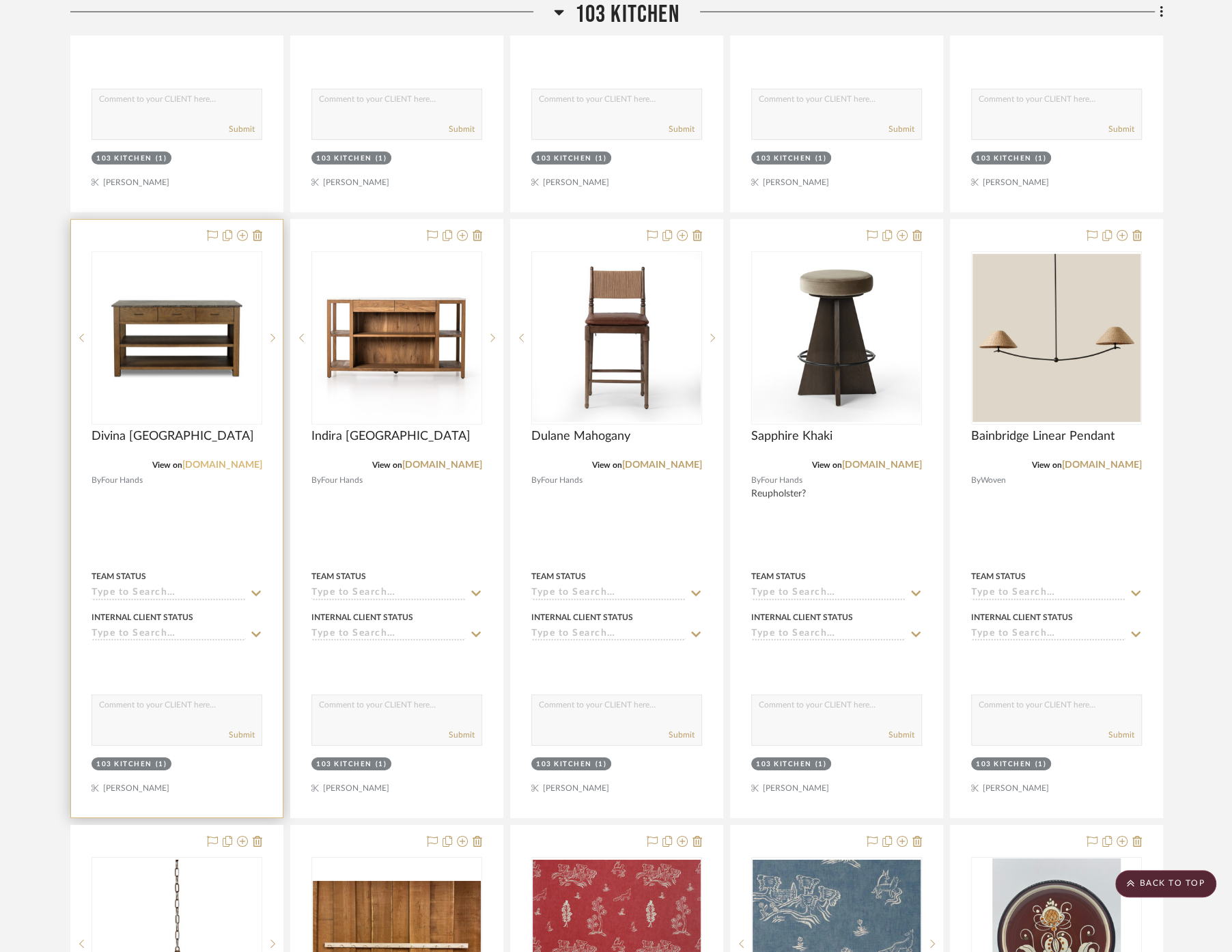
click at [221, 461] on link "[DOMAIN_NAME]" at bounding box center [222, 465] width 80 height 9
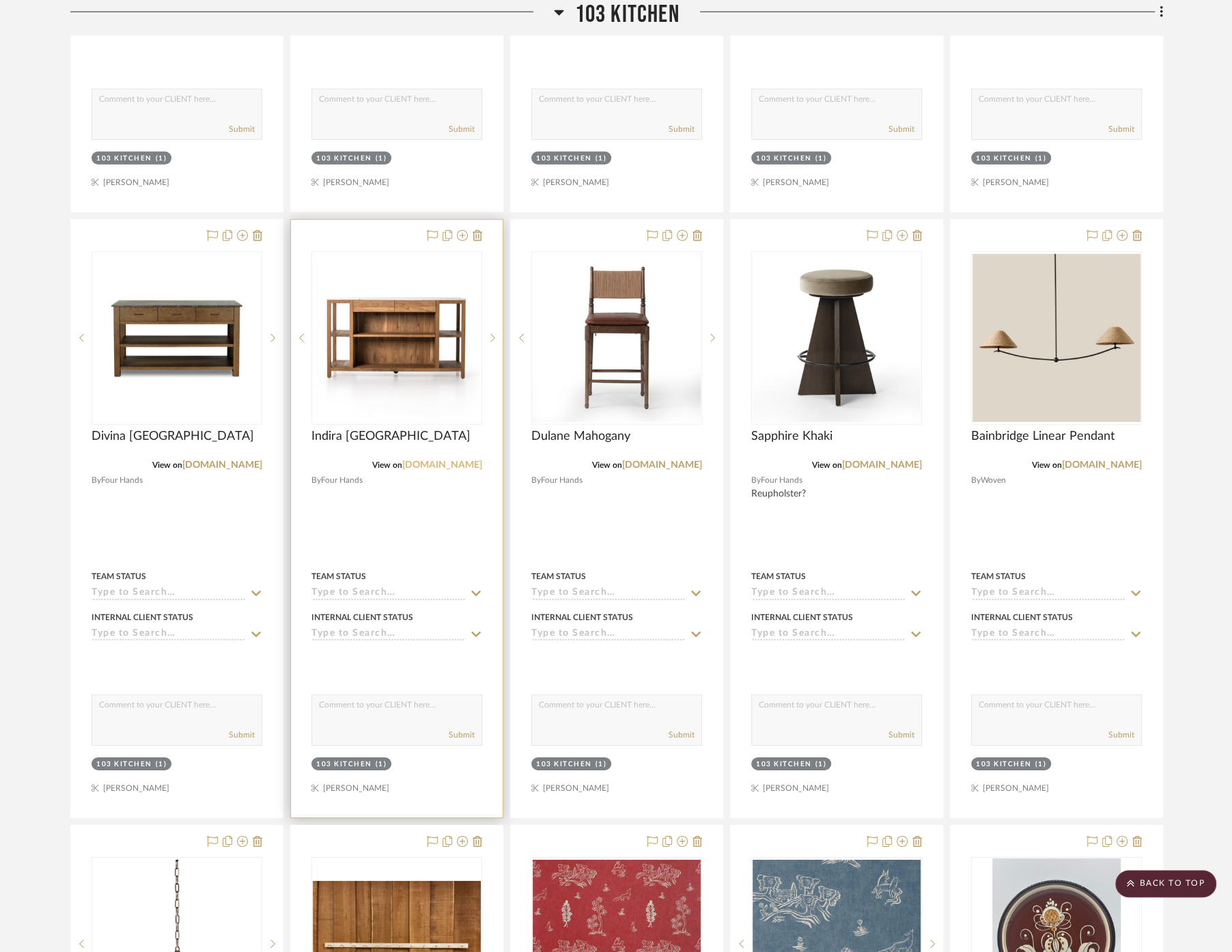
click at [437, 461] on link "[DOMAIN_NAME]" at bounding box center [442, 465] width 80 height 9
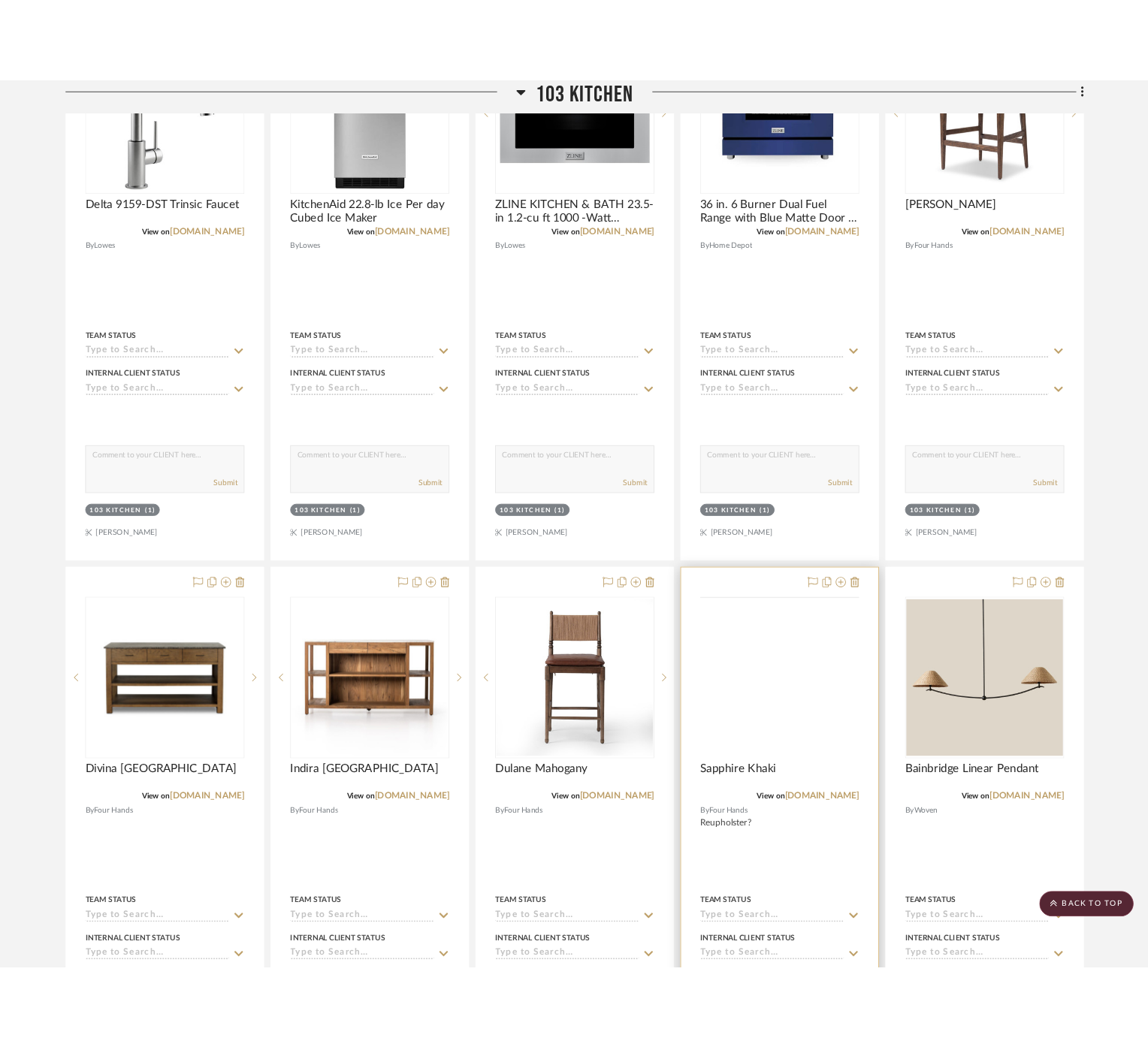
scroll to position [3171, 0]
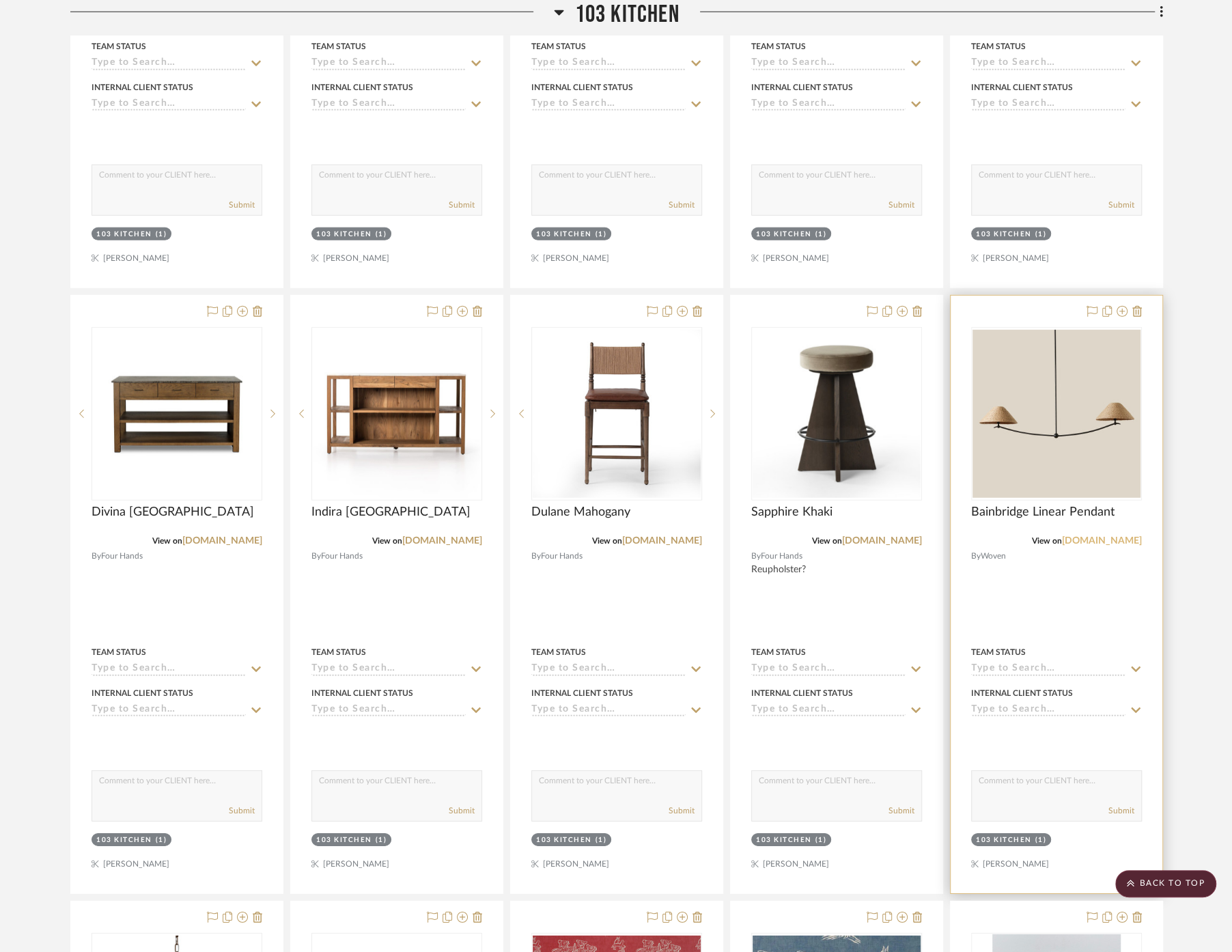
click at [969, 536] on link "[DOMAIN_NAME]" at bounding box center [1102, 540] width 80 height 9
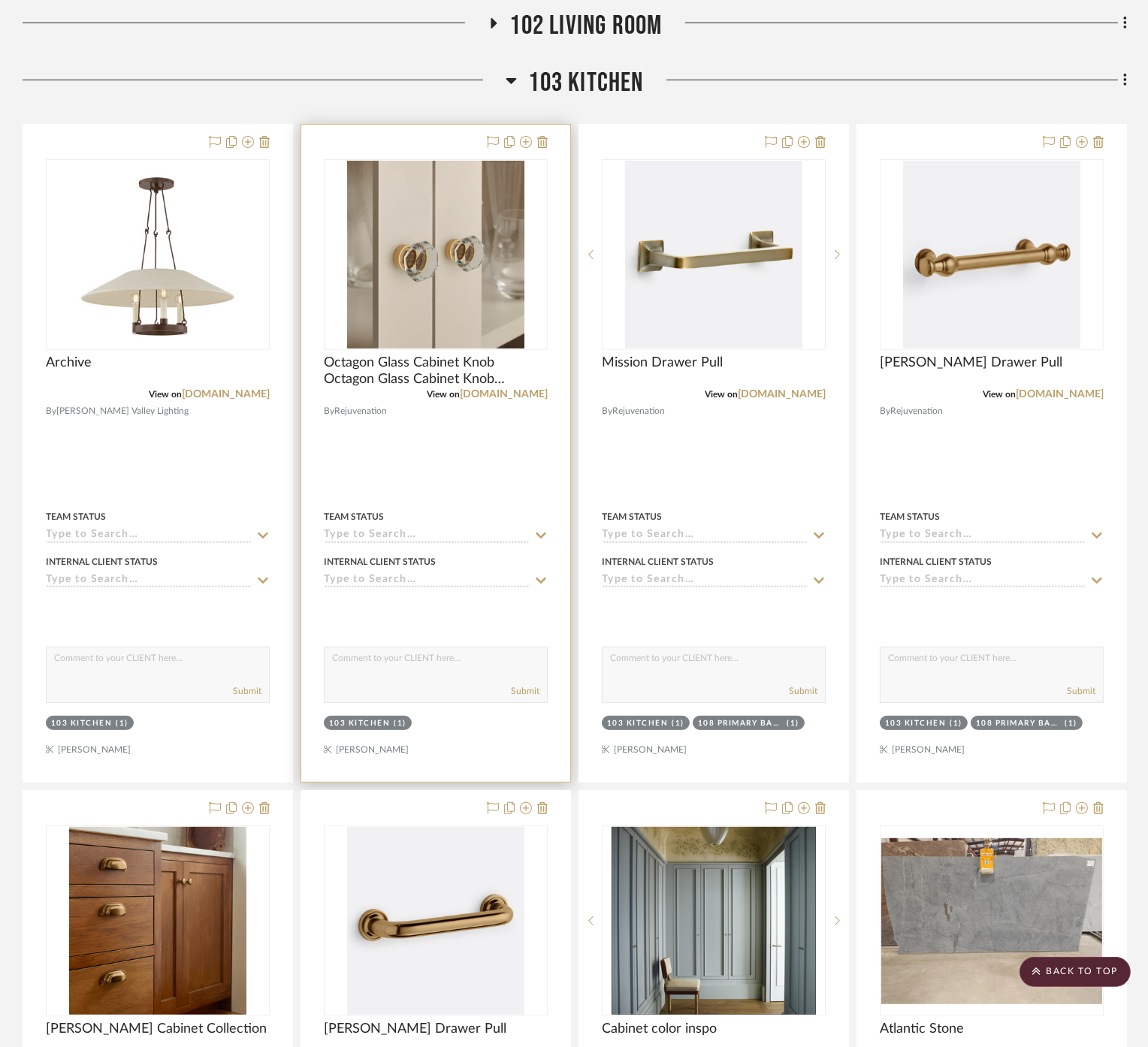
scroll to position [583, 0]
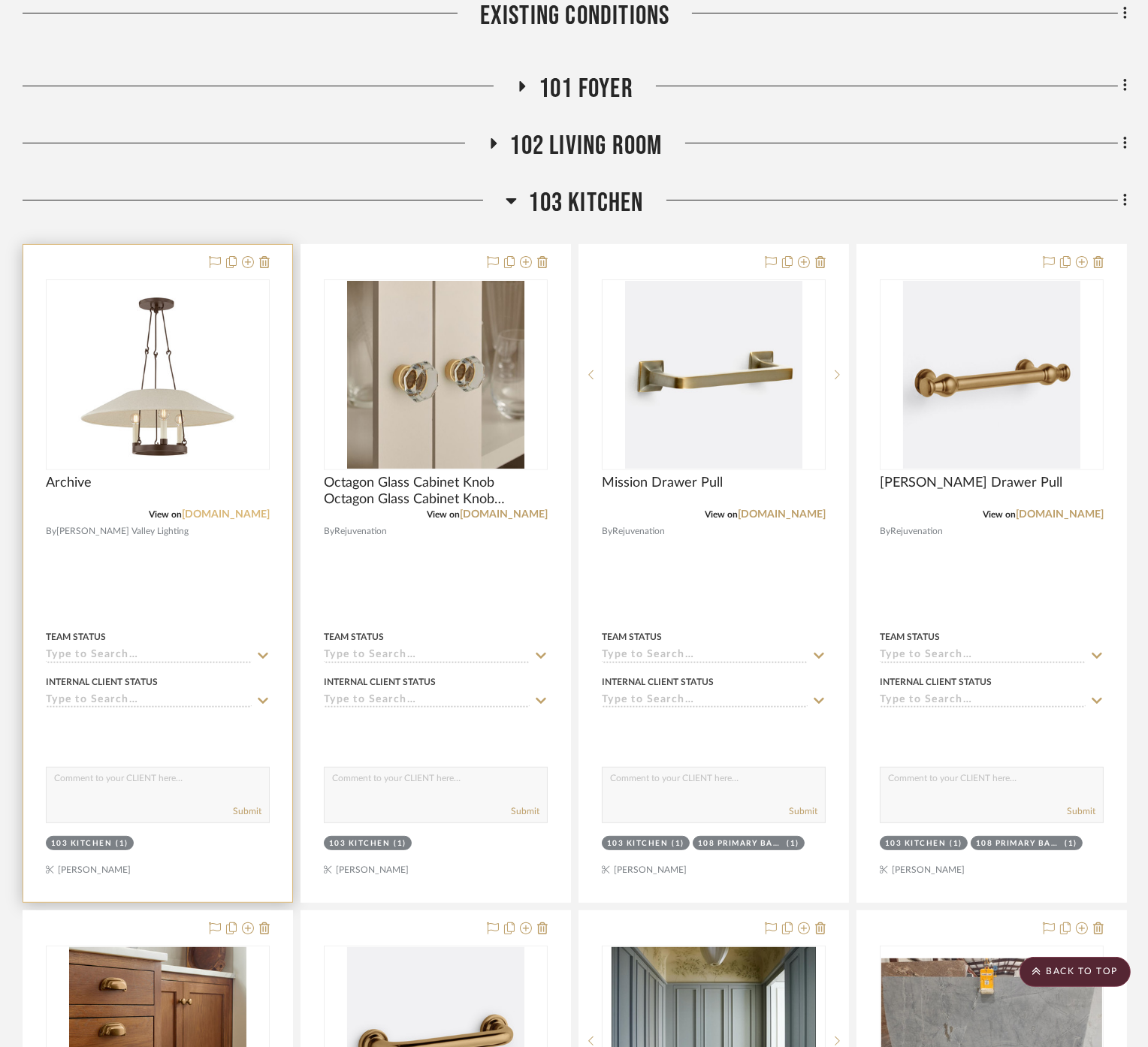
click at [230, 509] on link "[DOMAIN_NAME]" at bounding box center [226, 514] width 88 height 10
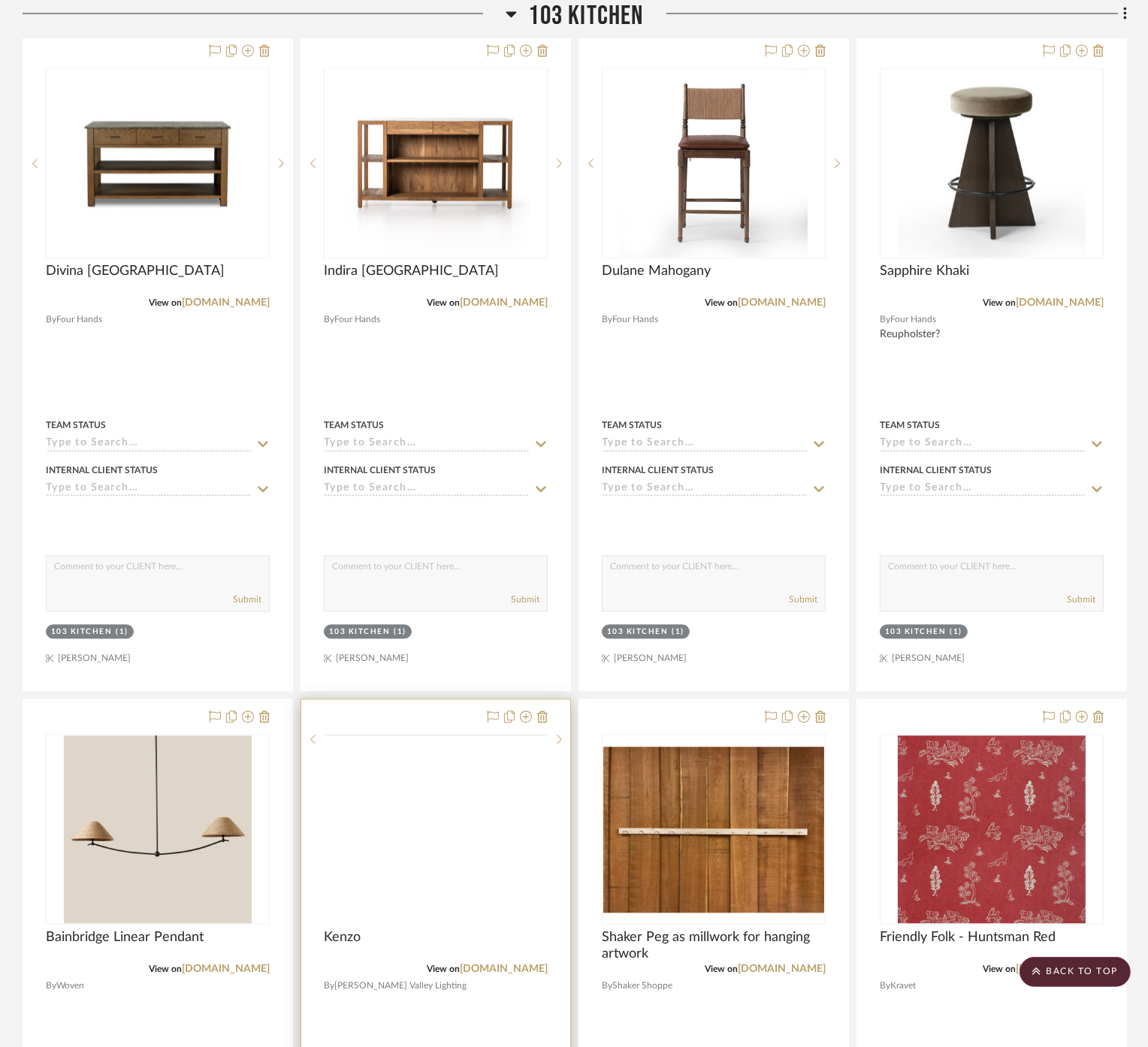
scroll to position [4338, 0]
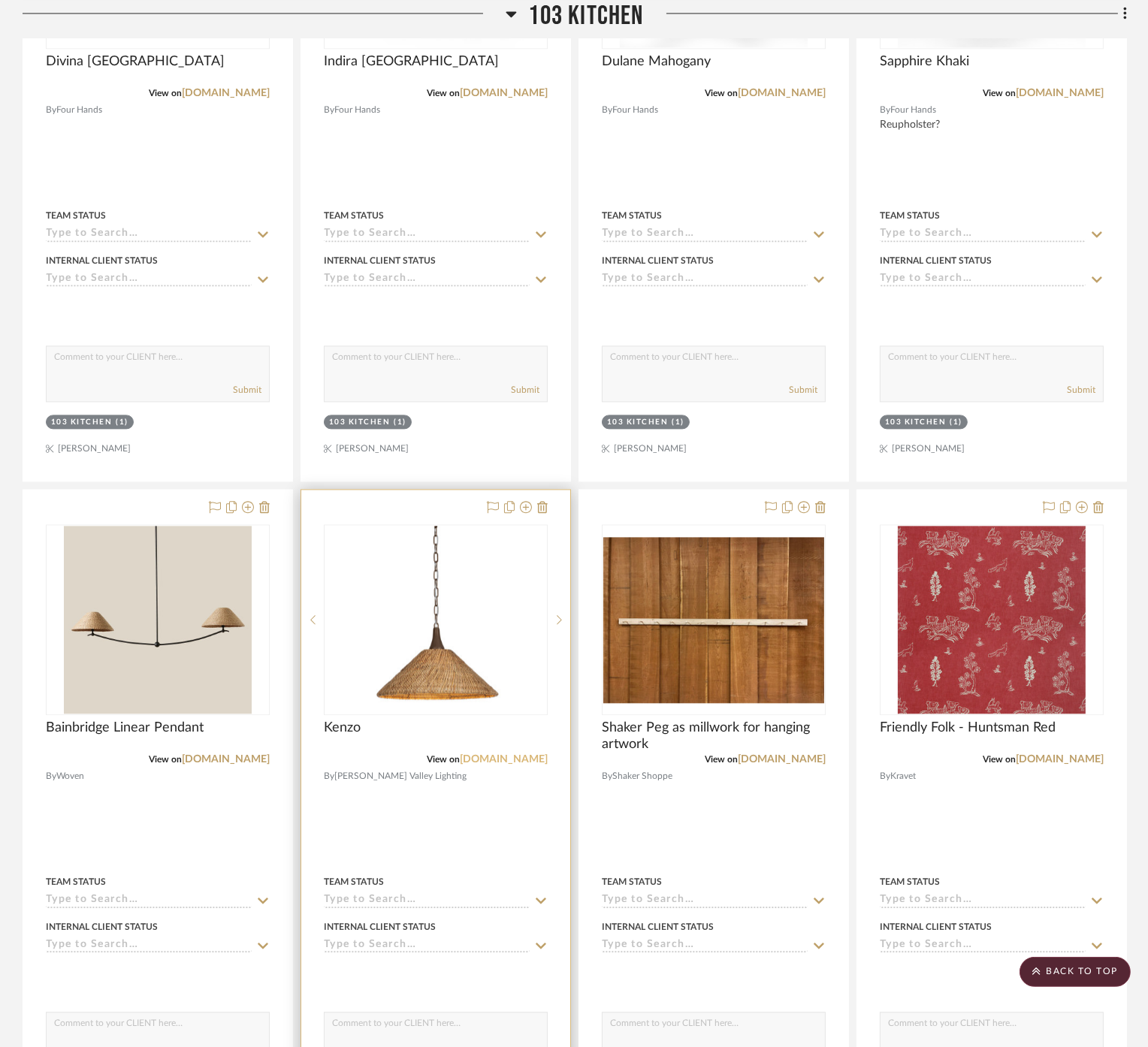
click at [523, 754] on link "[DOMAIN_NAME]" at bounding box center [504, 759] width 88 height 10
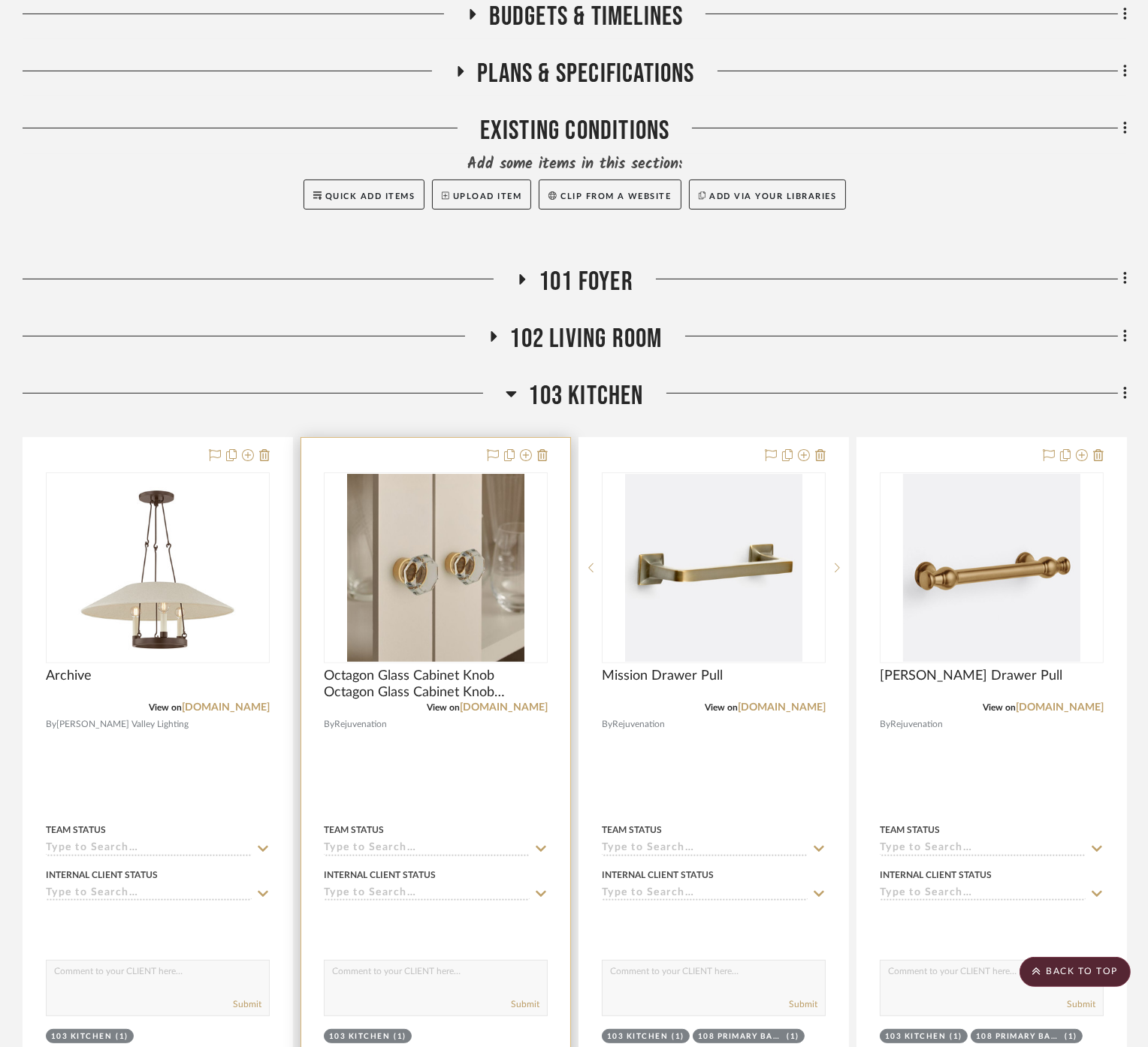
scroll to position [417, 0]
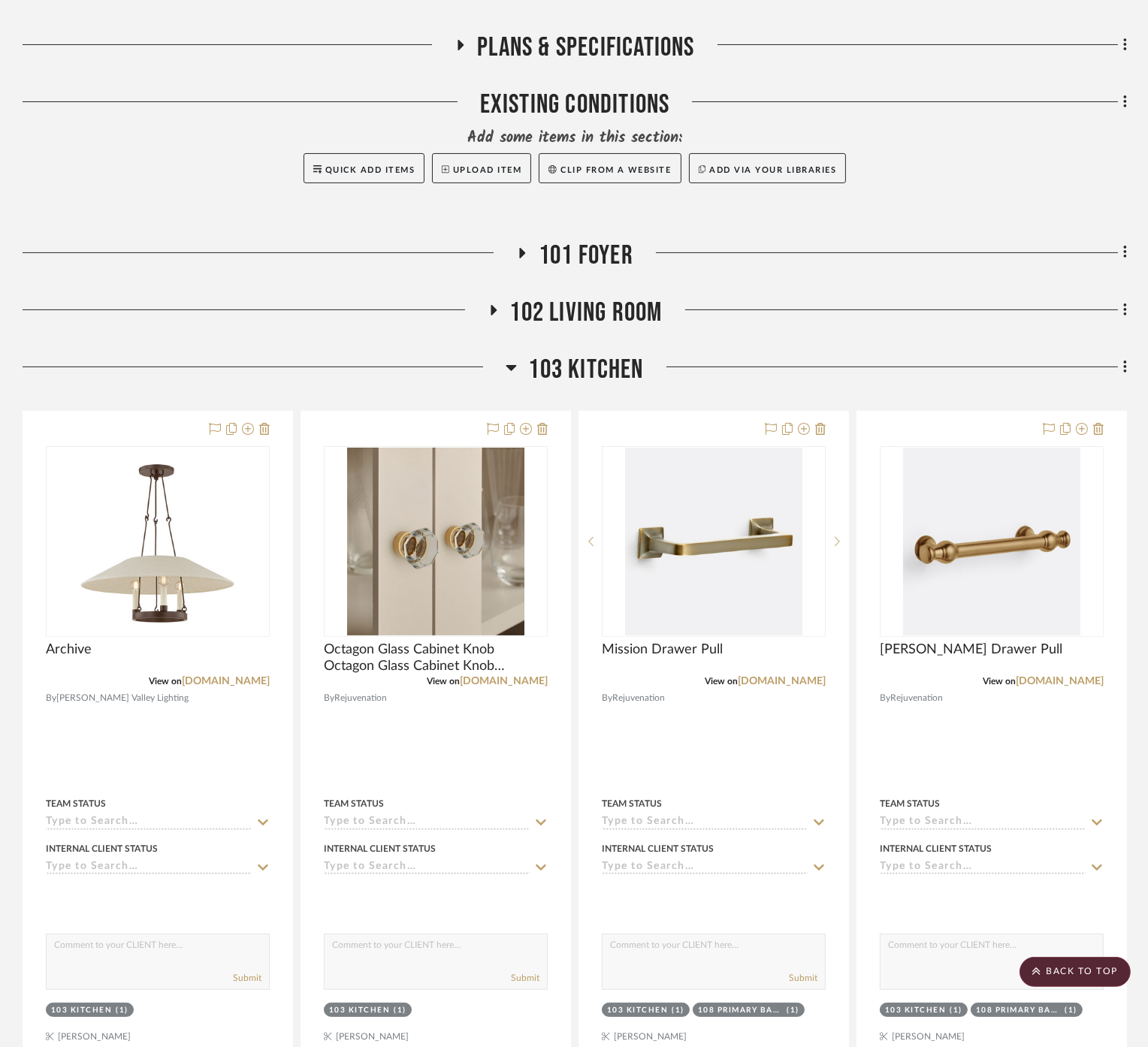
click at [556, 354] on span "103 Kitchen" at bounding box center [585, 370] width 115 height 32
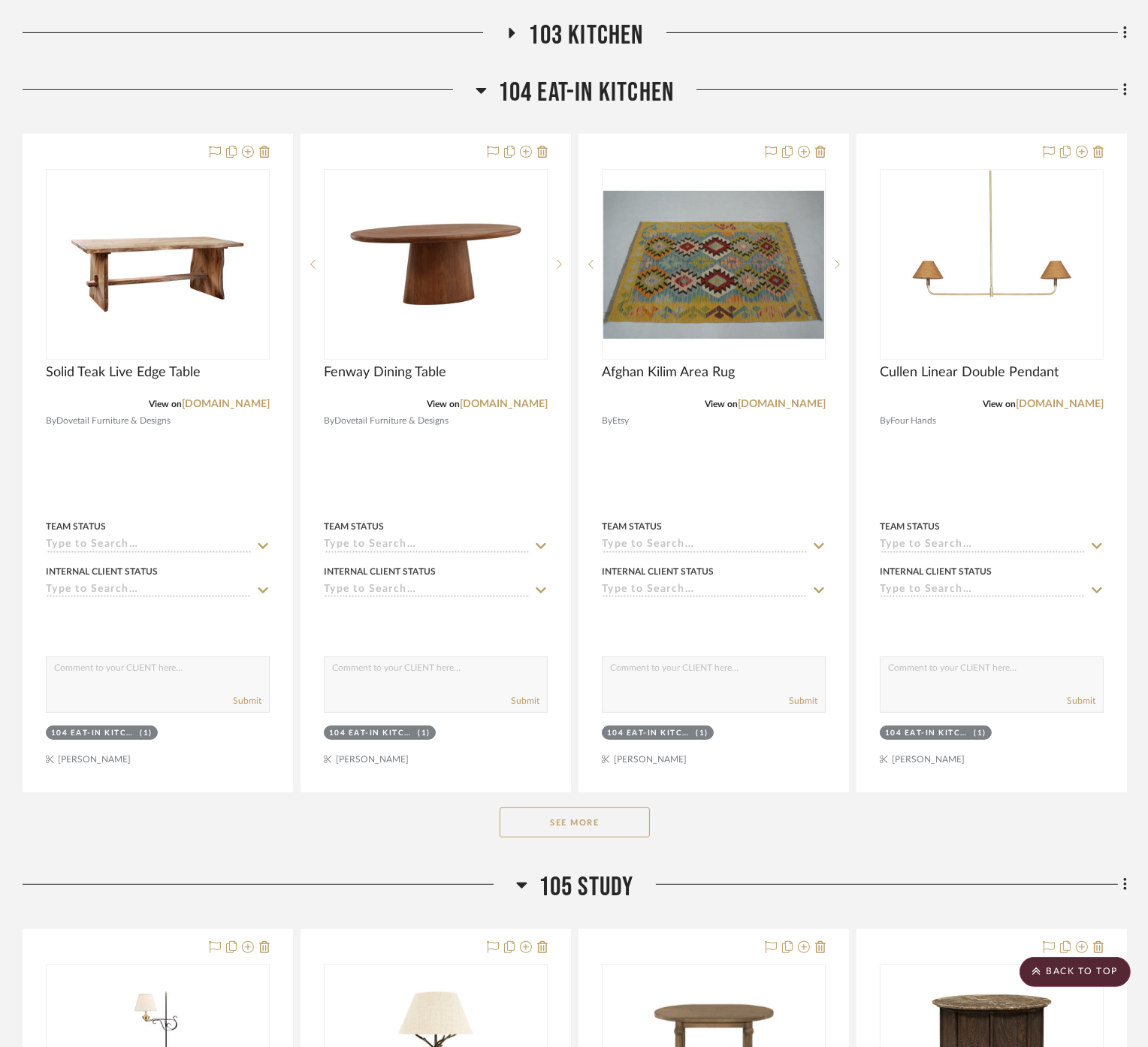
click at [593, 807] on button "See More" at bounding box center [575, 822] width 150 height 30
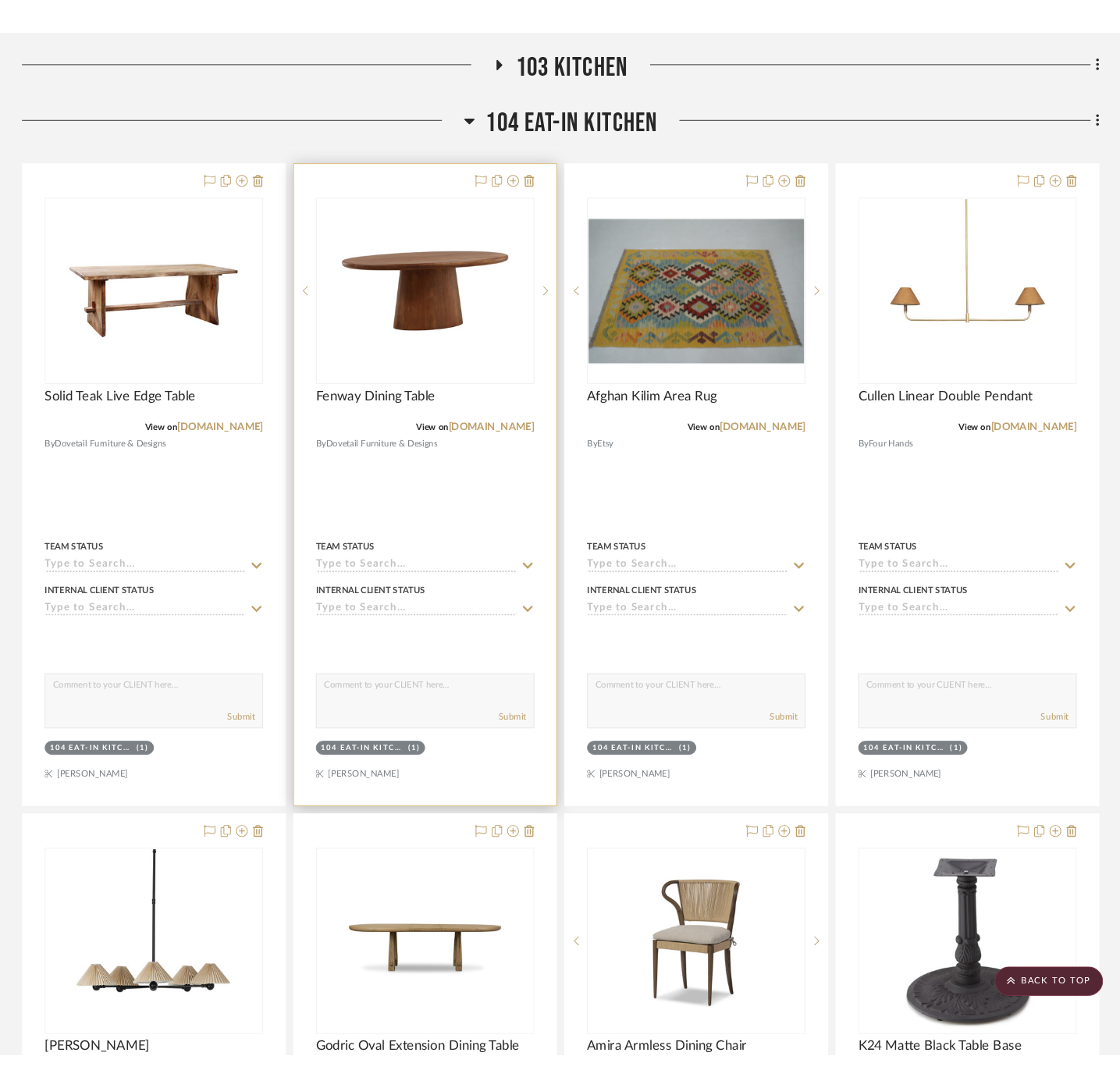
scroll to position [1214, 0]
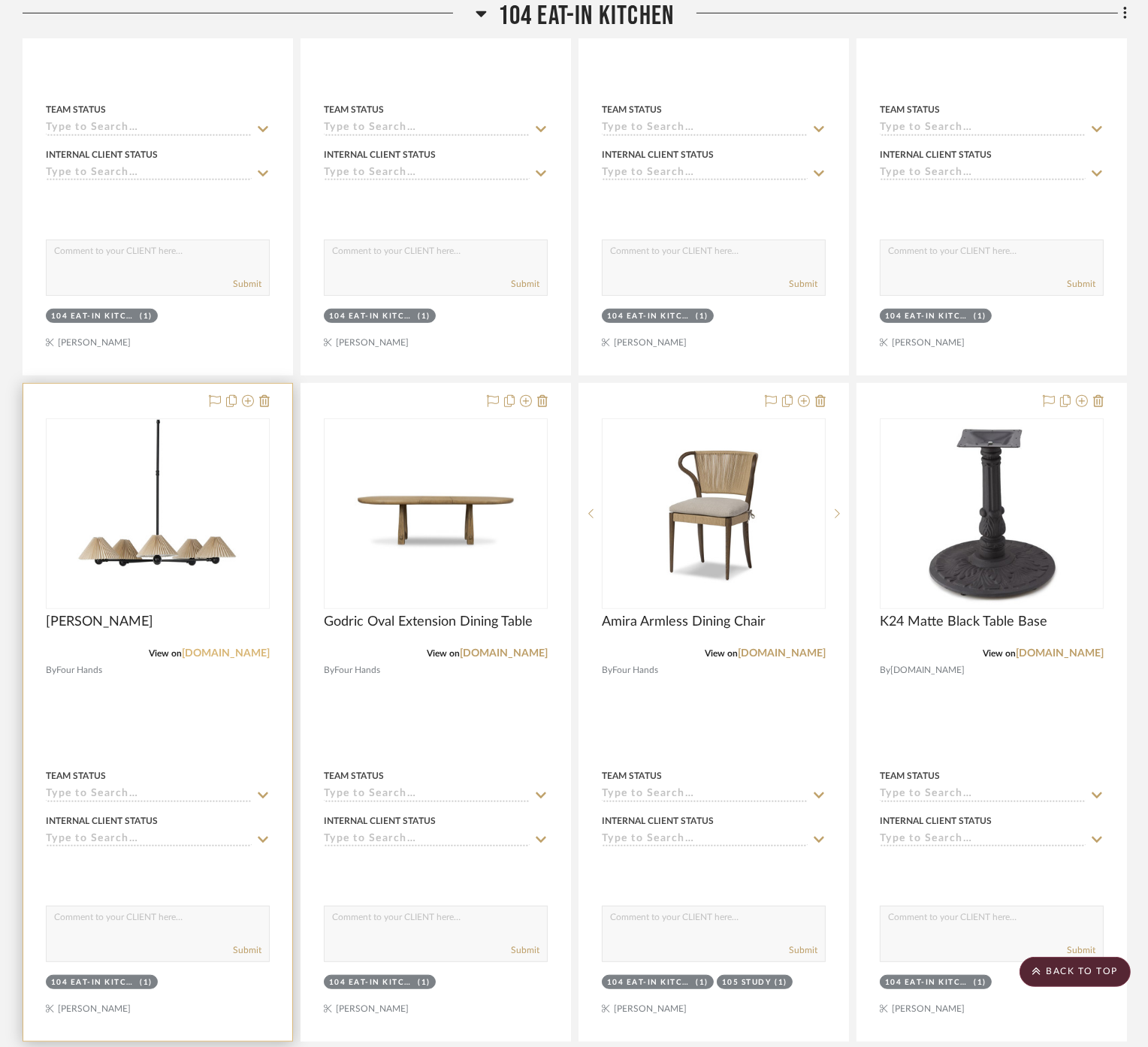
click at [223, 648] on link "[DOMAIN_NAME]" at bounding box center [226, 653] width 88 height 10
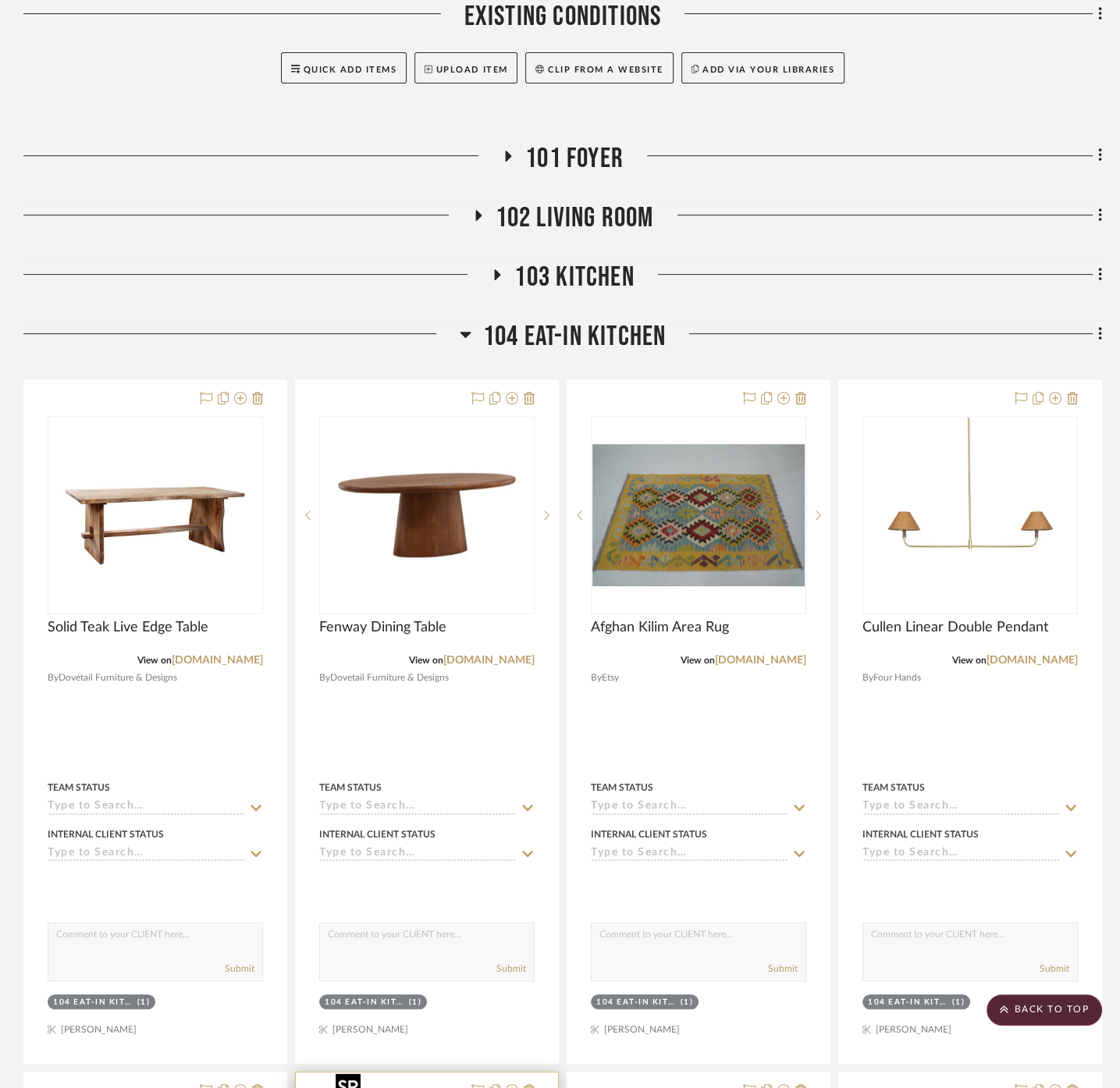
scroll to position [260, 0]
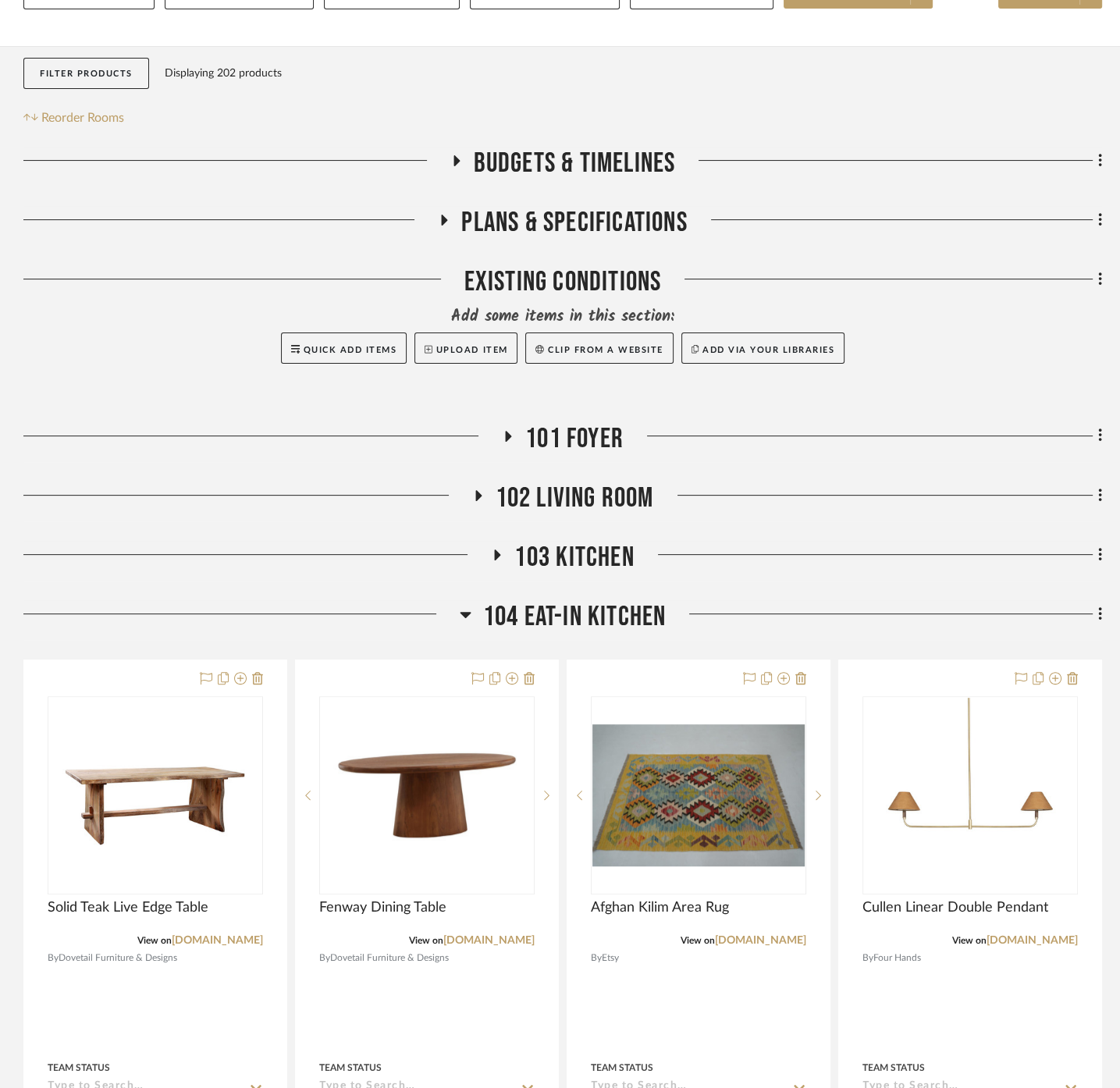
click at [558, 600] on span "104 Eat-In Kitchen" at bounding box center [574, 617] width 183 height 34
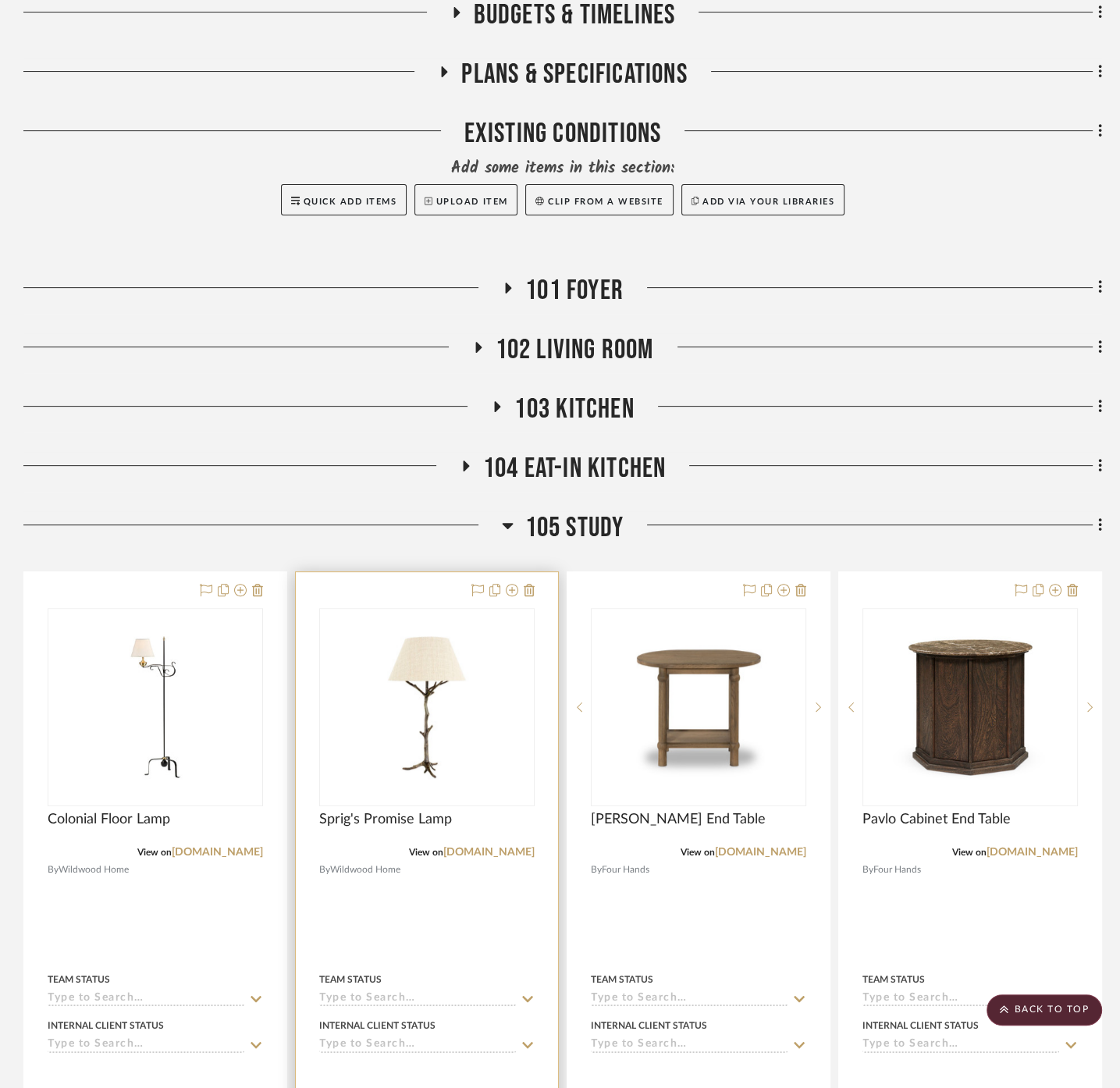
scroll to position [520, 0]
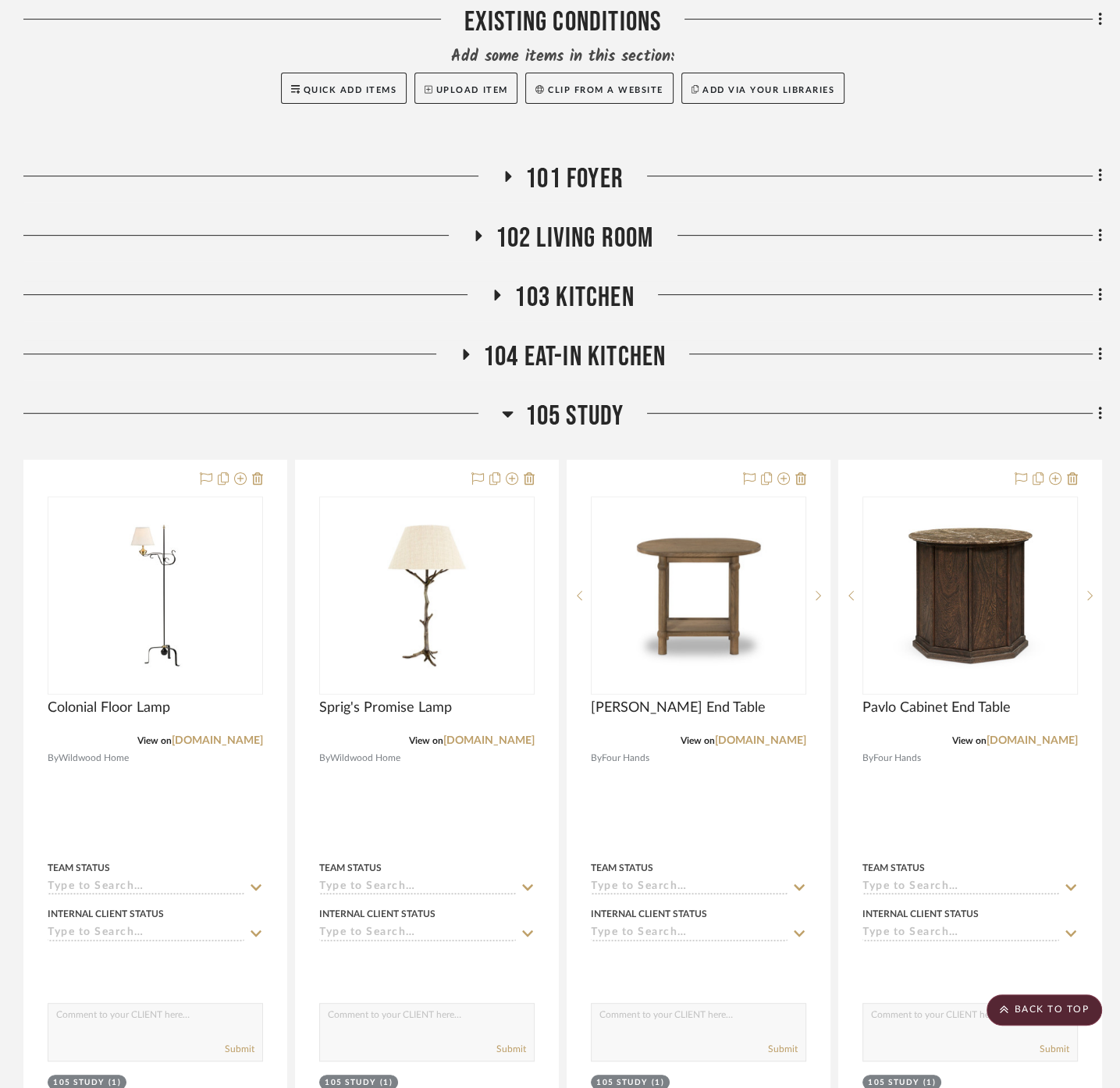
click at [577, 400] on span "105 Study" at bounding box center [575, 416] width 100 height 34
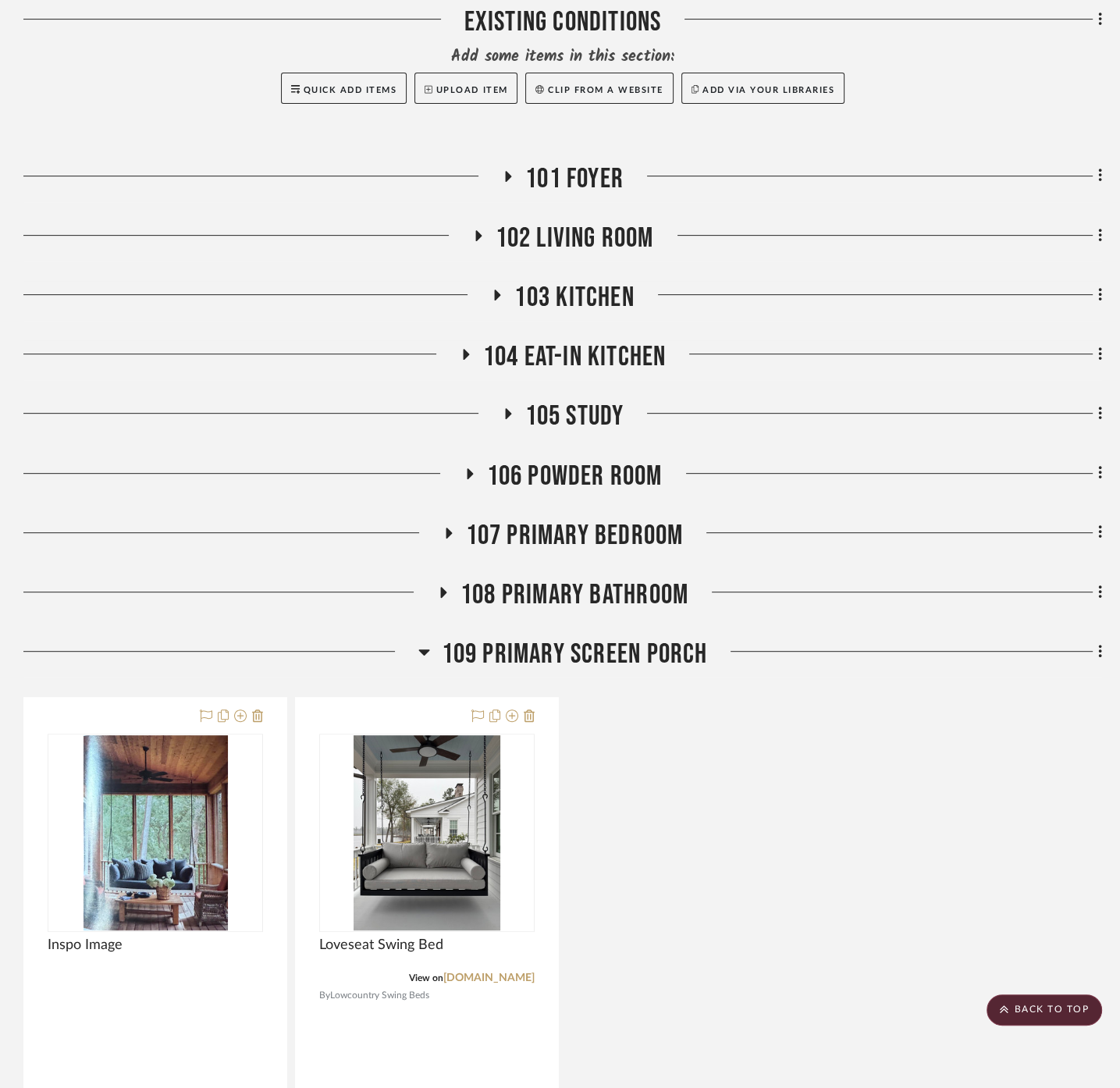
click at [555, 637] on span "109 Primary Screen Porch" at bounding box center [575, 654] width 266 height 34
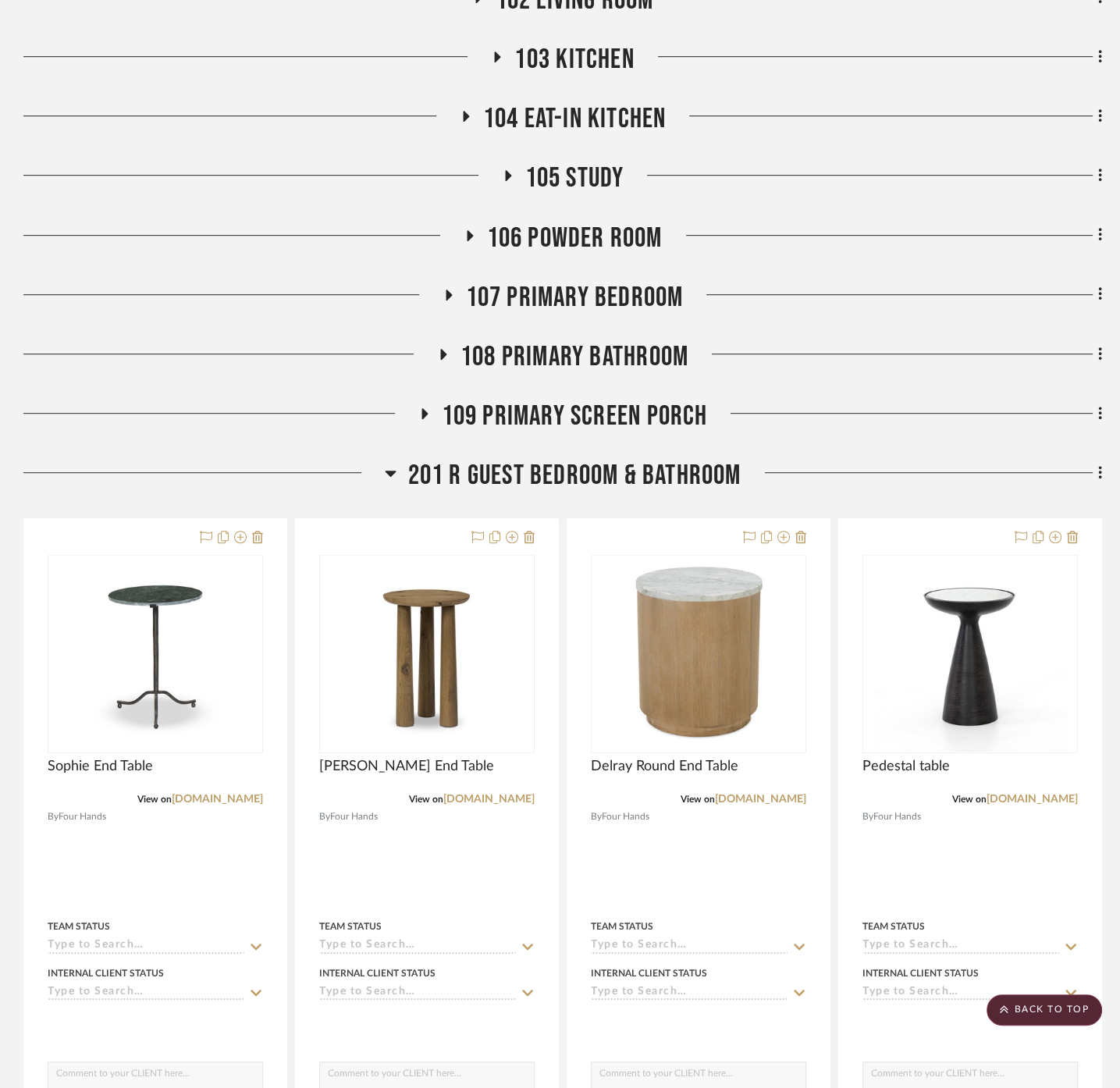
scroll to position [867, 0]
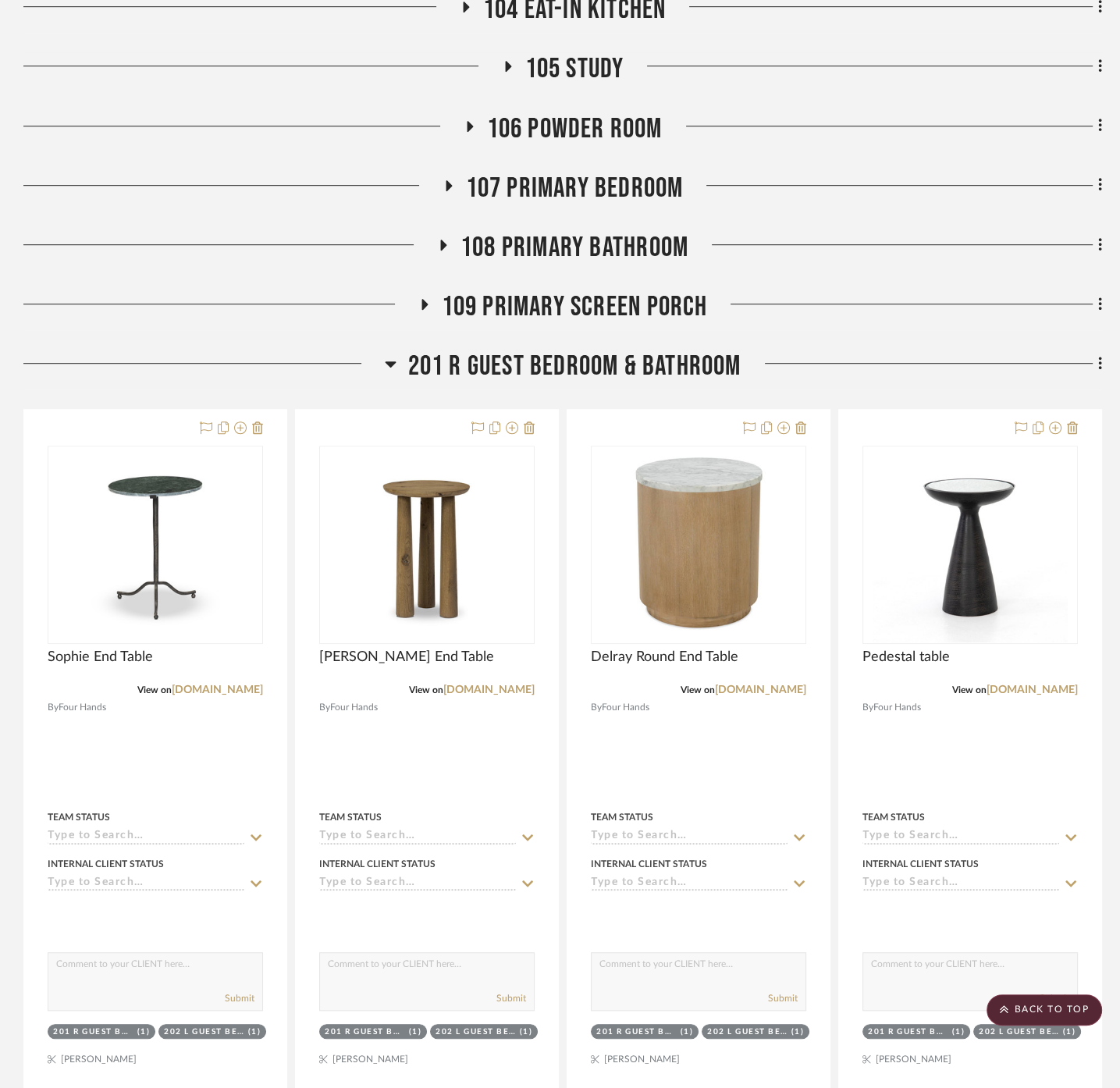
click at [511, 350] on span "201 R Guest Bedroom & Bathroom" at bounding box center [574, 366] width 333 height 34
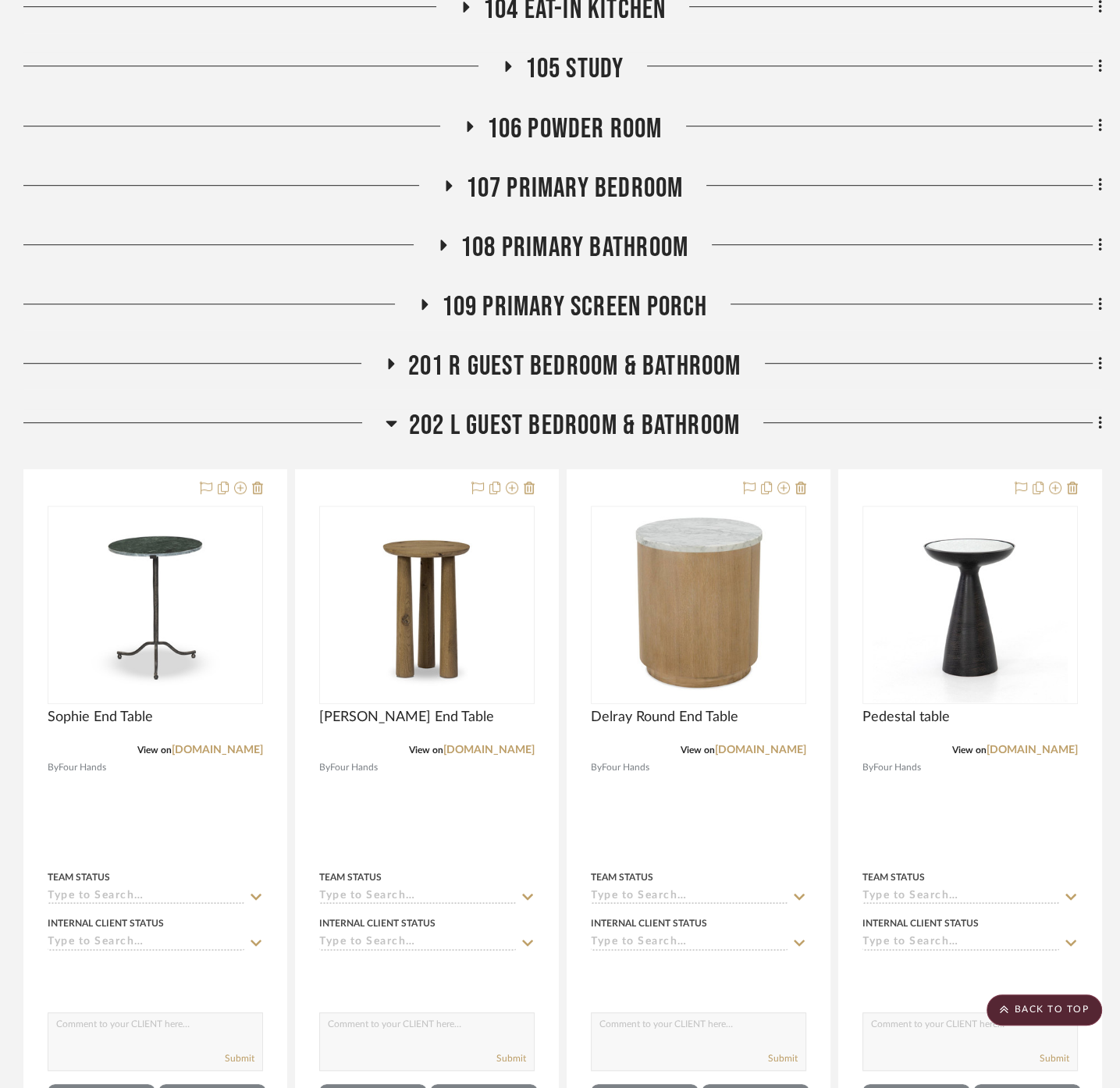
click at [505, 409] on span "202 L Guest Bedroom & Bathroom" at bounding box center [574, 425] width 331 height 34
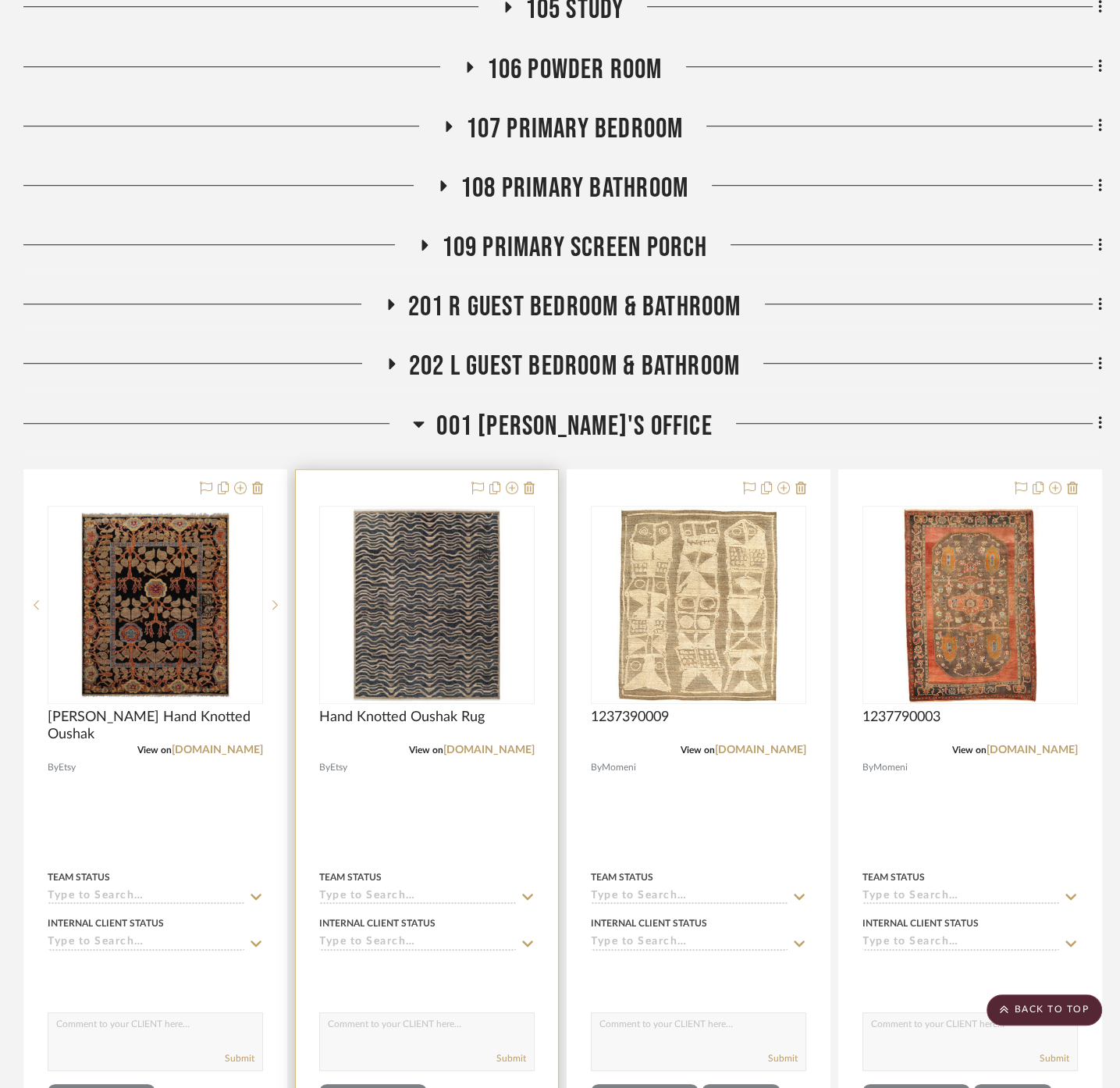
scroll to position [954, 0]
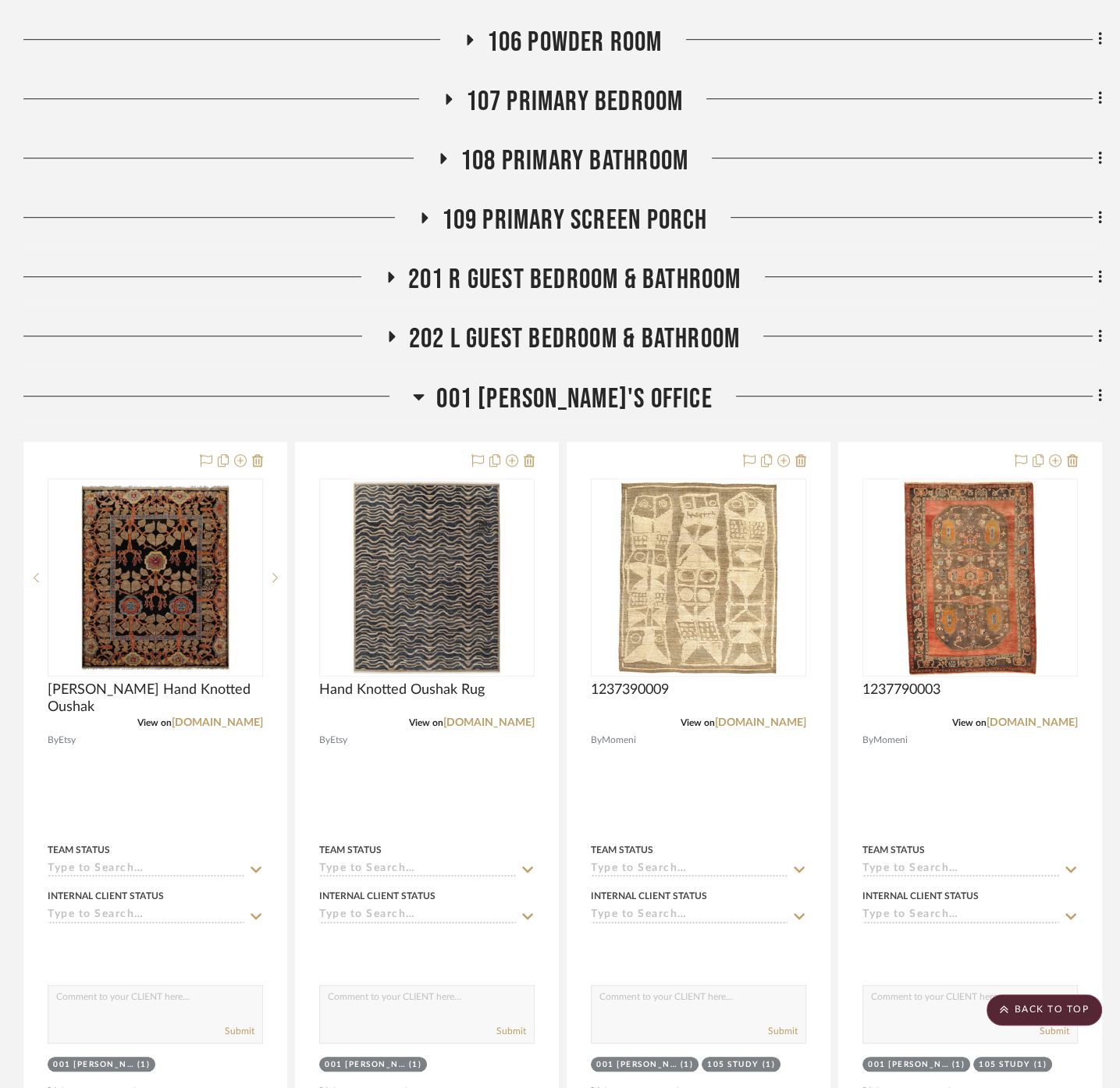
click at [552, 382] on span "001 [PERSON_NAME]'s Office" at bounding box center [573, 399] width 275 height 34
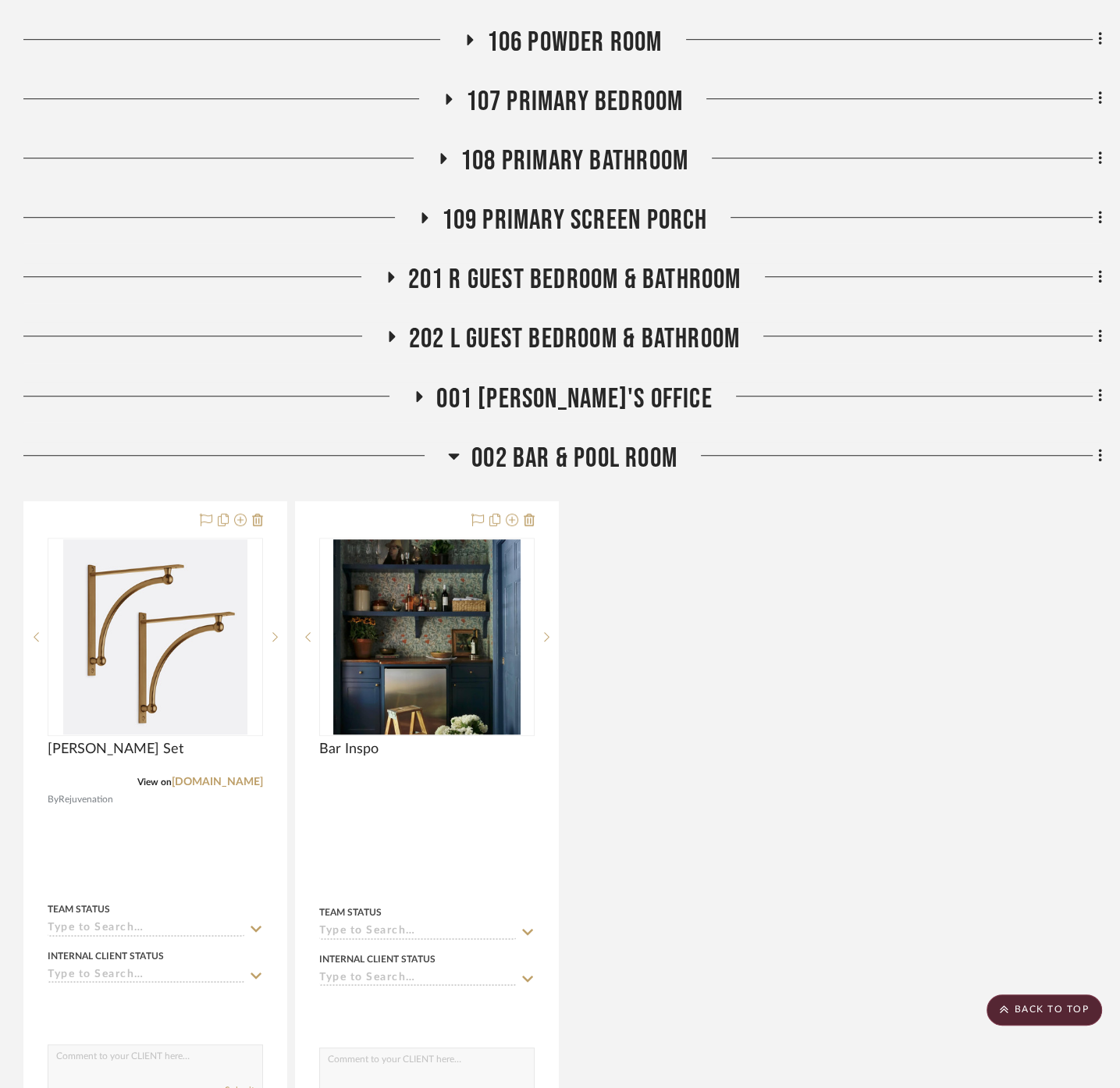
click at [543, 442] on span "002 Bar & Pool Room" at bounding box center [574, 458] width 206 height 34
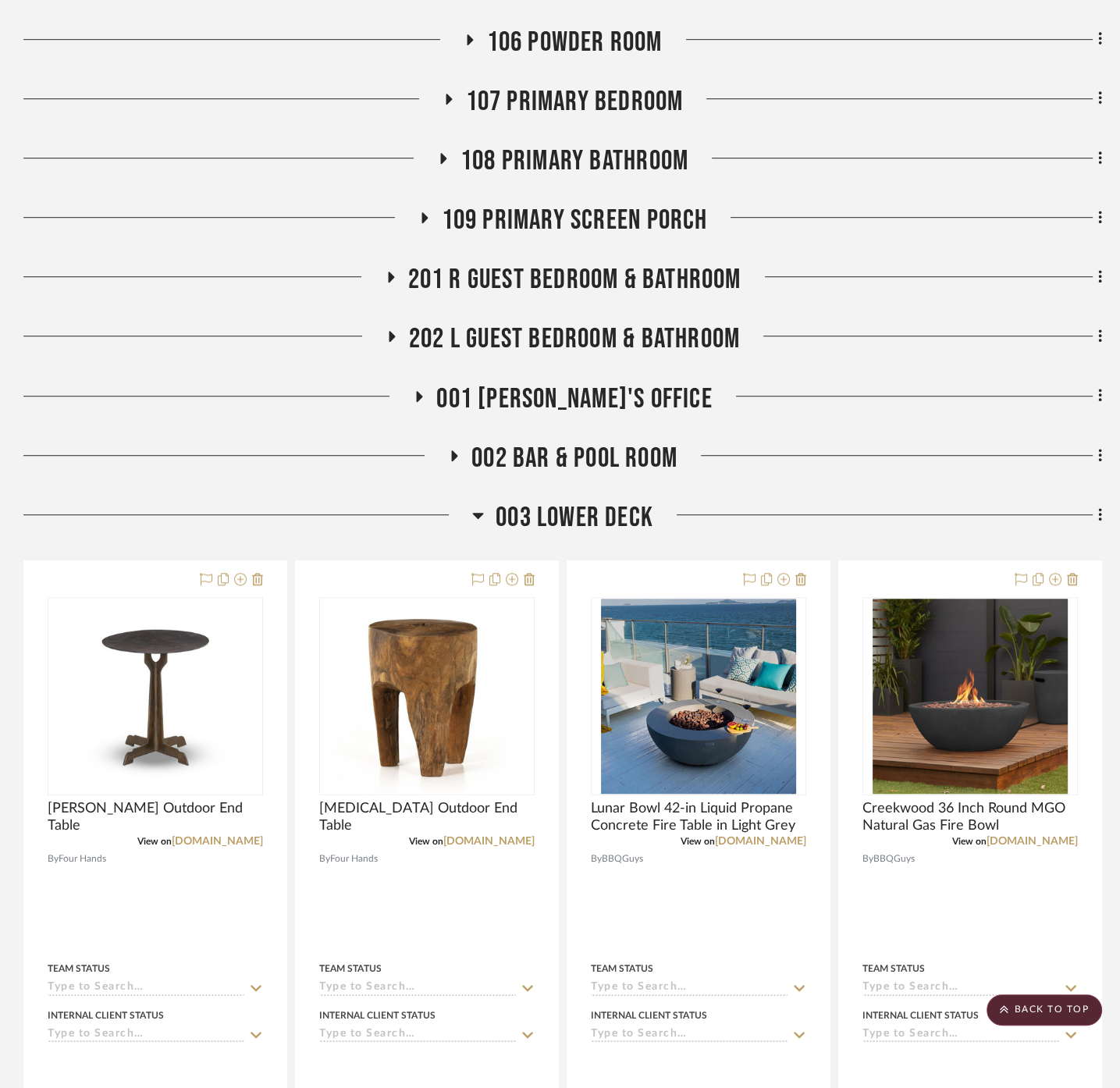
click at [568, 501] on span "003 Lower Deck" at bounding box center [575, 517] width 158 height 34
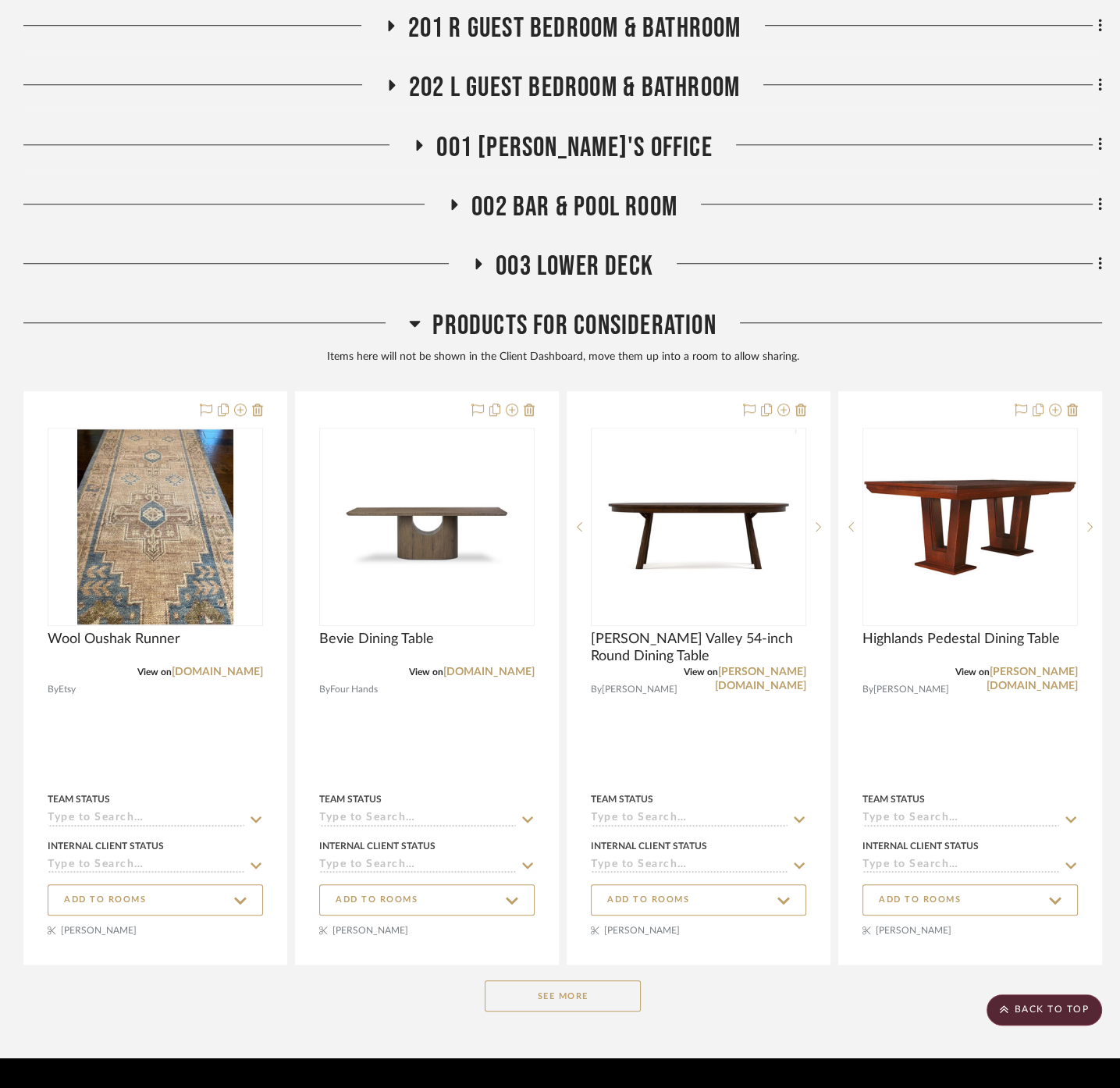
drag, startPoint x: 569, startPoint y: 297, endPoint x: 576, endPoint y: 345, distance: 48.5
click at [569, 309] on span "Products For Consideration" at bounding box center [574, 326] width 283 height 34
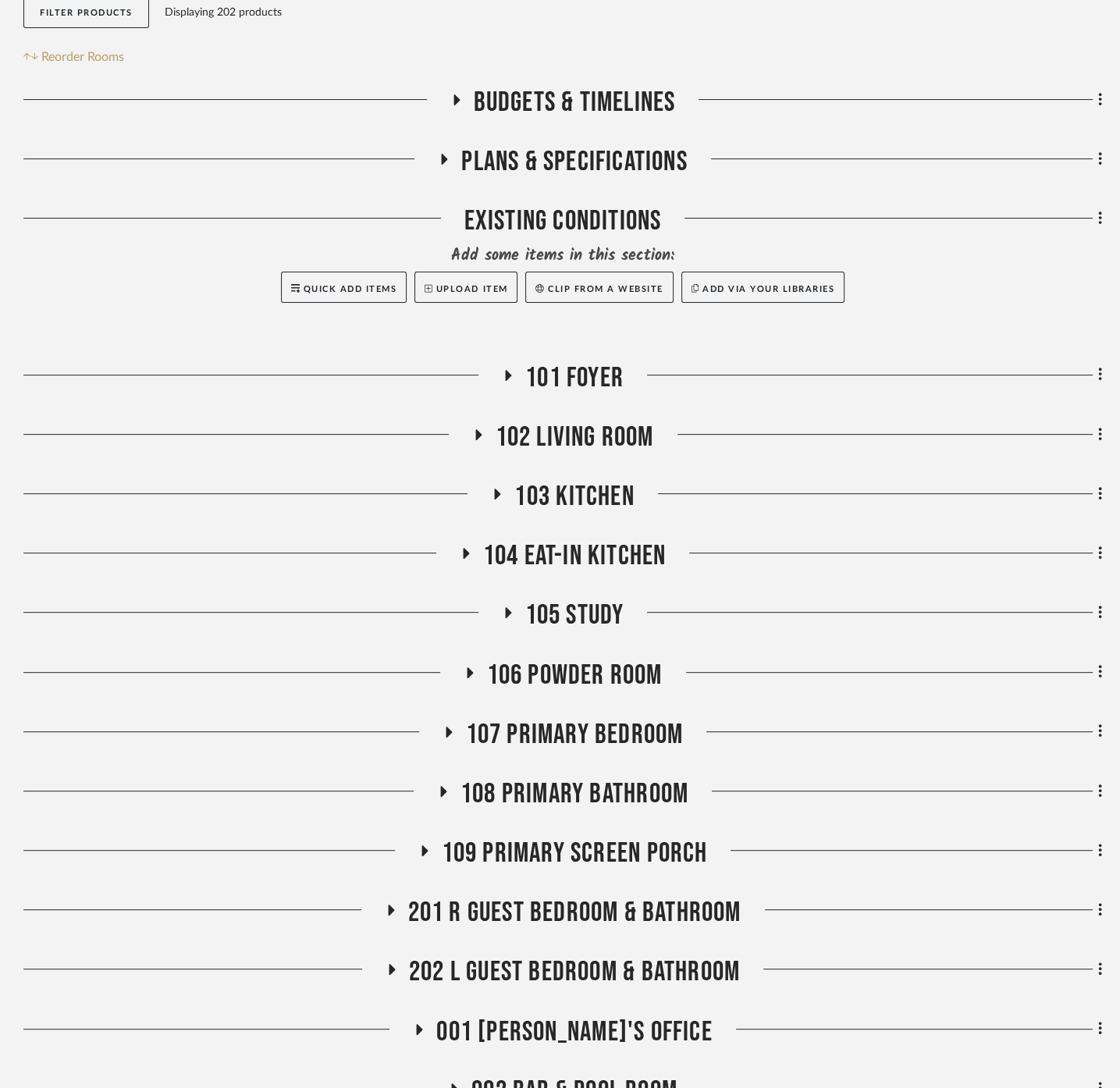
scroll to position [397, 0]
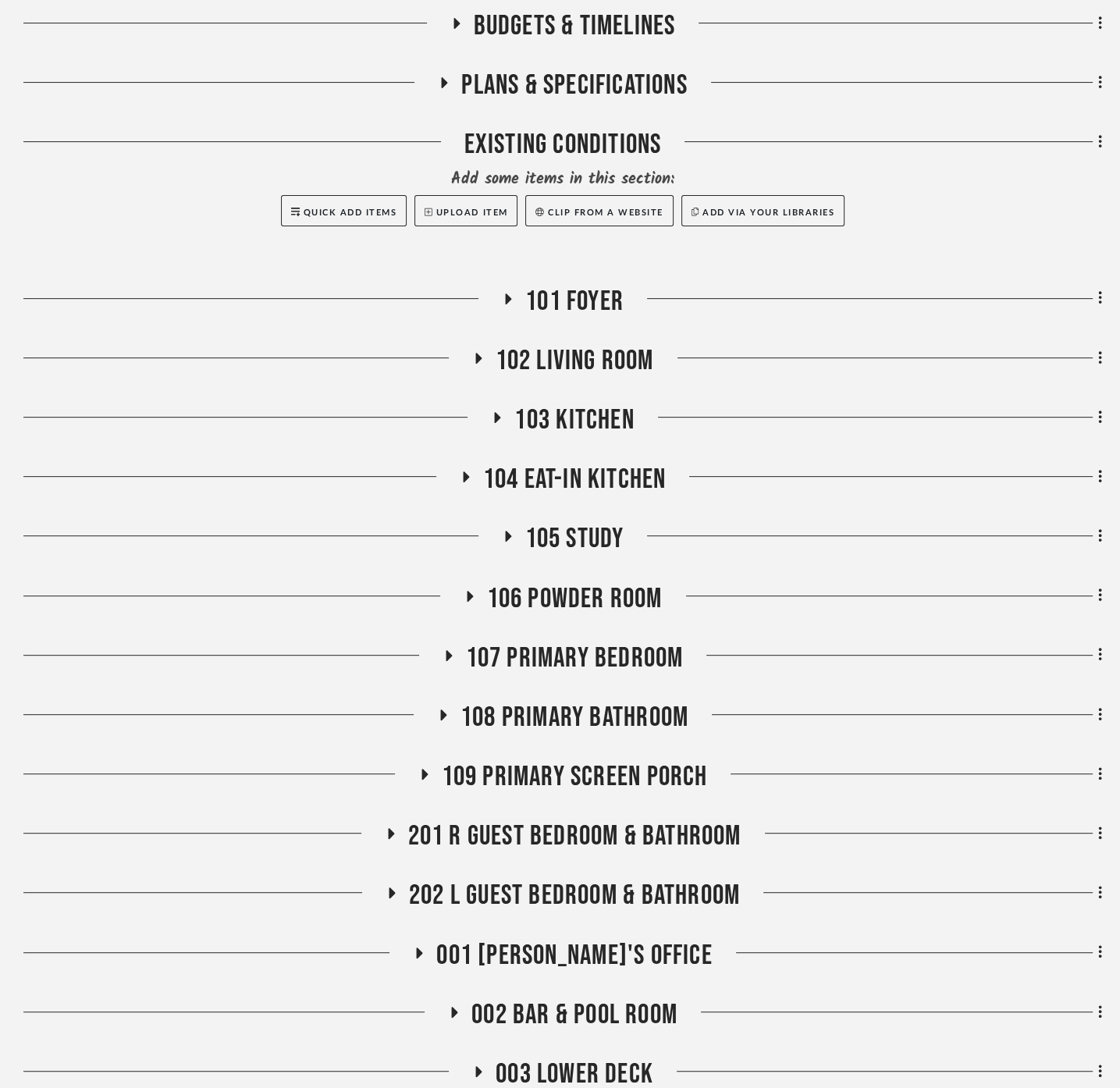
click at [555, 345] on span "102 Living Room" at bounding box center [575, 361] width 159 height 34
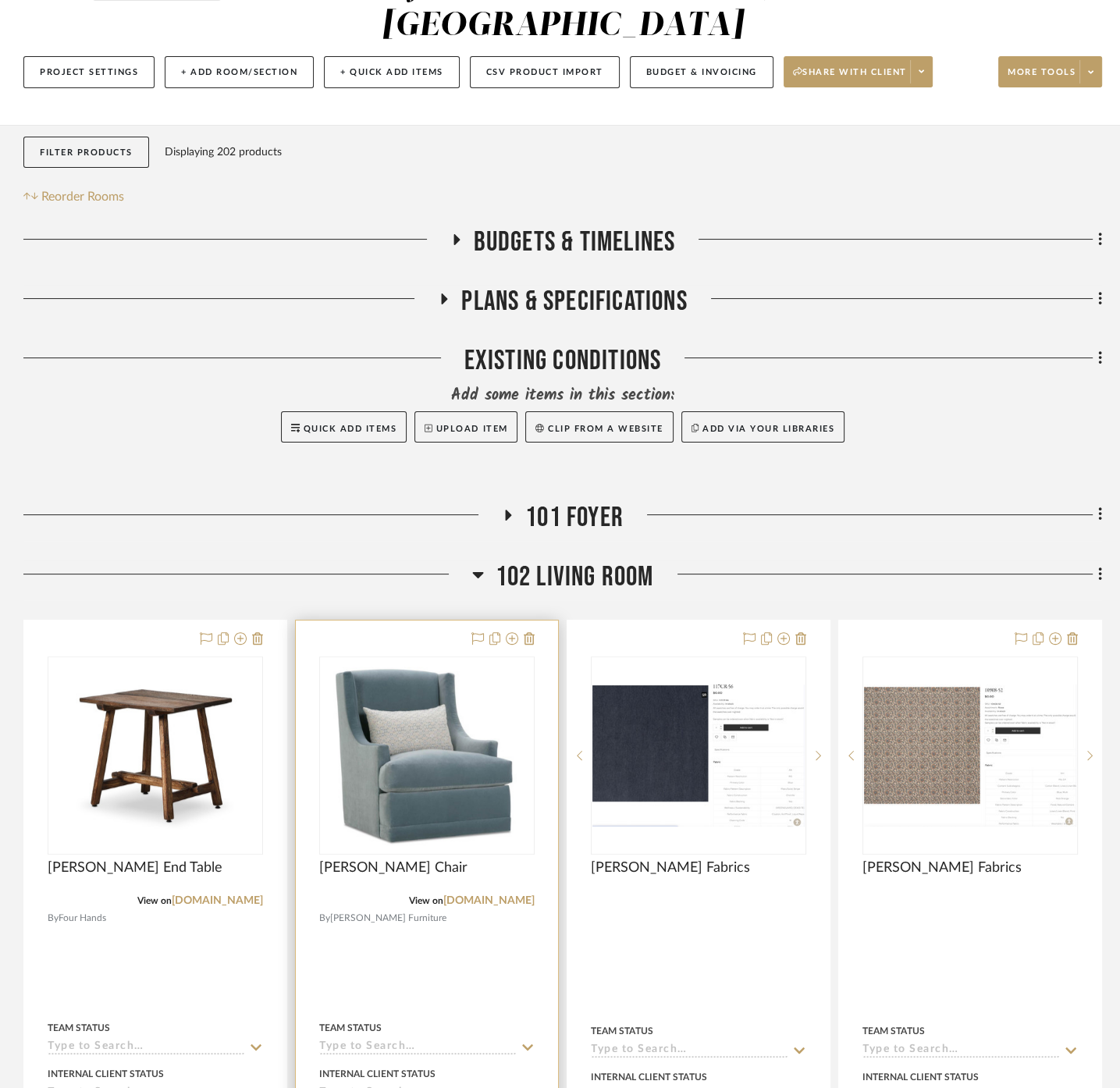
scroll to position [260, 0]
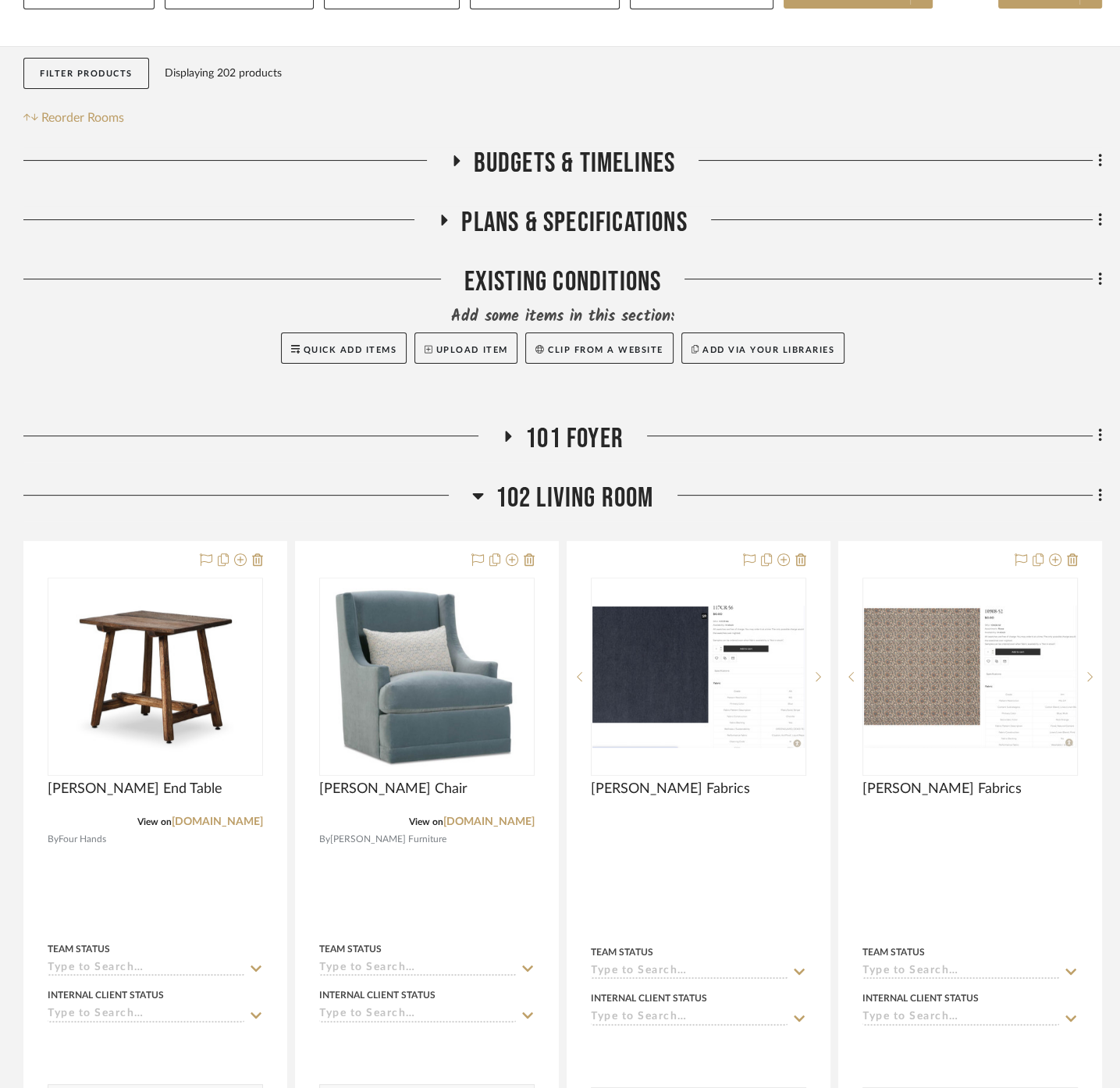
click at [543, 482] on span "102 Living Room" at bounding box center [575, 498] width 159 height 34
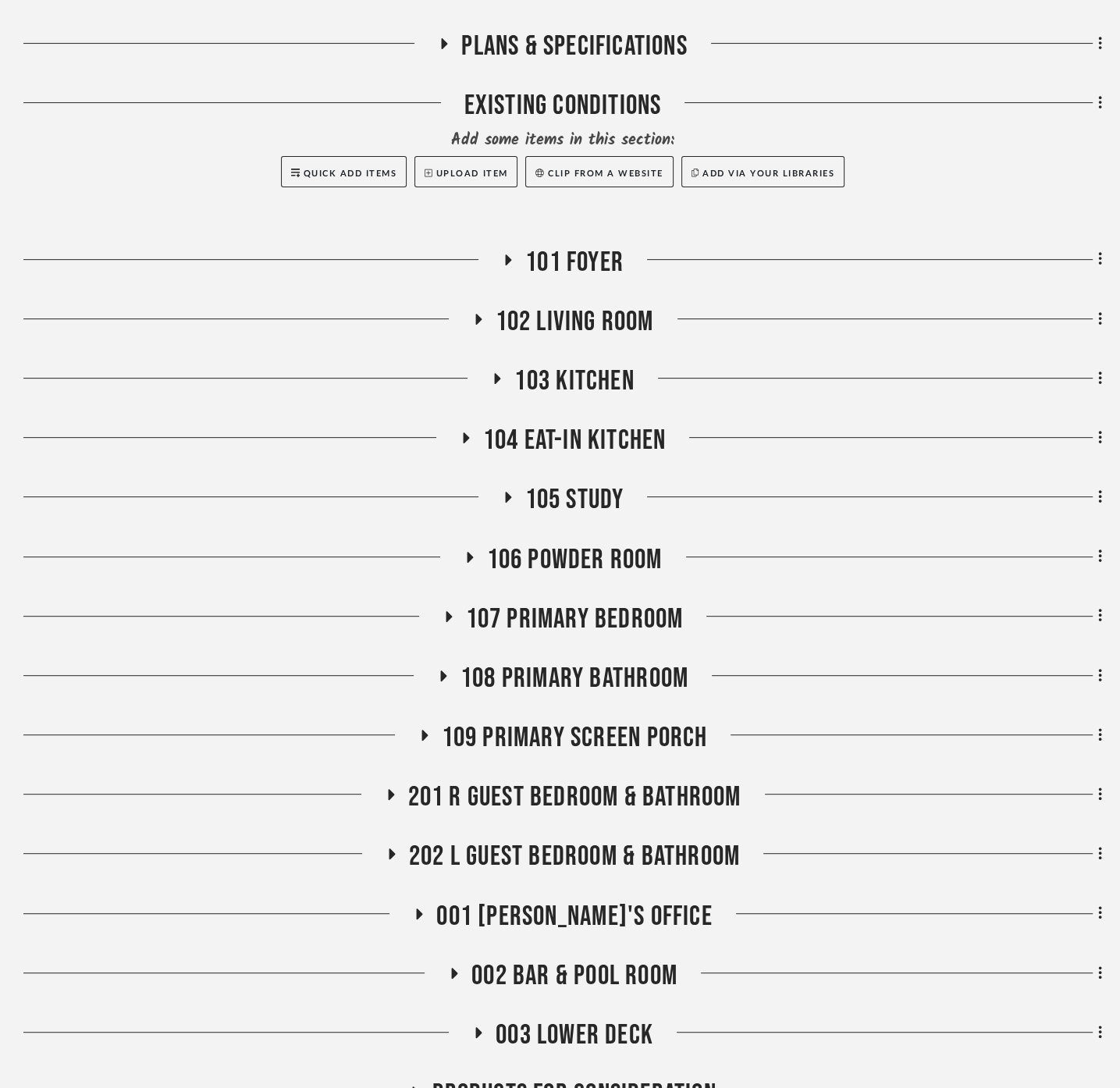
scroll to position [571, 0]
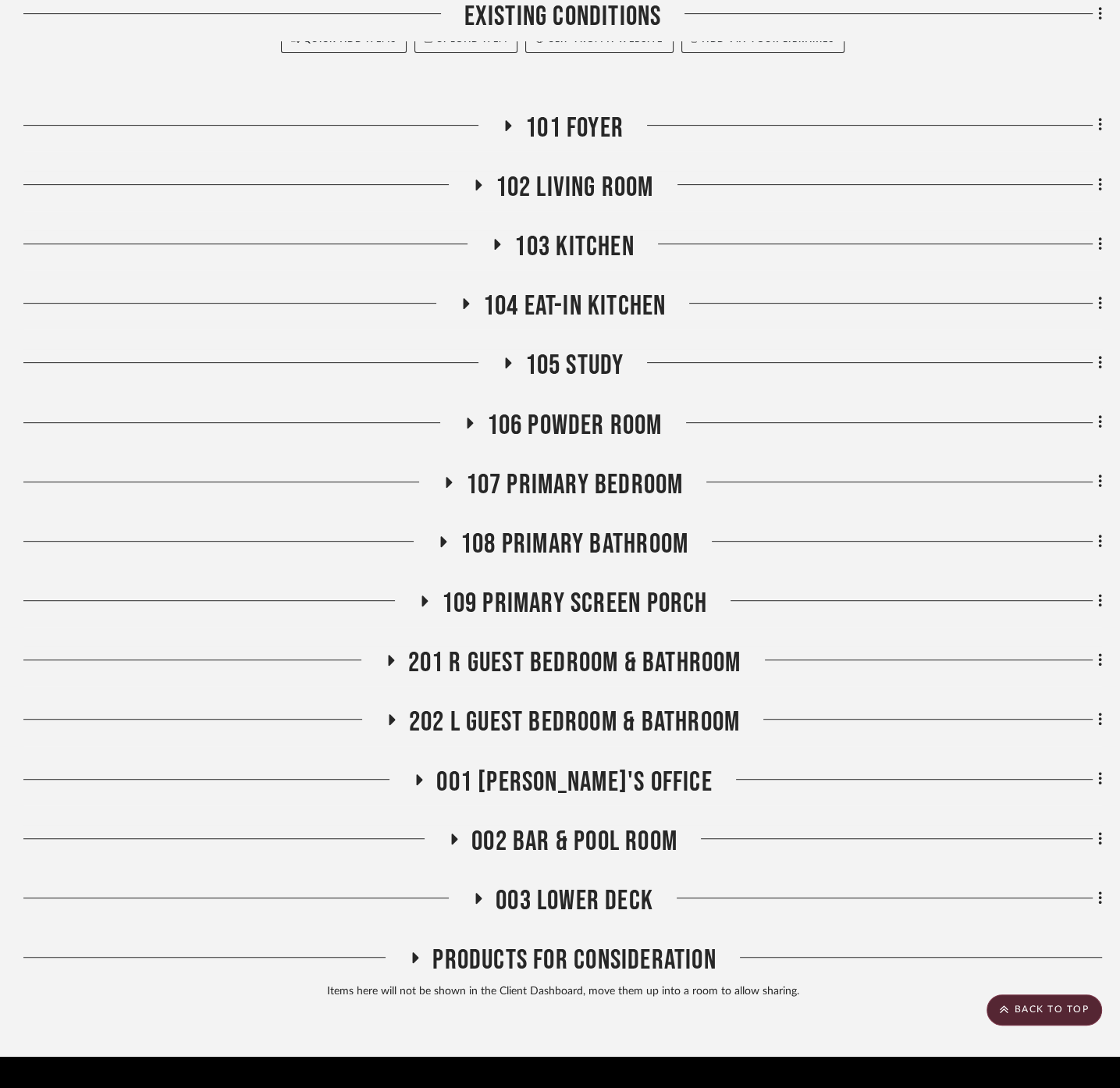
click at [567, 766] on span "001 [PERSON_NAME]'s Office" at bounding box center [573, 782] width 275 height 34
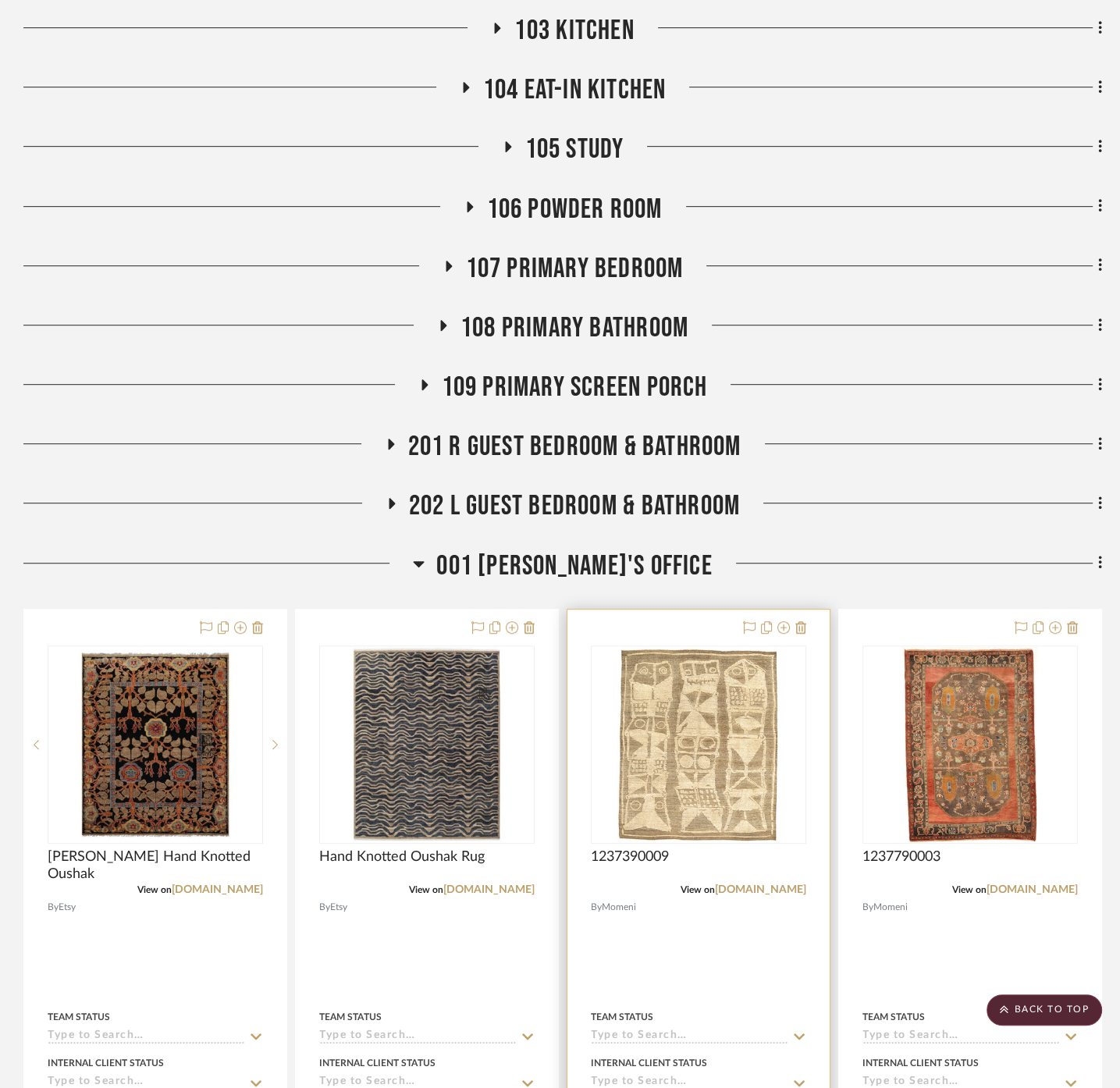
scroll to position [1091, 0]
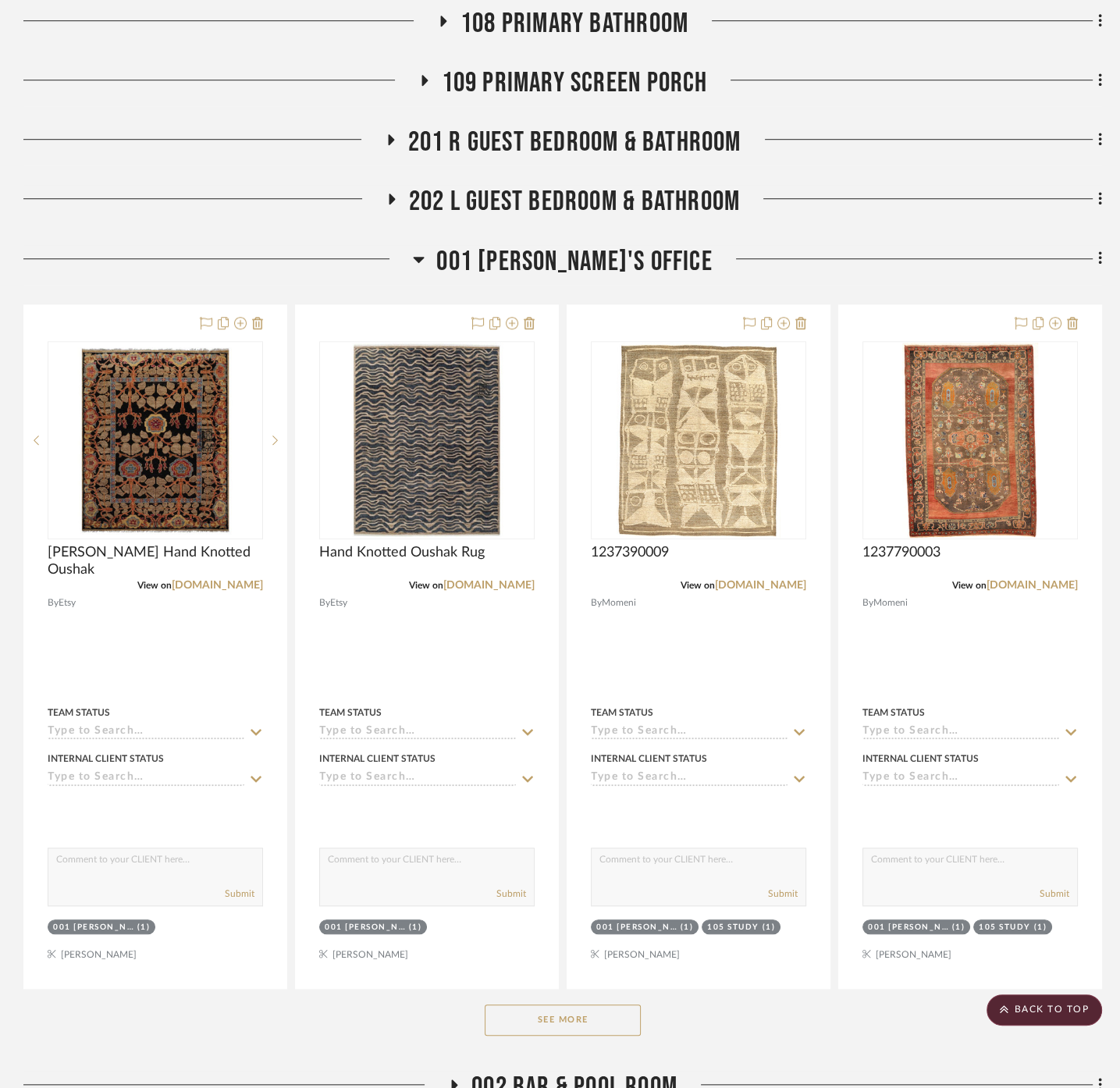
click at [554, 996] on div "See More" at bounding box center [562, 1020] width 1079 height 63
click at [555, 1004] on button "See More" at bounding box center [562, 1020] width 156 height 31
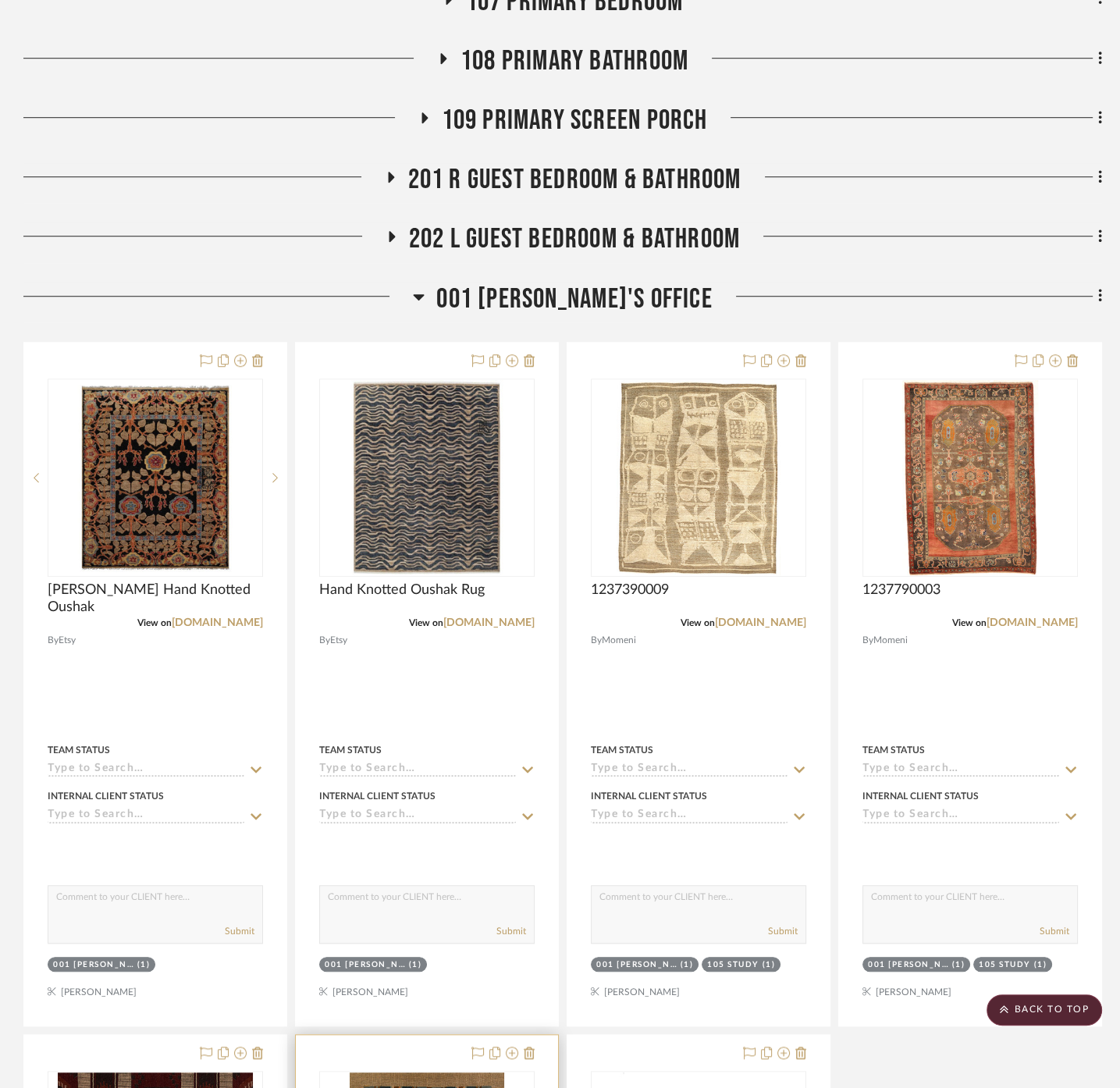
scroll to position [918, 0]
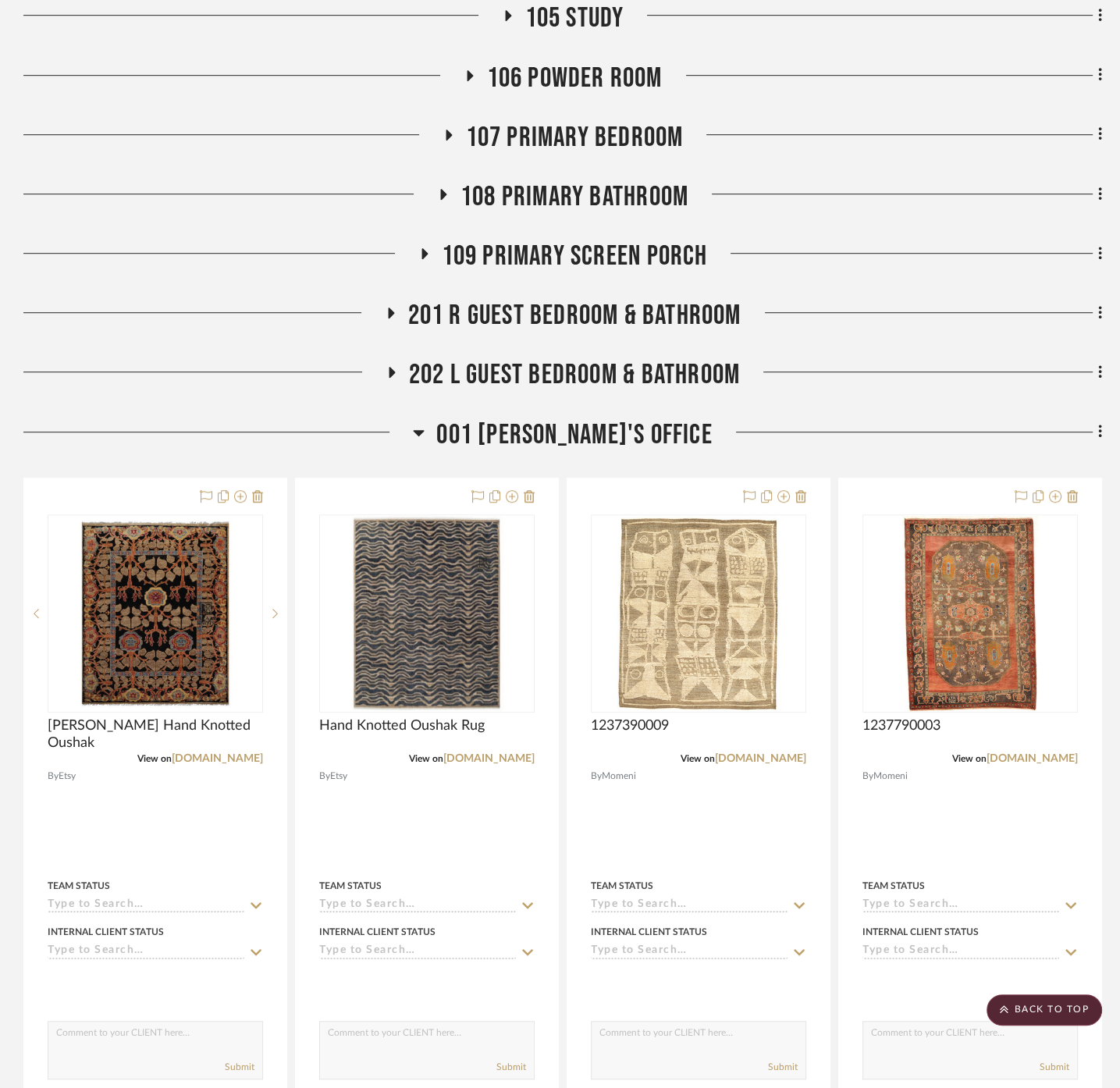
click at [570, 419] on span "001 [PERSON_NAME]'s Office" at bounding box center [573, 435] width 275 height 34
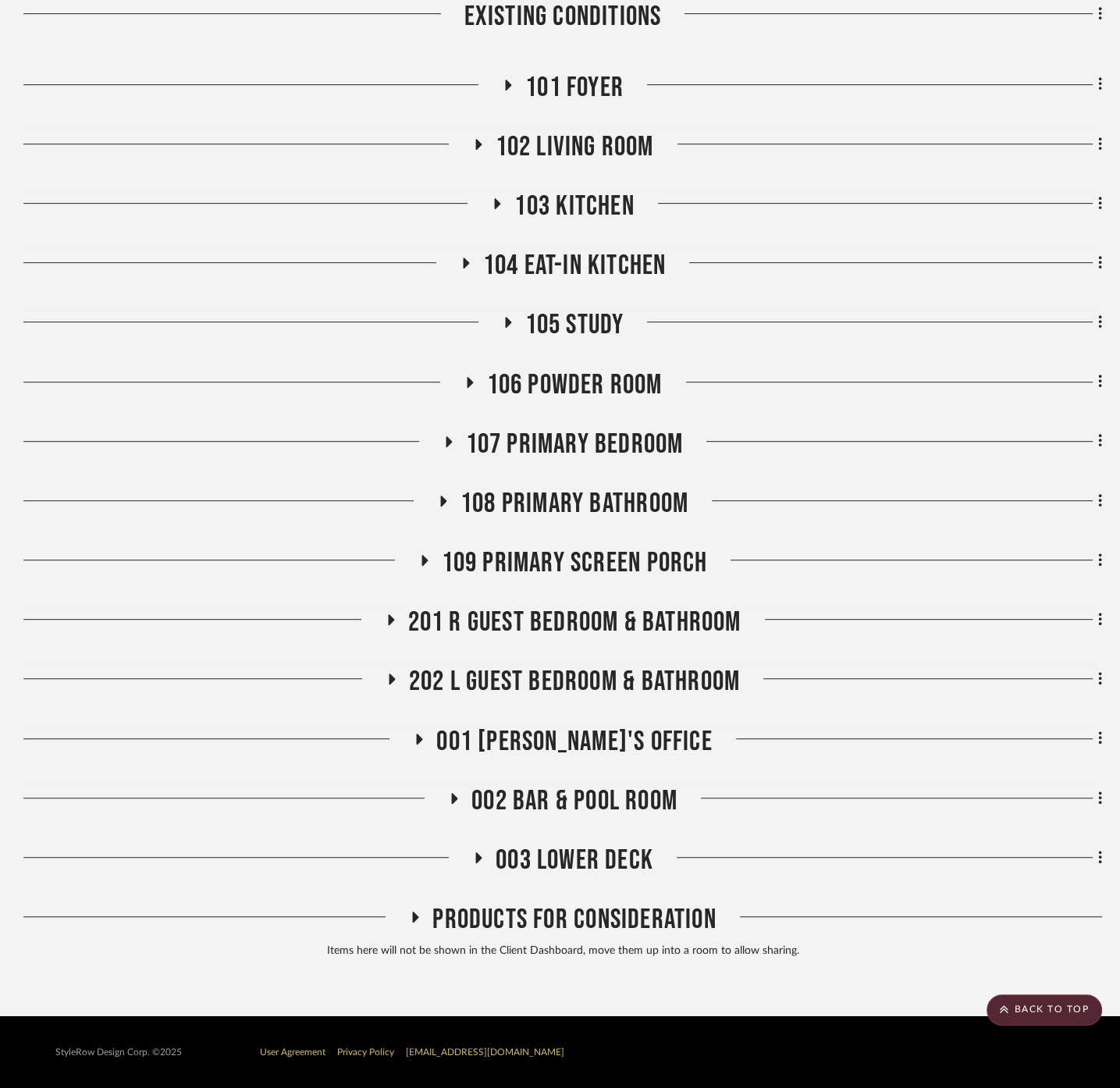
scroll to position [571, 0]
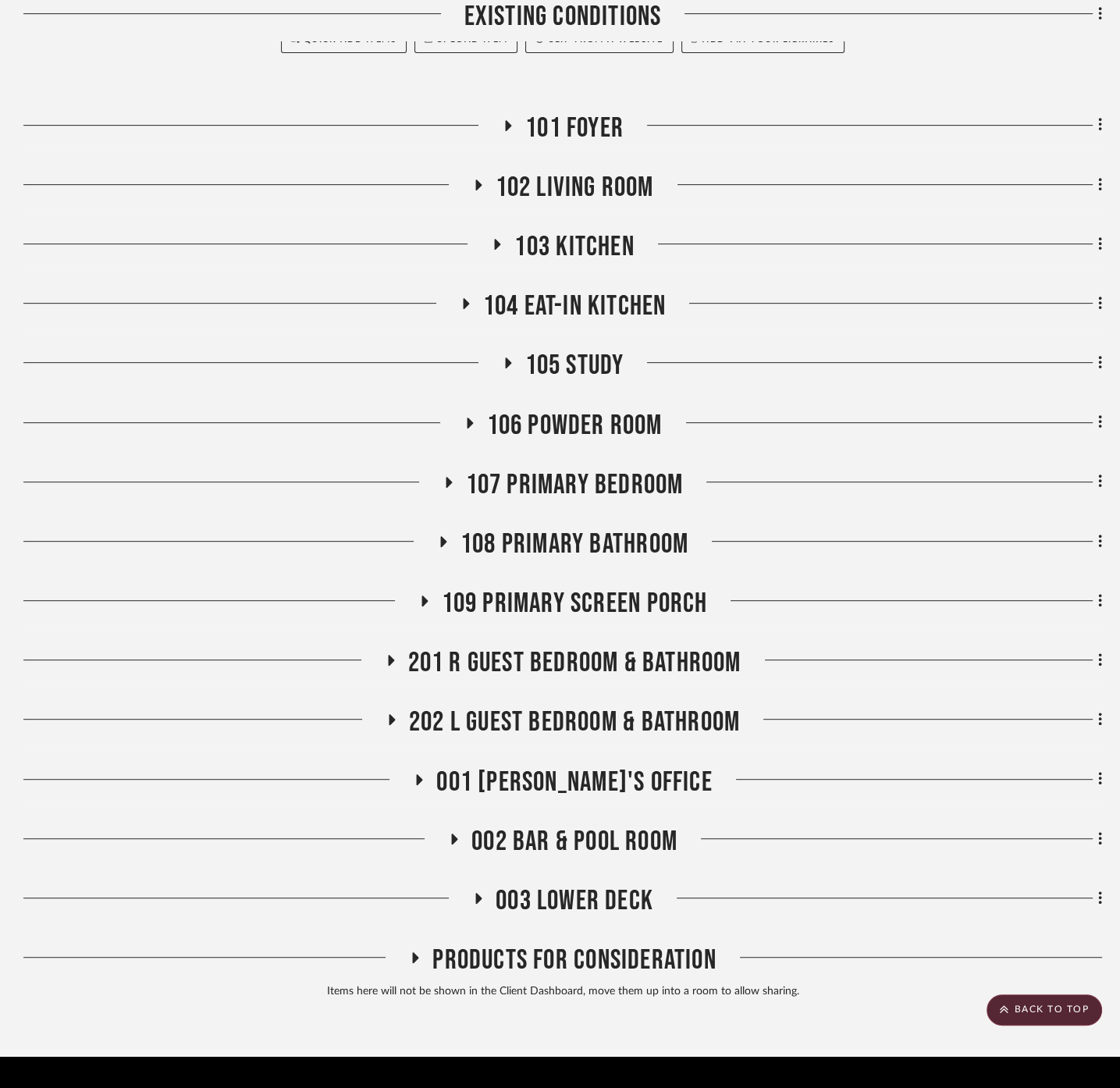
click at [574, 766] on span "001 [PERSON_NAME]'s Office" at bounding box center [573, 782] width 275 height 34
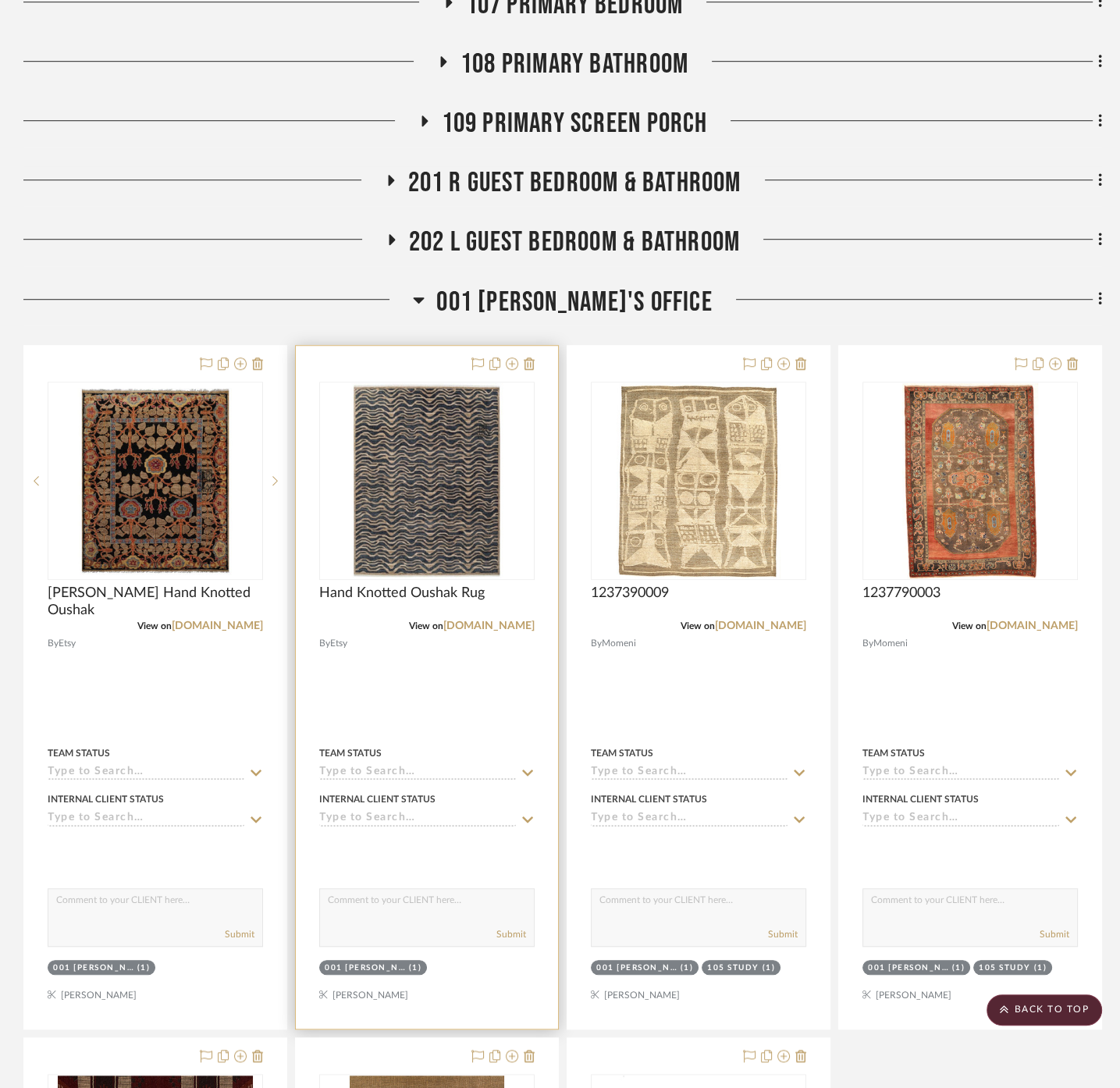
scroll to position [1178, 0]
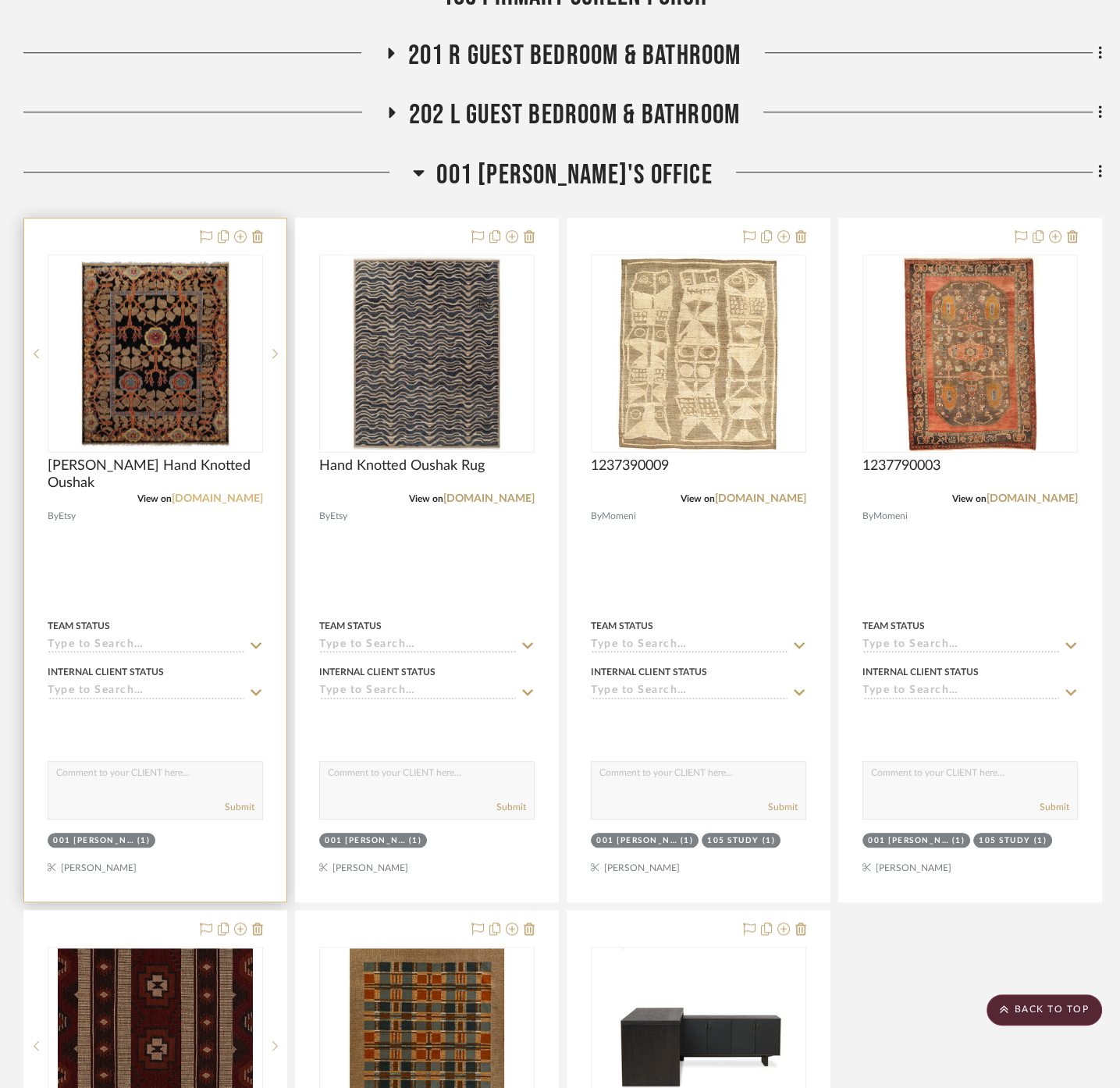
click at [258, 493] on link "[DOMAIN_NAME]" at bounding box center [217, 498] width 91 height 11
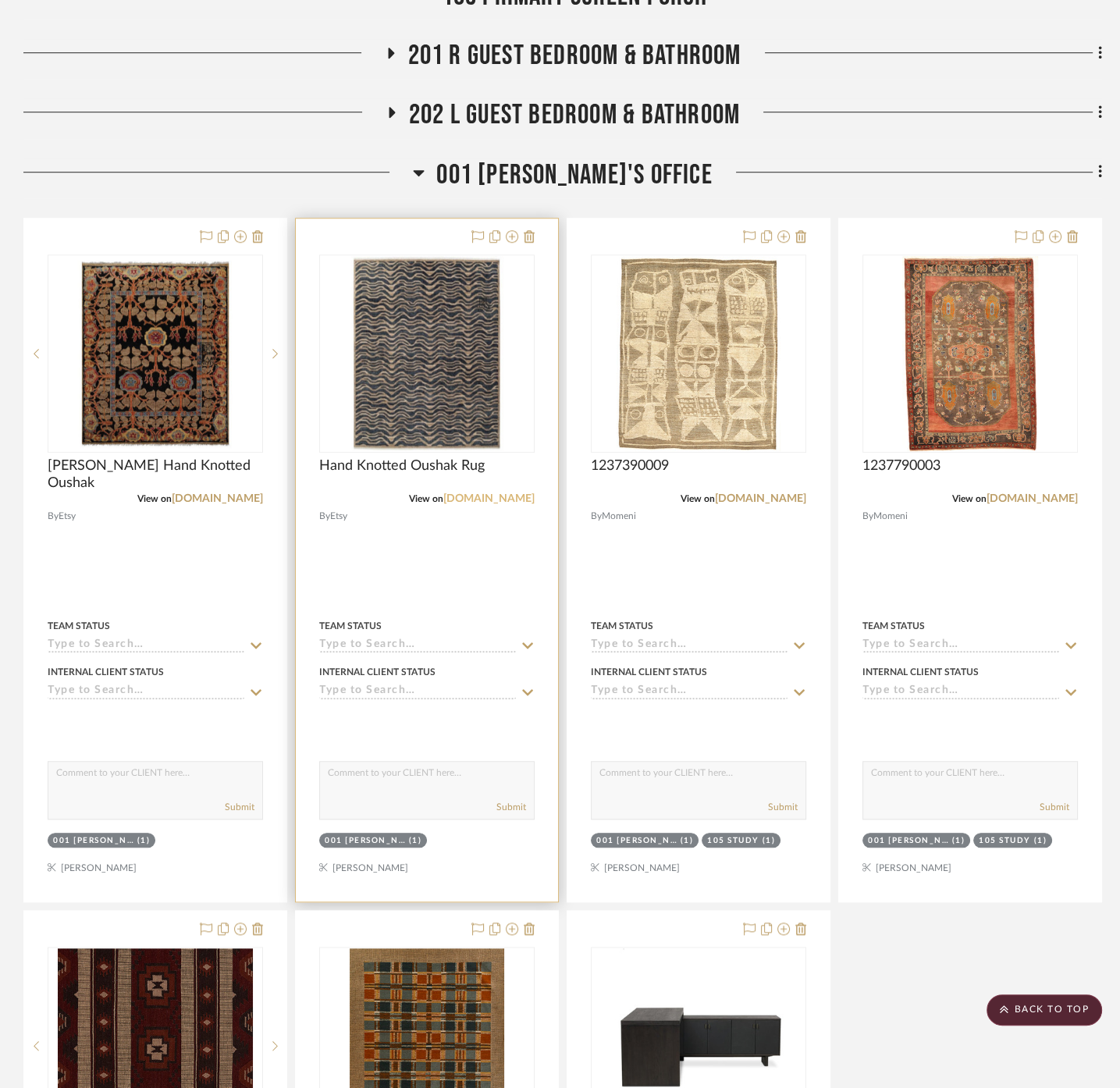
click at [503, 493] on link "[DOMAIN_NAME]" at bounding box center [488, 498] width 91 height 11
